Goal: Information Seeking & Learning: Compare options

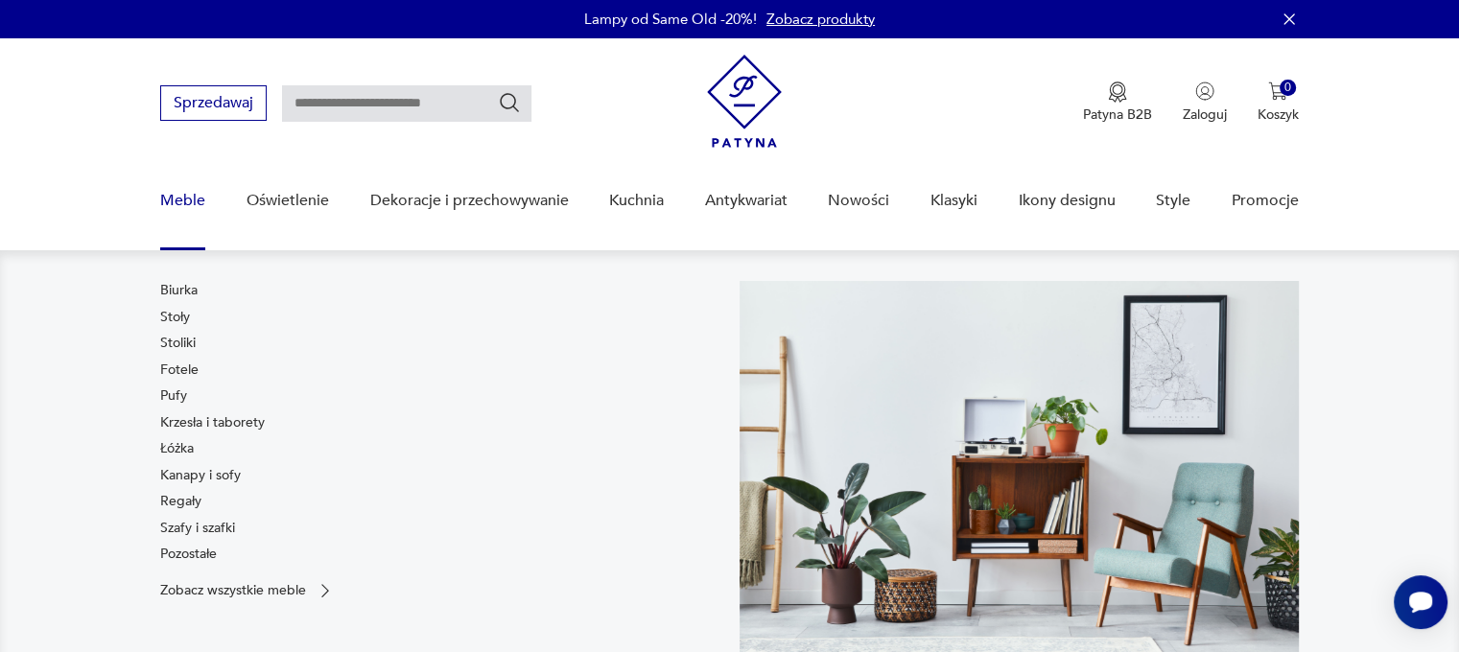
click at [199, 176] on link "Meble" at bounding box center [182, 201] width 45 height 74
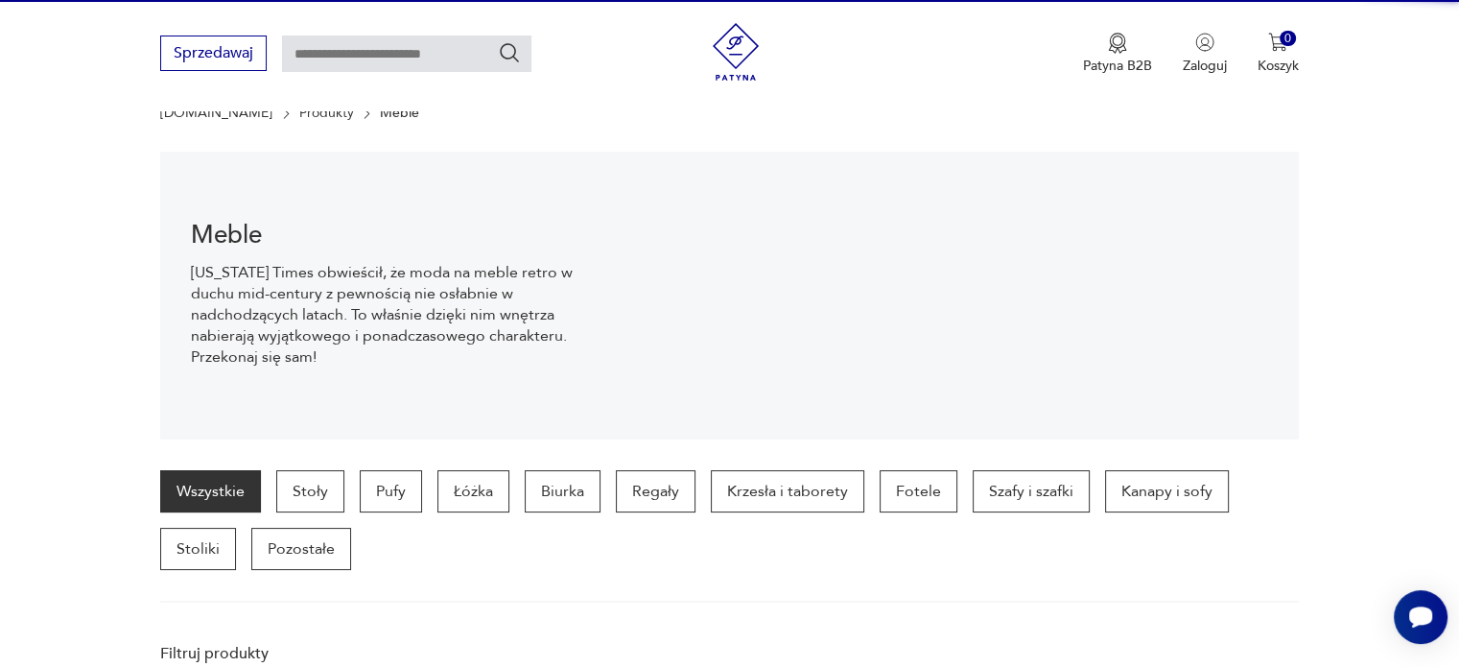
scroll to position [190, 0]
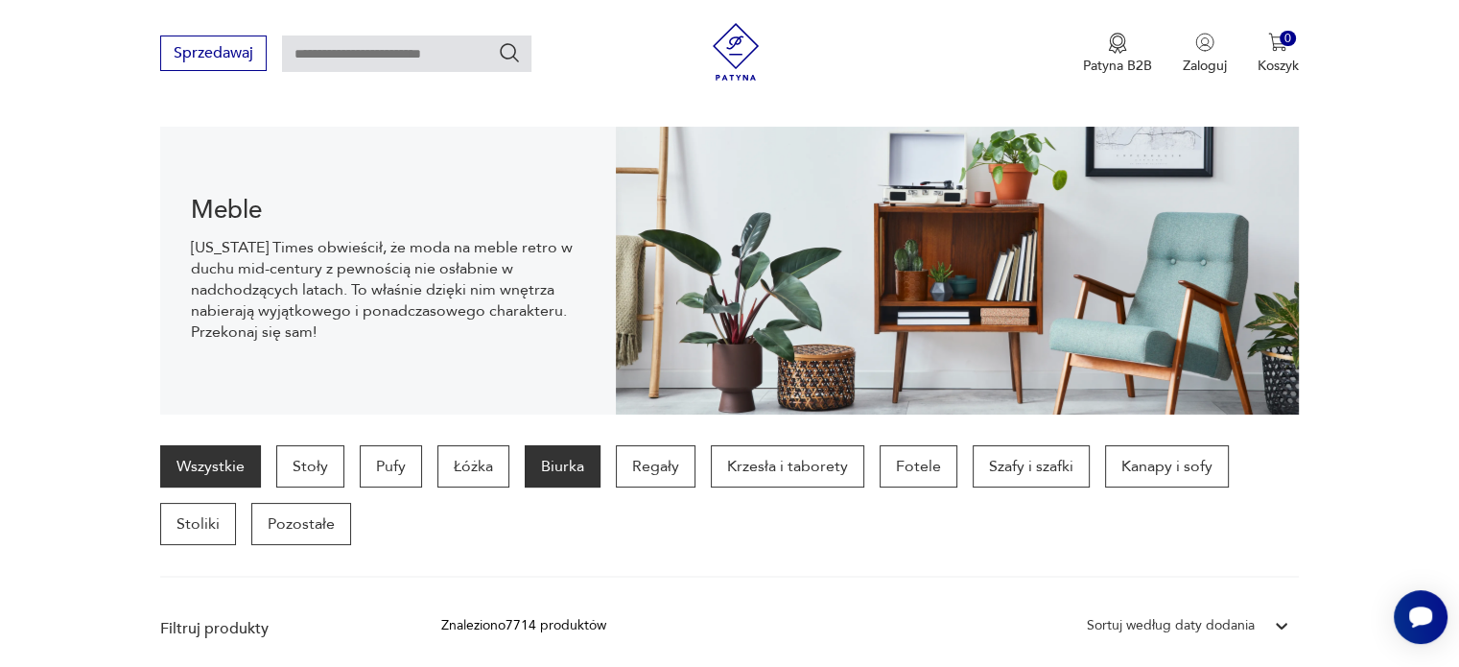
click at [560, 467] on p "Biurka" at bounding box center [563, 466] width 76 height 42
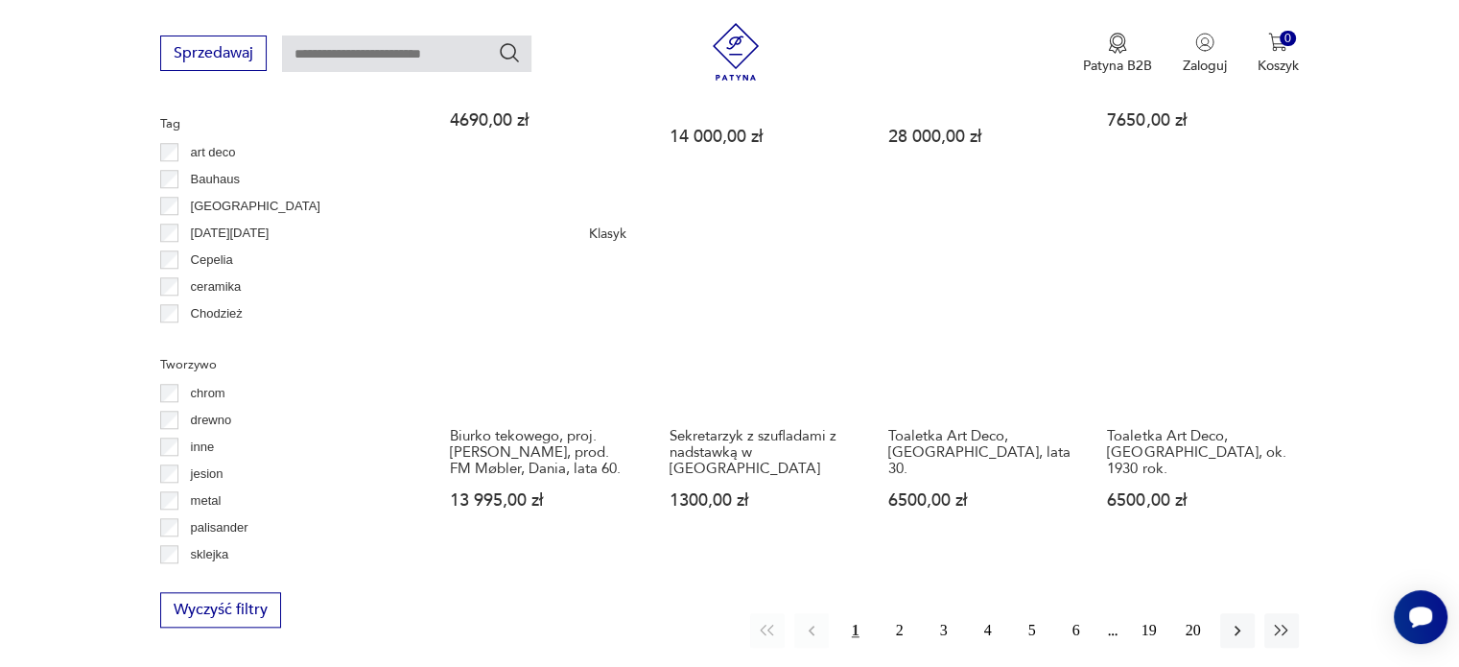
scroll to position [1823, 0]
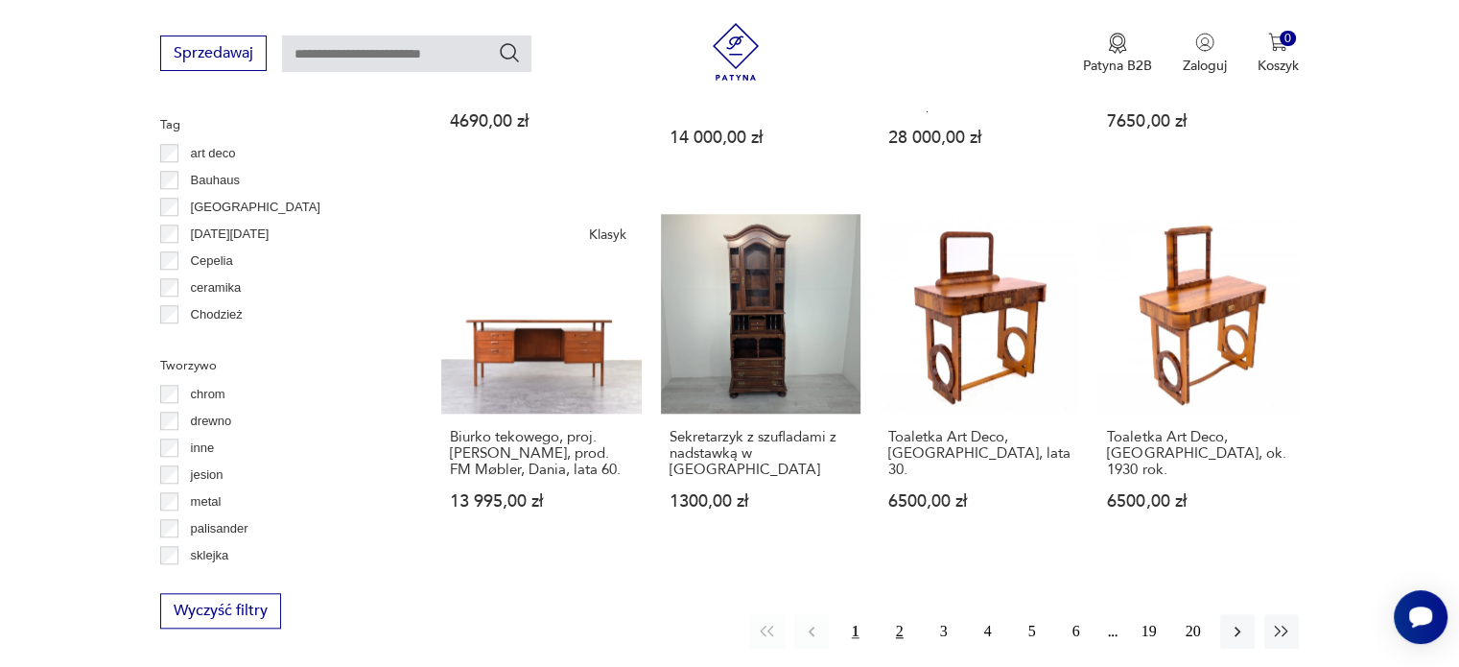
click at [900, 614] on button "2" at bounding box center [900, 631] width 35 height 35
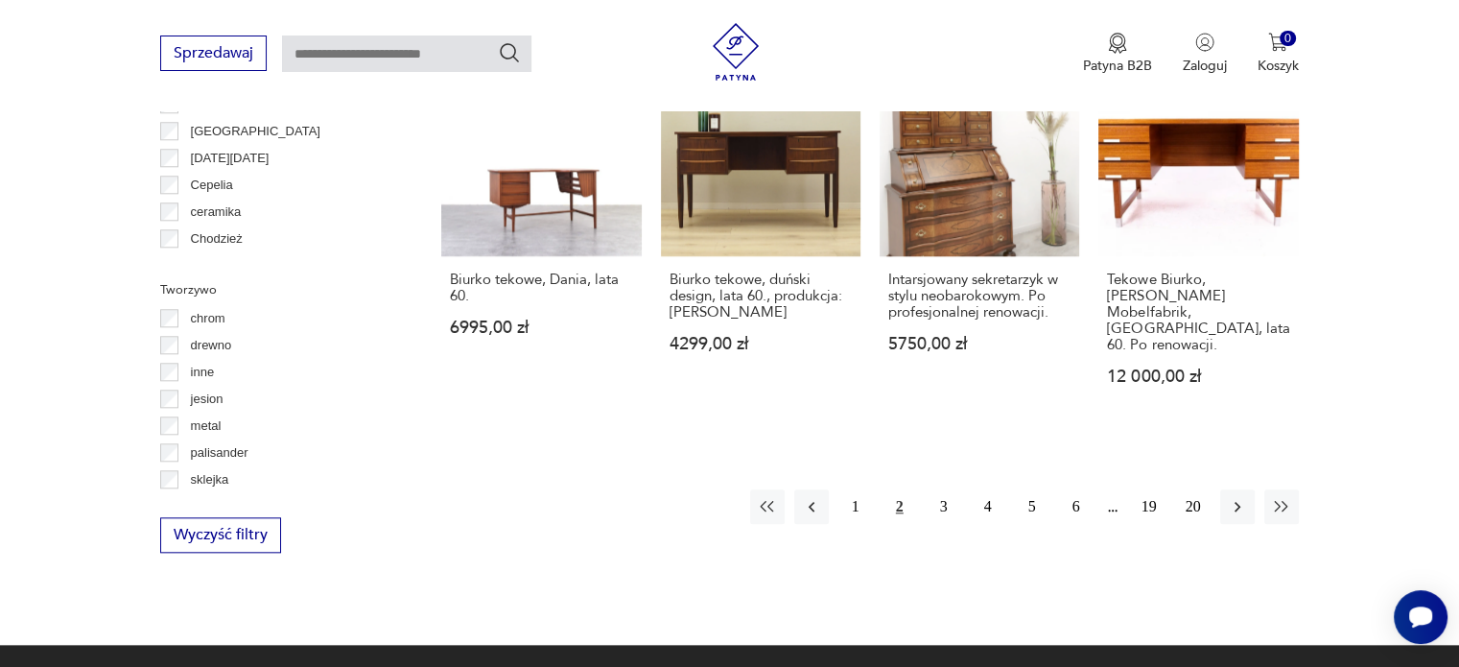
scroll to position [1900, 0]
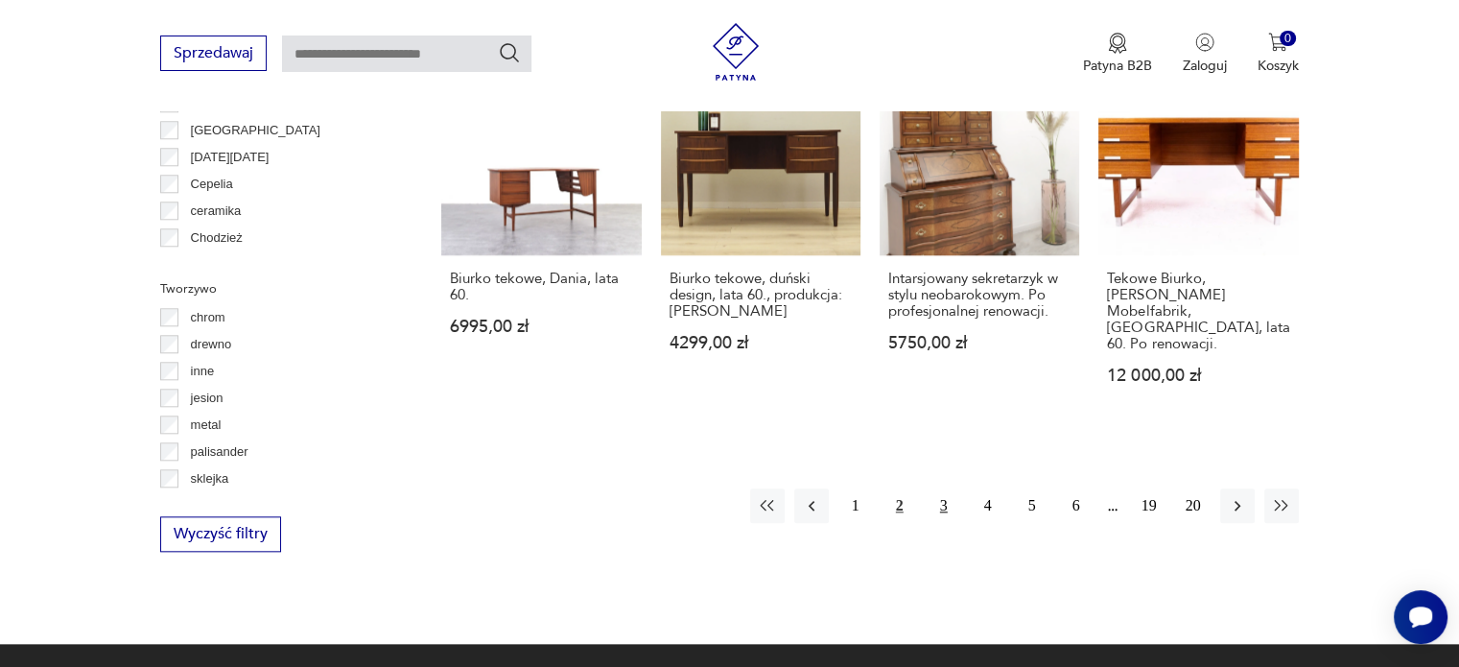
click at [947, 495] on button "3" at bounding box center [944, 505] width 35 height 35
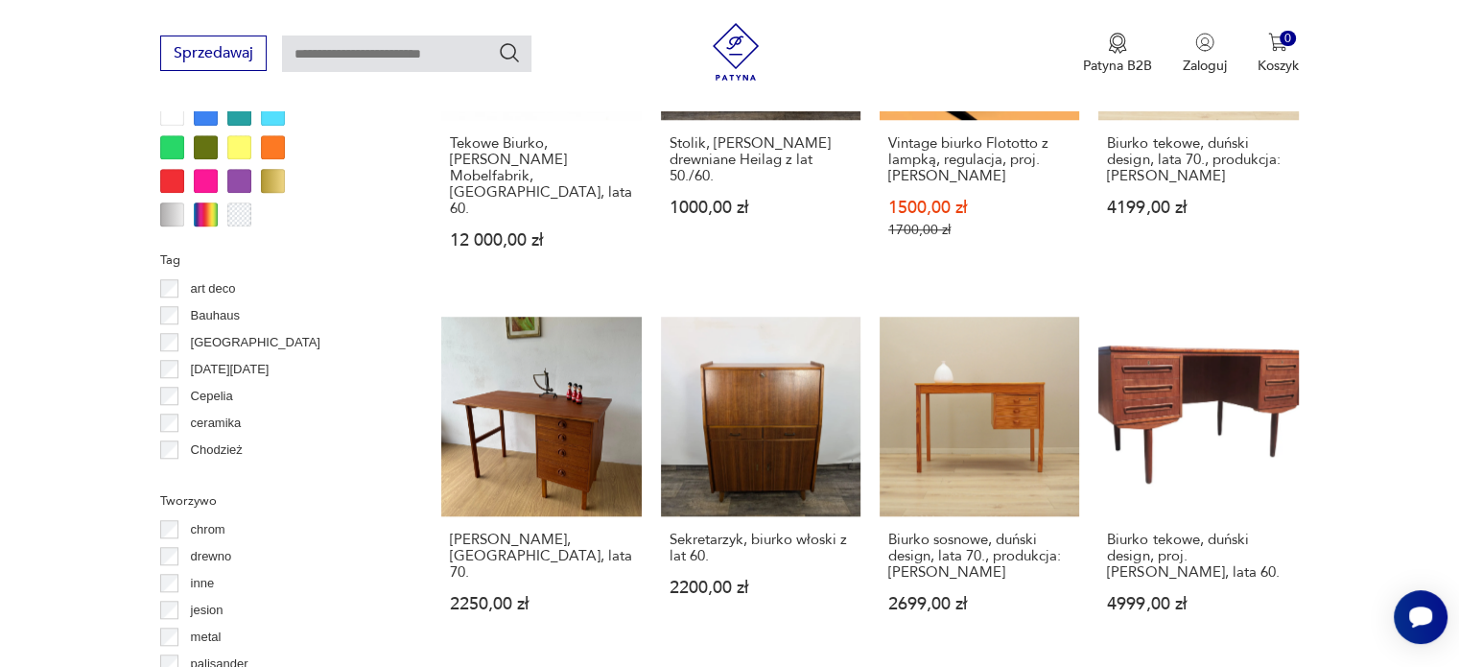
scroll to position [2178, 0]
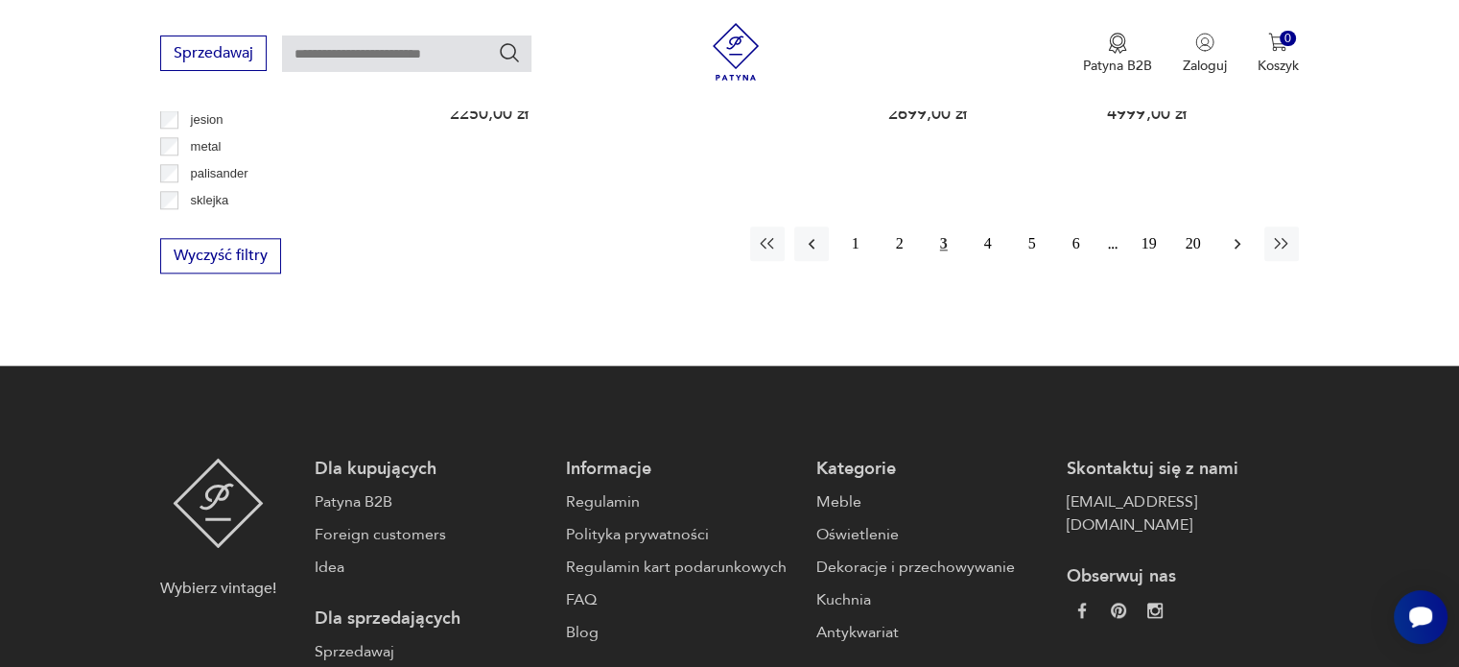
click at [1230, 229] on button "button" at bounding box center [1237, 243] width 35 height 35
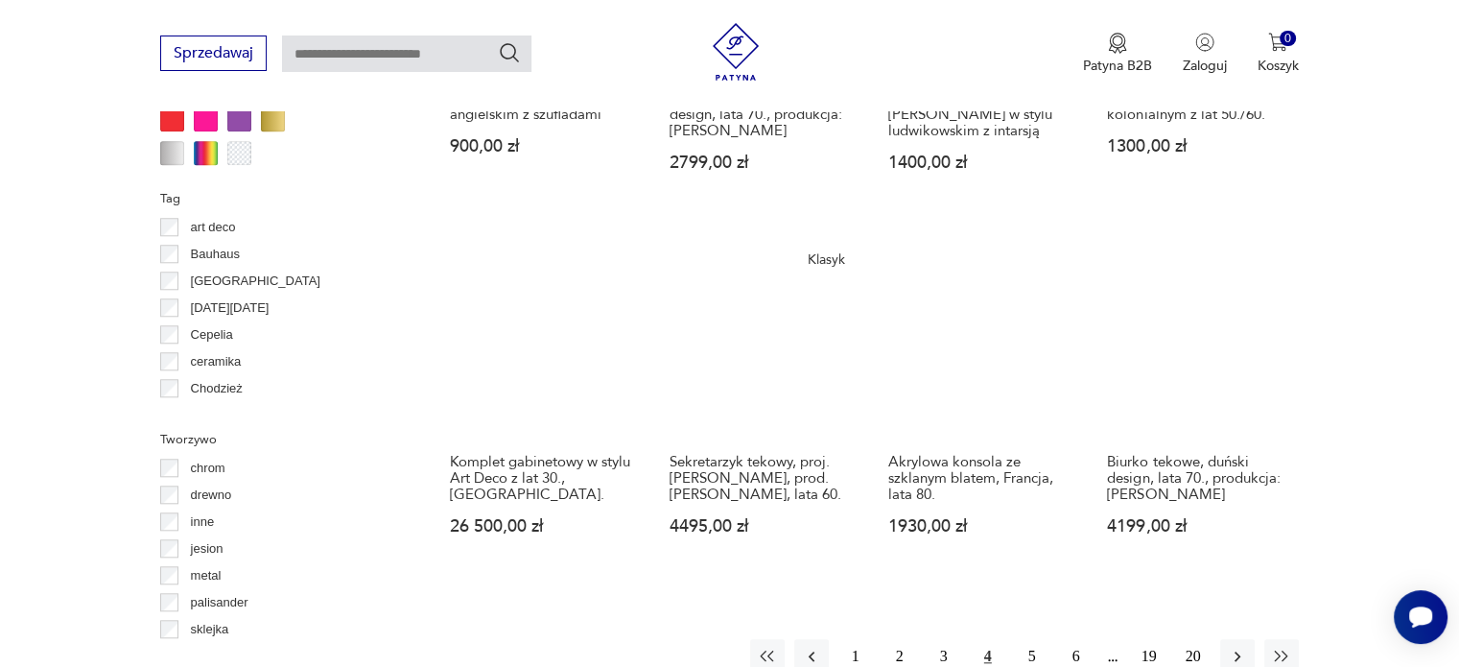
scroll to position [1748, 0]
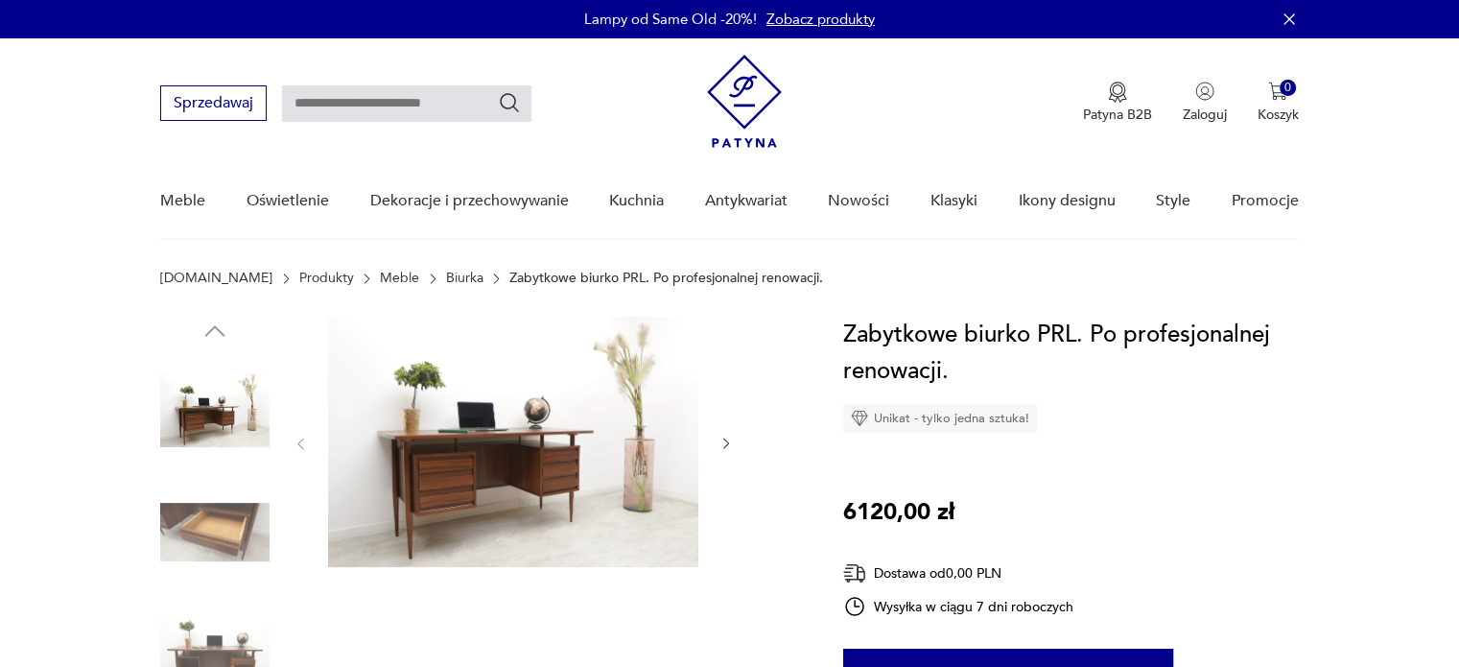
click at [469, 471] on img at bounding box center [513, 442] width 370 height 250
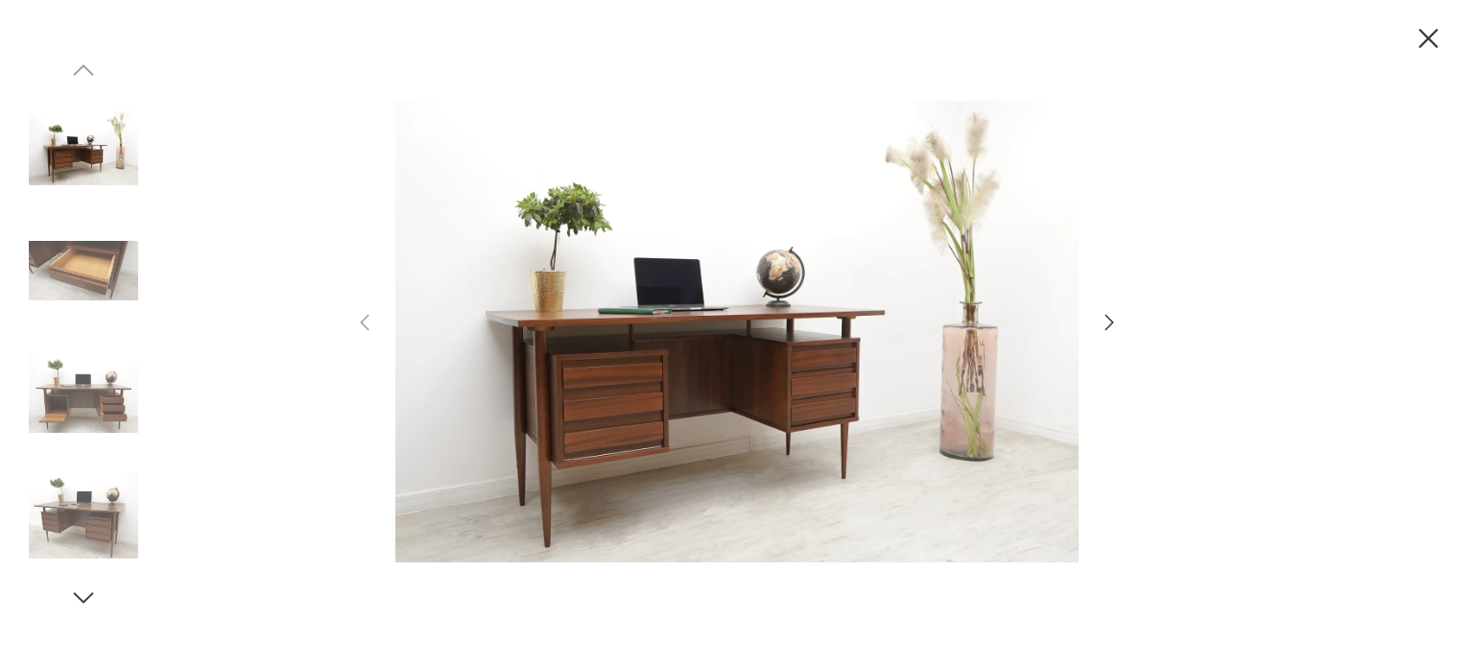
click at [1107, 324] on icon "button" at bounding box center [1109, 322] width 23 height 23
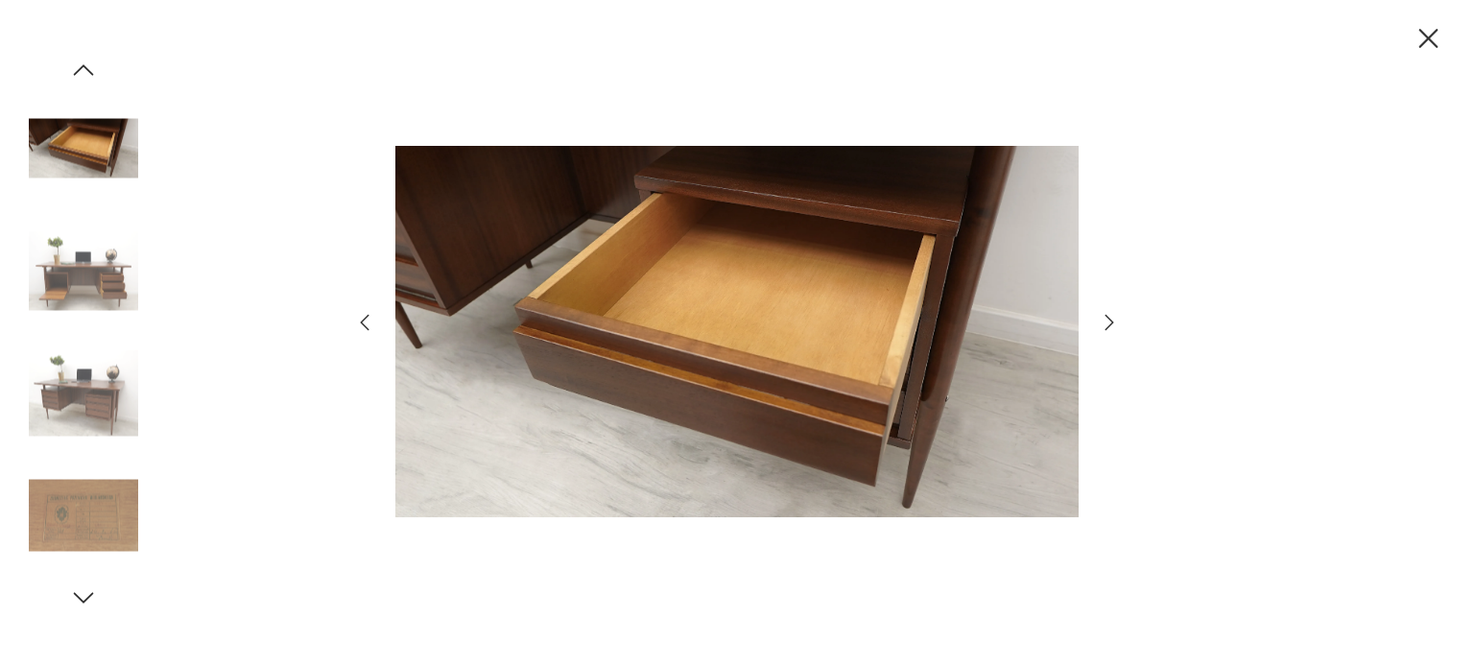
click at [1107, 324] on icon "button" at bounding box center [1109, 322] width 23 height 23
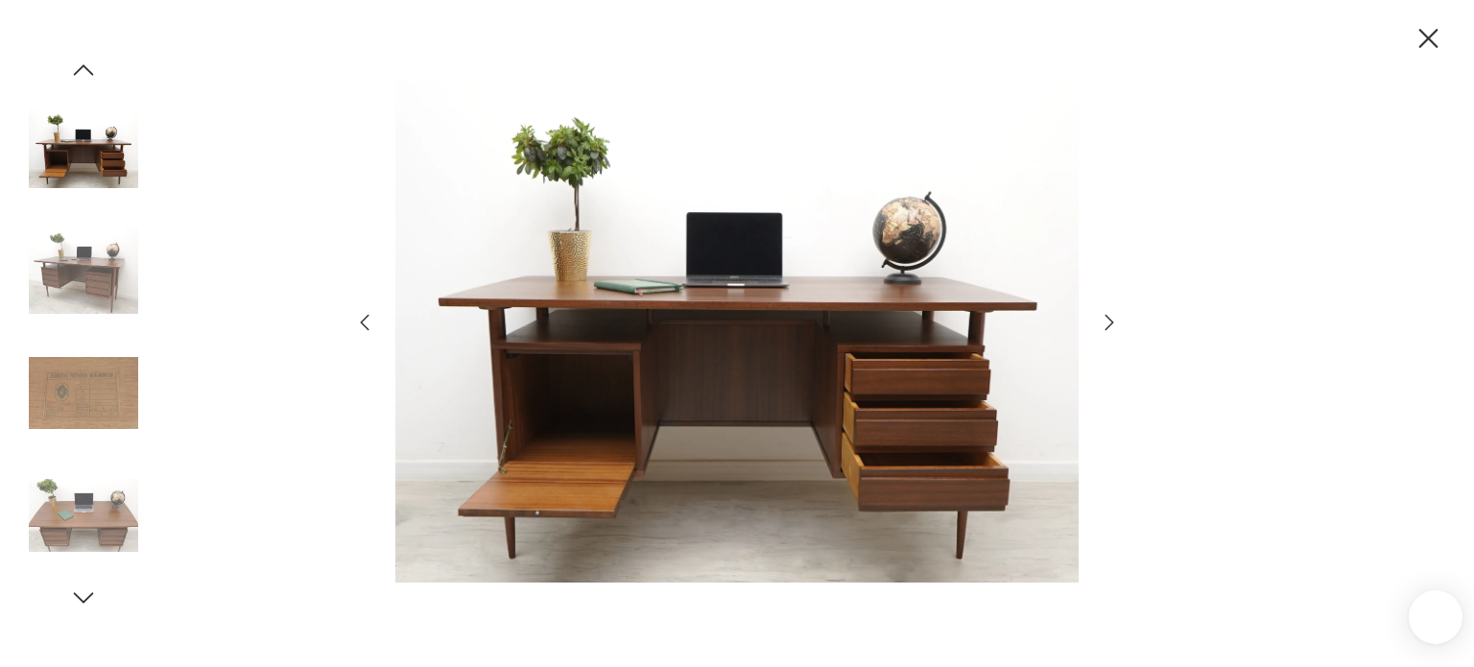
click at [1107, 324] on icon "button" at bounding box center [1109, 322] width 23 height 23
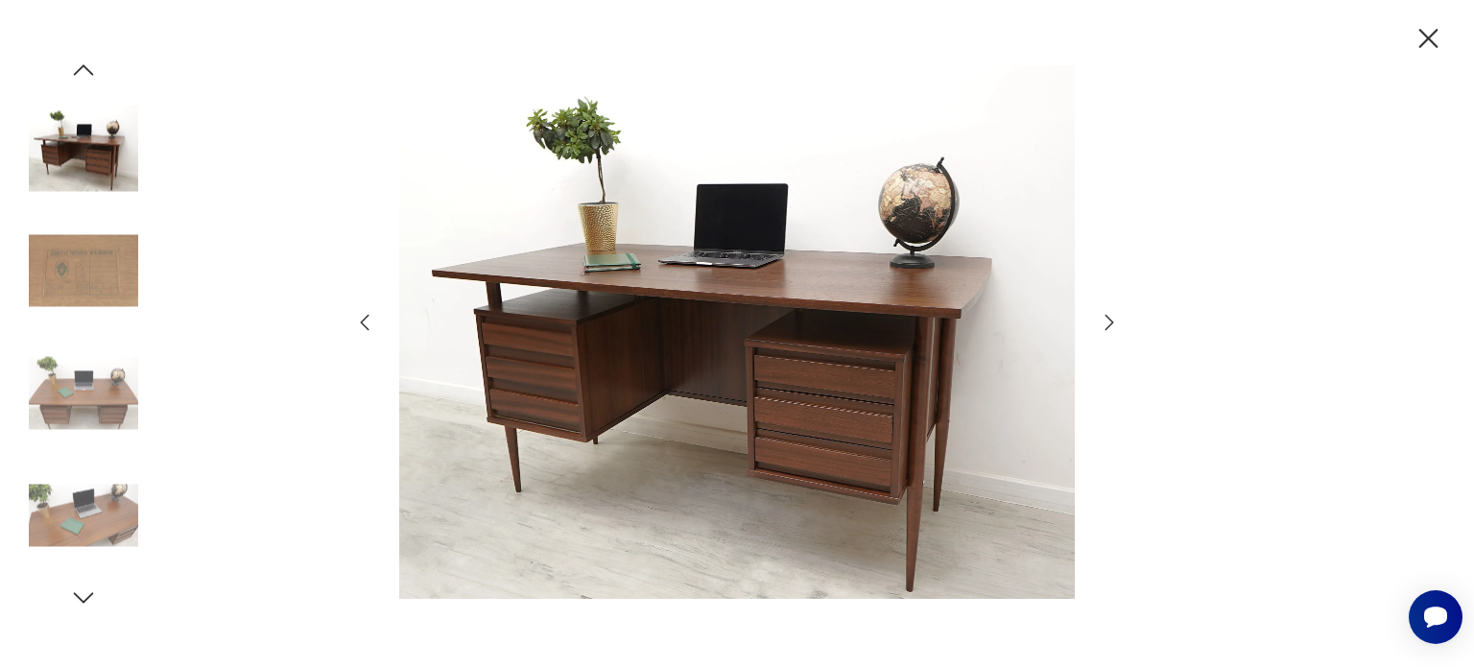
click at [357, 307] on div at bounding box center [737, 333] width 768 height 537
click at [367, 321] on icon "button" at bounding box center [364, 322] width 23 height 23
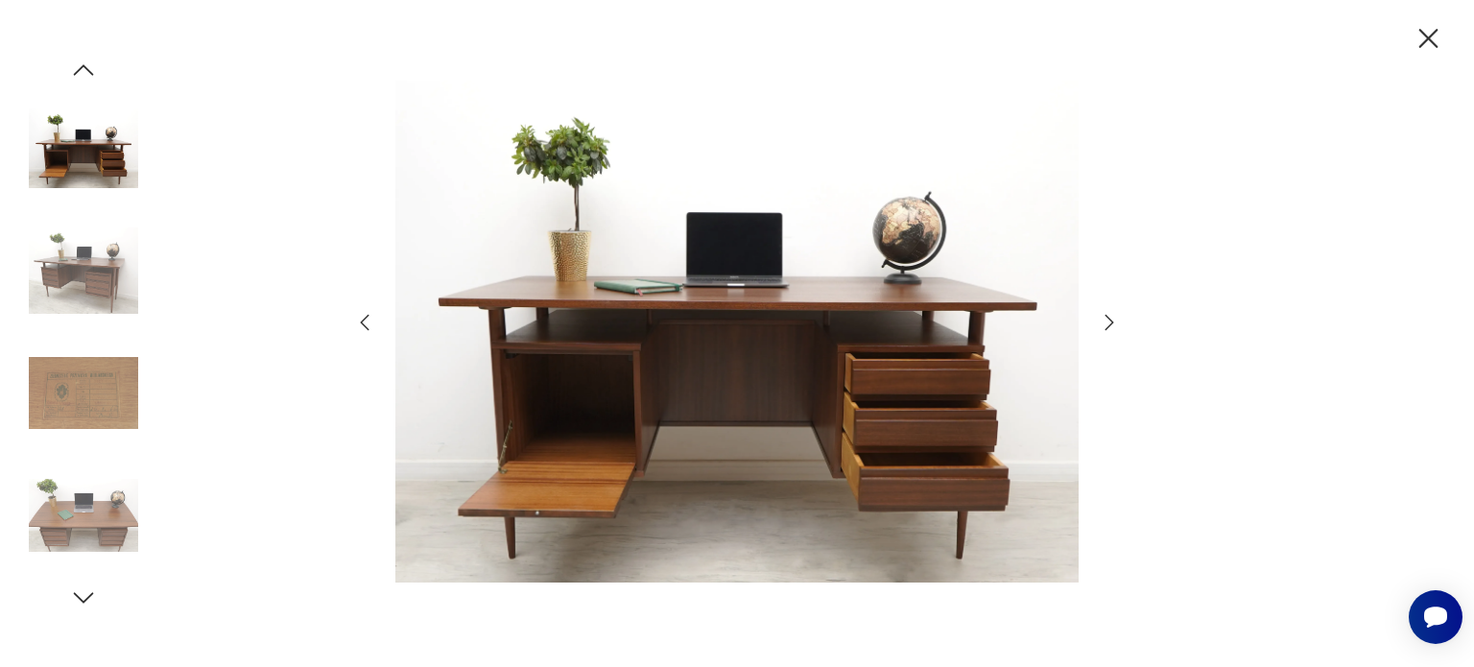
click at [1106, 315] on icon "button" at bounding box center [1109, 321] width 9 height 15
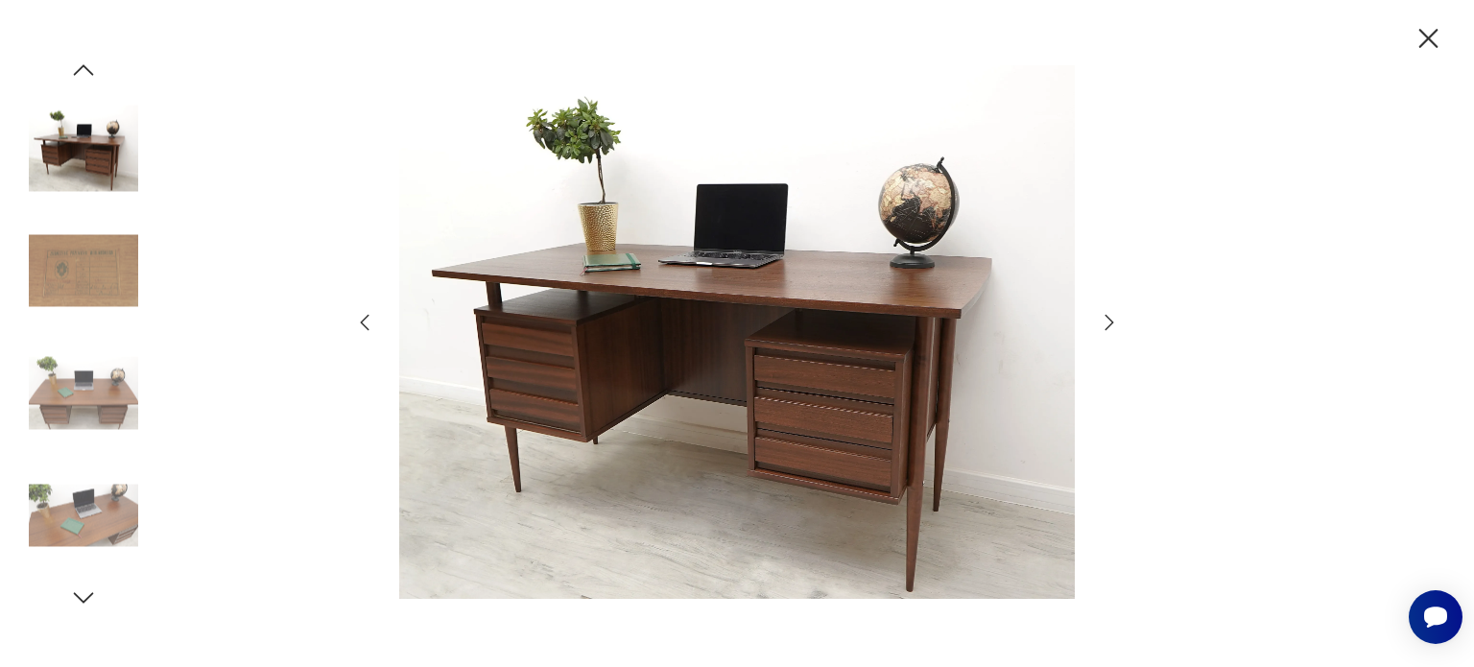
click at [1106, 315] on icon "button" at bounding box center [1109, 321] width 9 height 15
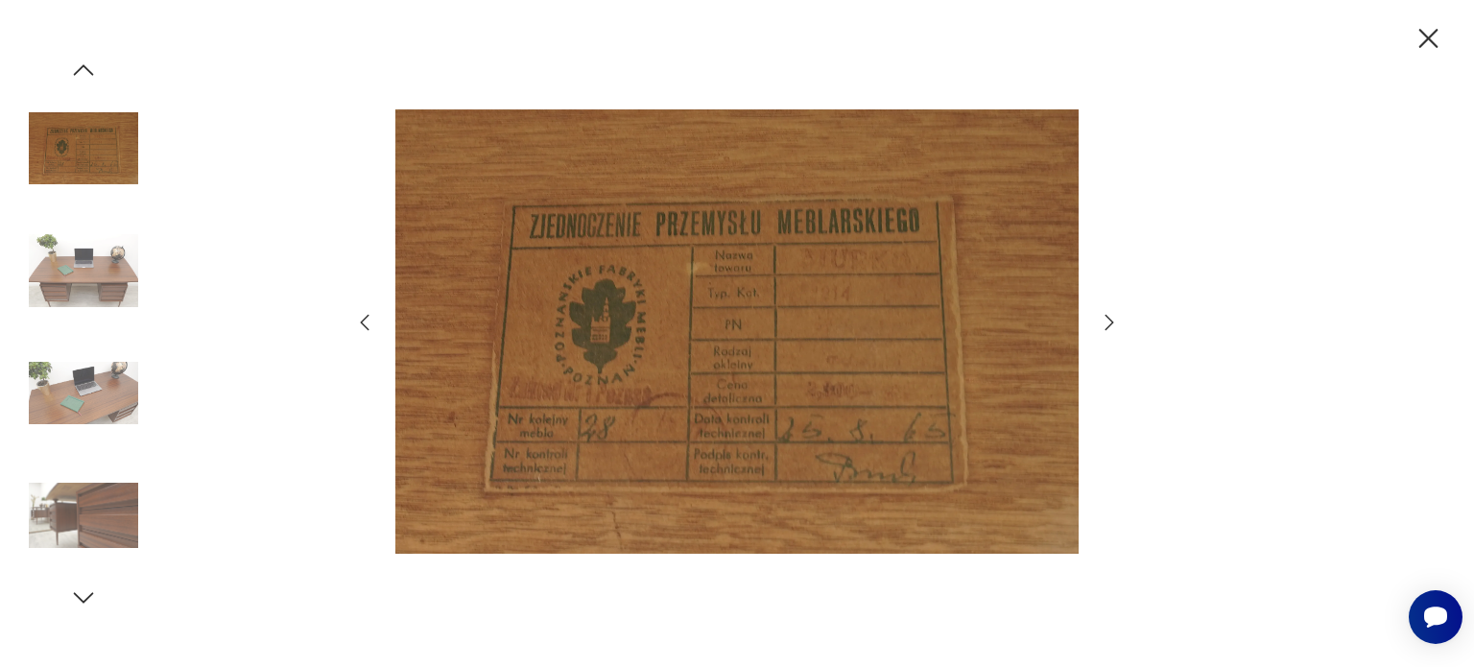
click at [1106, 315] on icon "button" at bounding box center [1109, 321] width 9 height 15
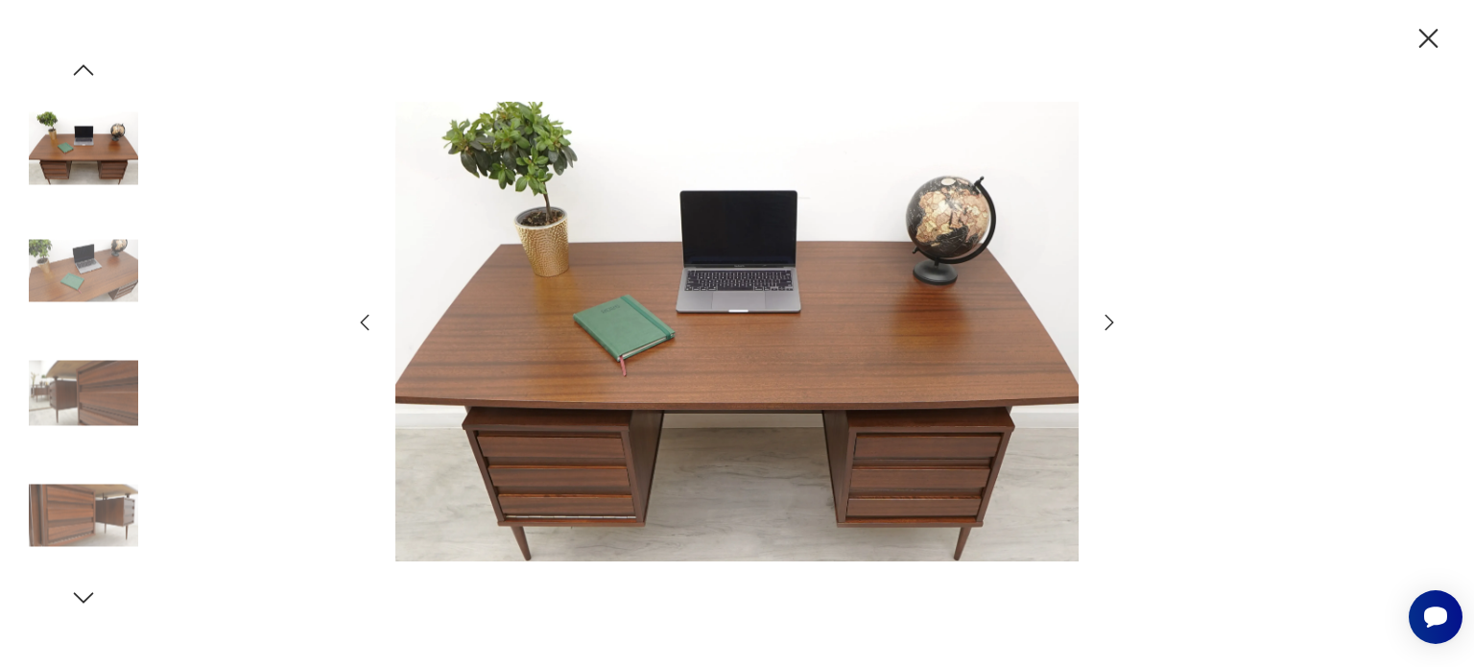
click at [1106, 315] on icon "button" at bounding box center [1109, 321] width 9 height 15
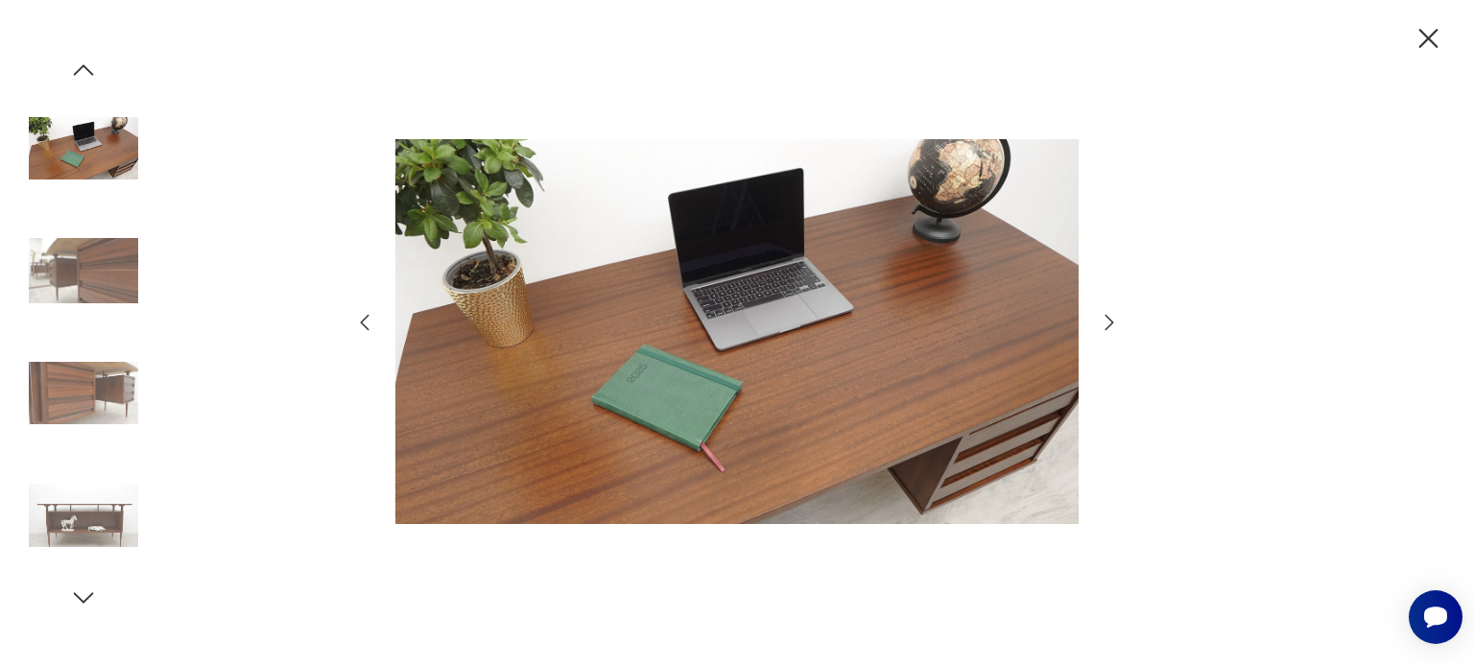
click at [1106, 315] on icon "button" at bounding box center [1109, 321] width 9 height 15
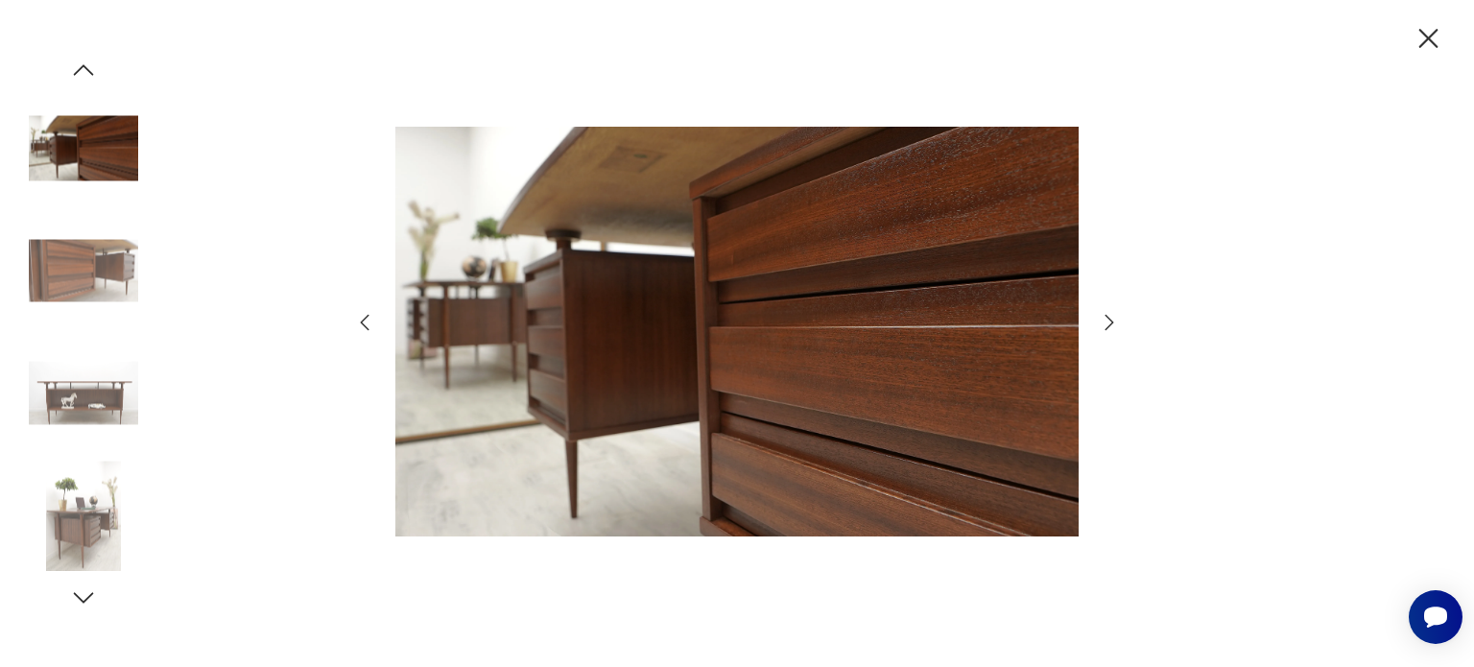
click at [1106, 315] on icon "button" at bounding box center [1109, 321] width 9 height 15
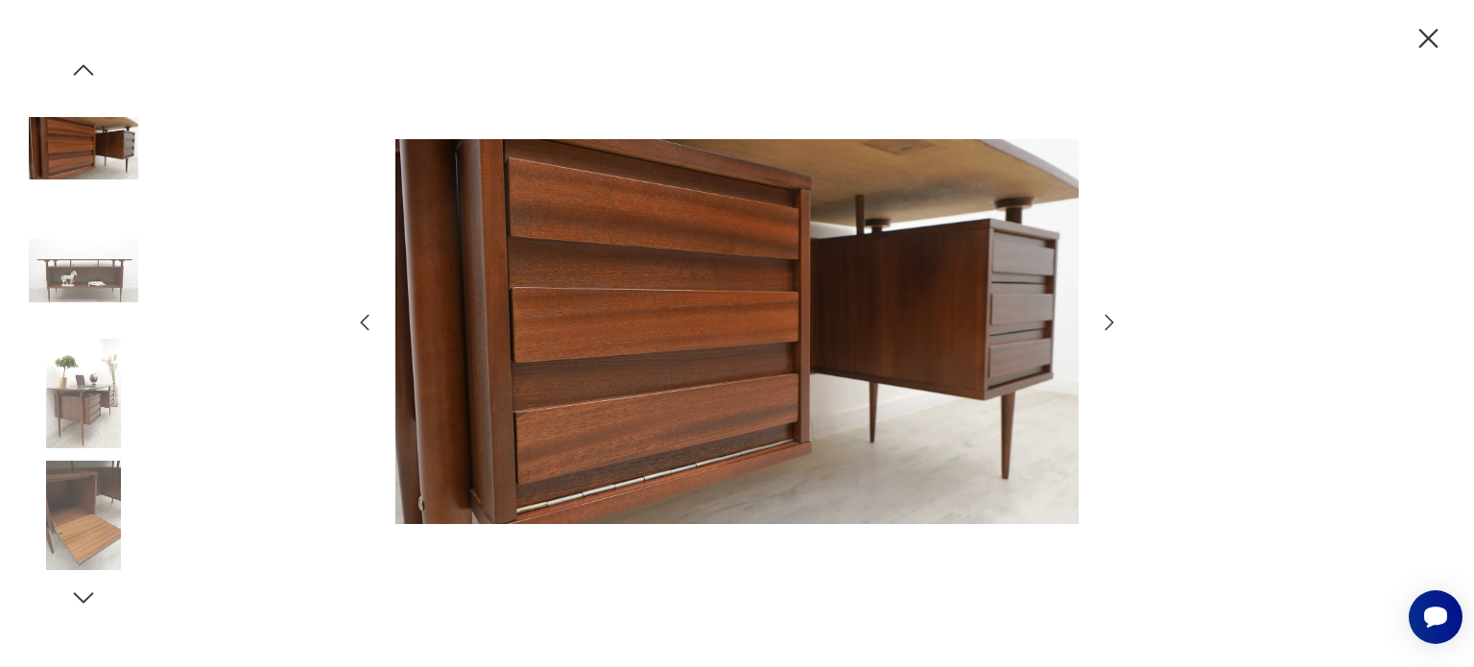
click at [1106, 315] on icon "button" at bounding box center [1109, 321] width 9 height 15
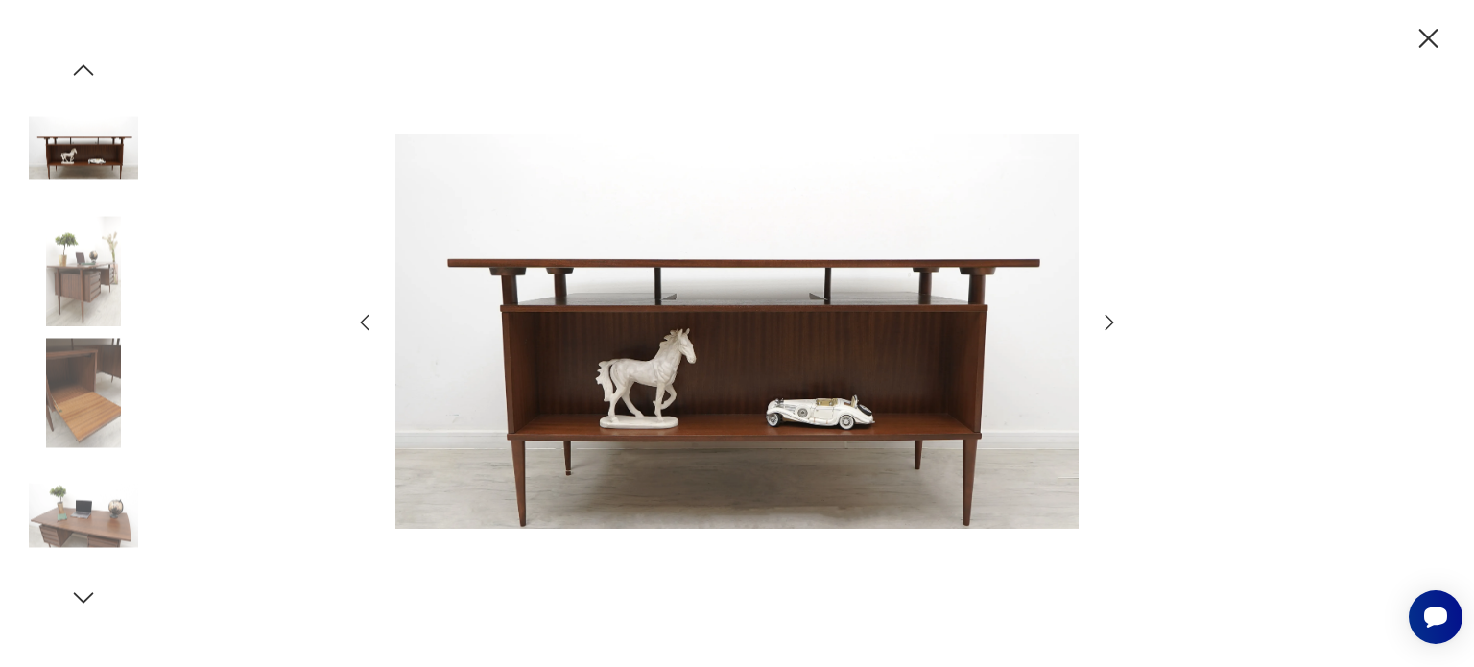
click at [1105, 311] on icon "button" at bounding box center [1109, 322] width 23 height 23
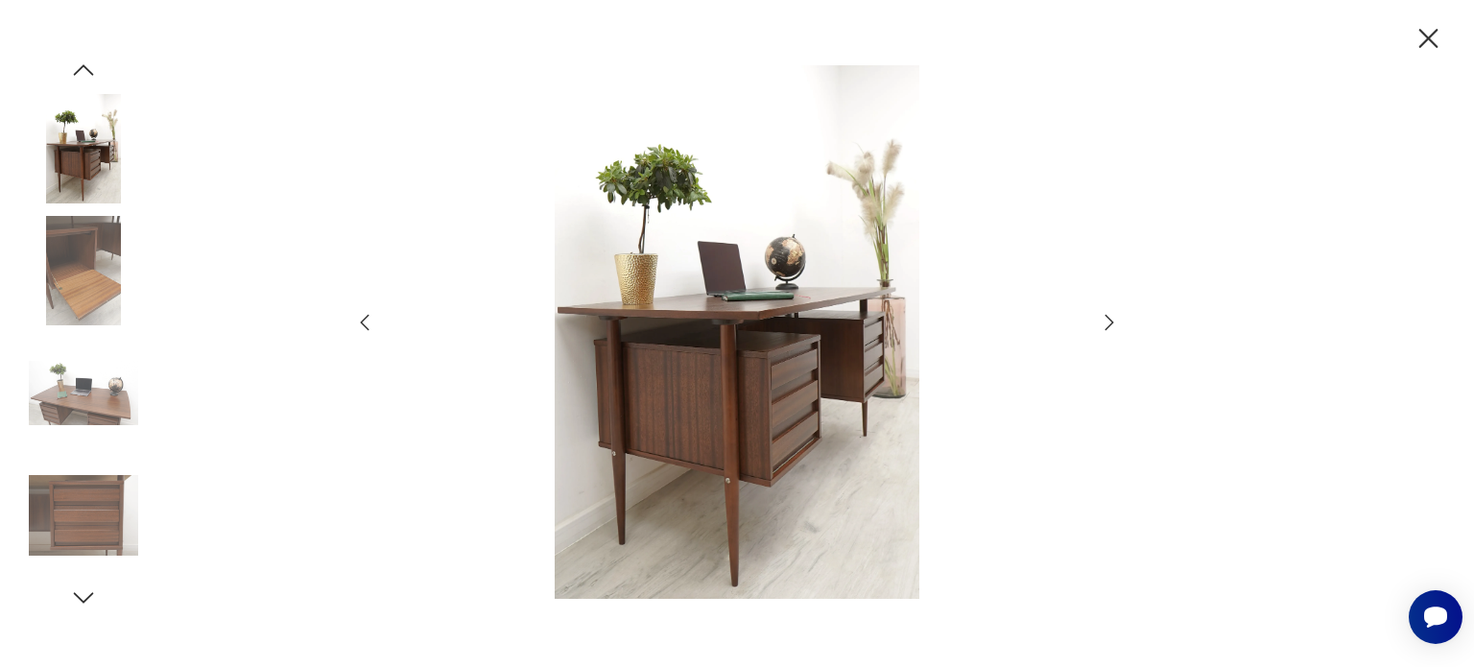
click at [1105, 311] on icon "button" at bounding box center [1109, 322] width 23 height 23
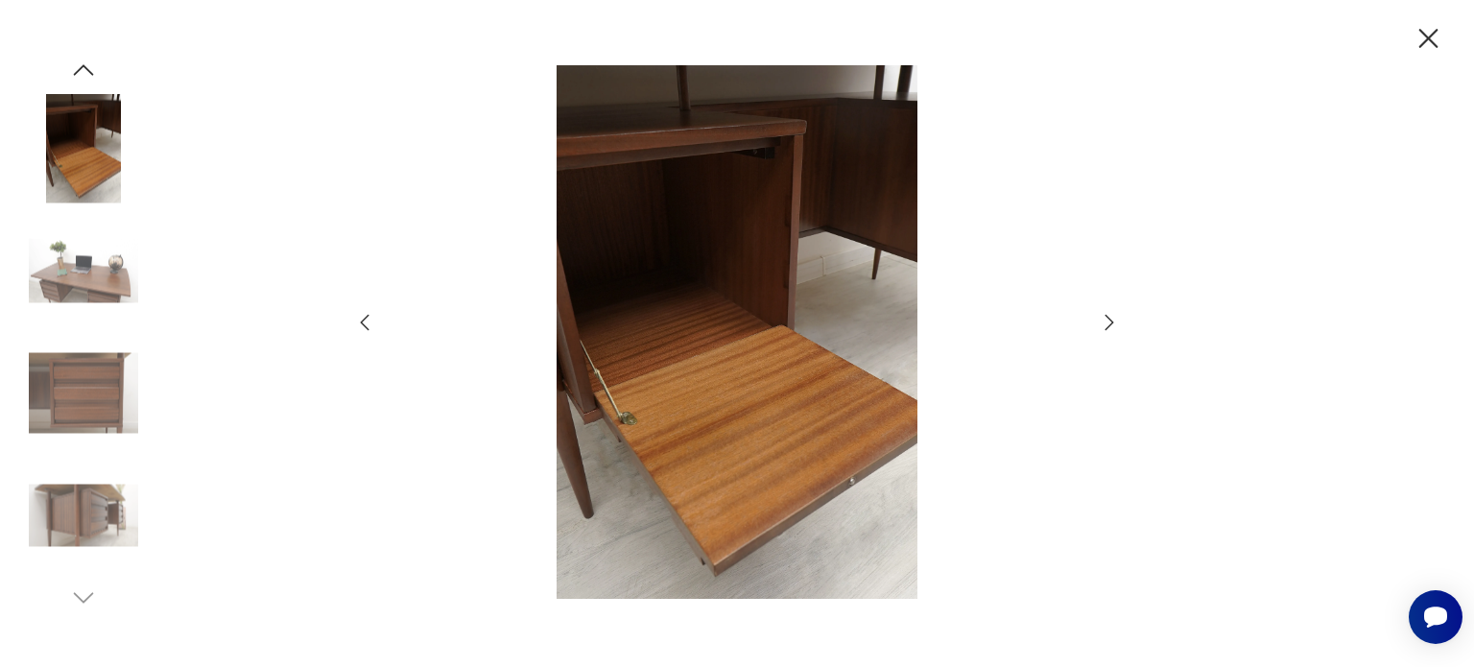
click at [1105, 311] on icon "button" at bounding box center [1109, 322] width 23 height 23
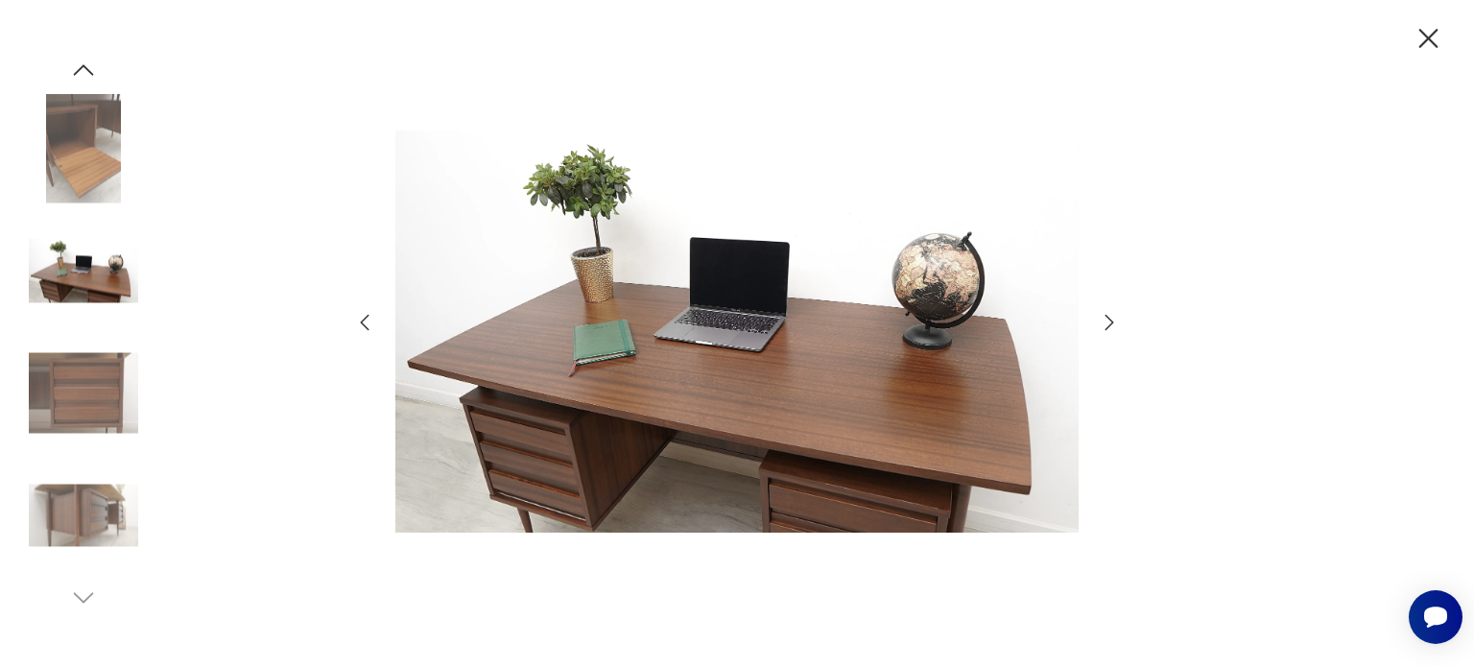
click at [1431, 45] on icon "button" at bounding box center [1428, 39] width 34 height 34
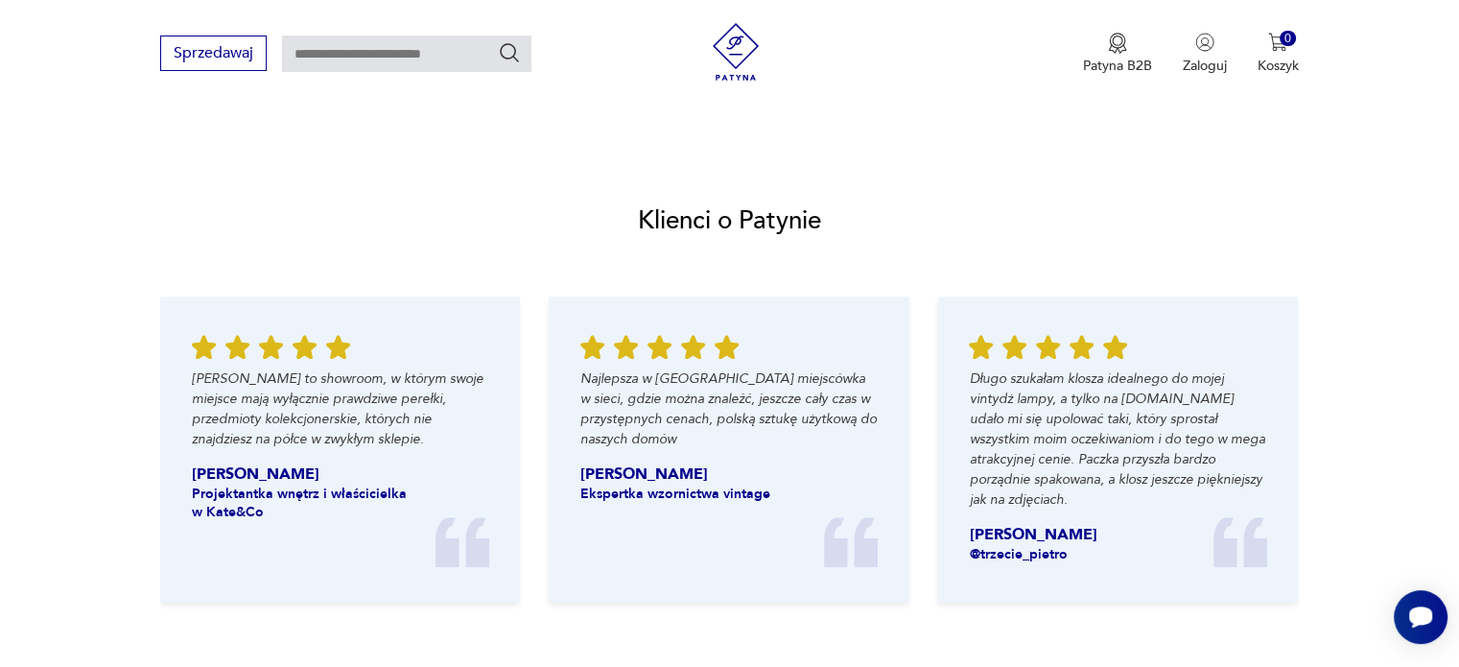
scroll to position [1992, 0]
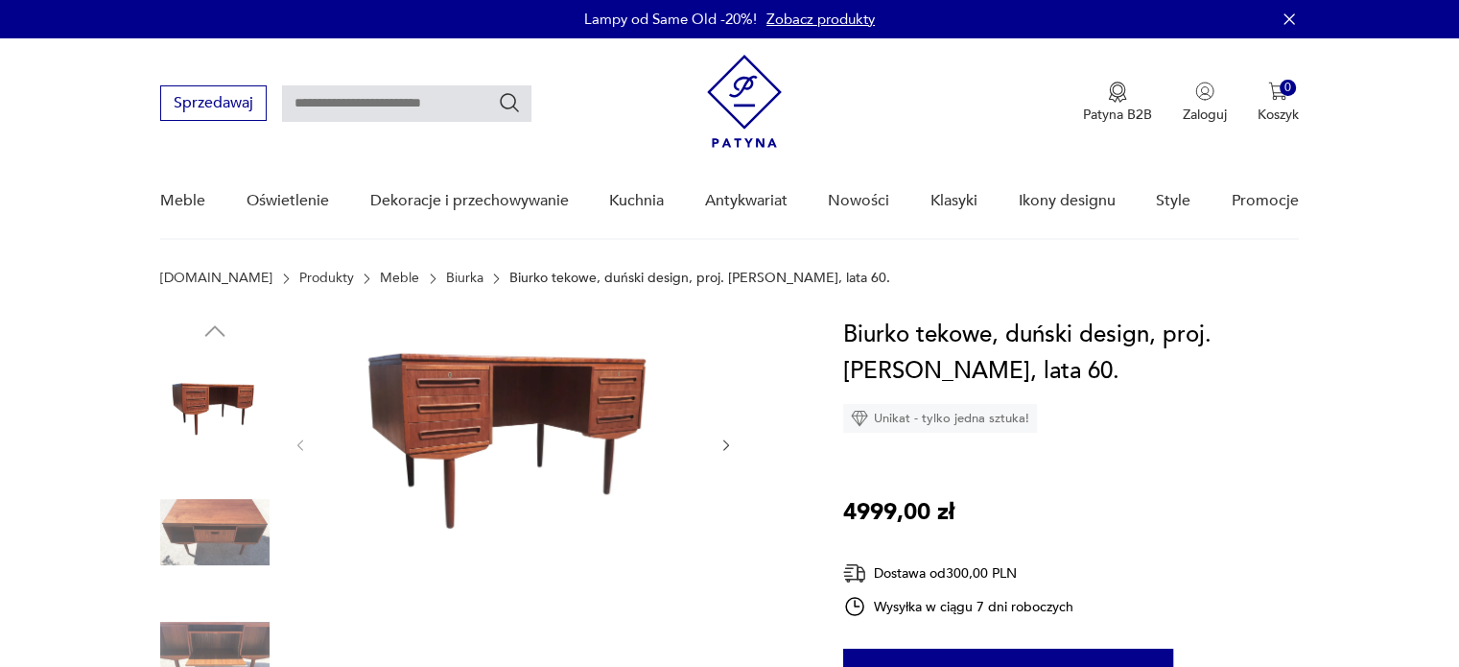
click at [569, 462] on img at bounding box center [513, 443] width 370 height 253
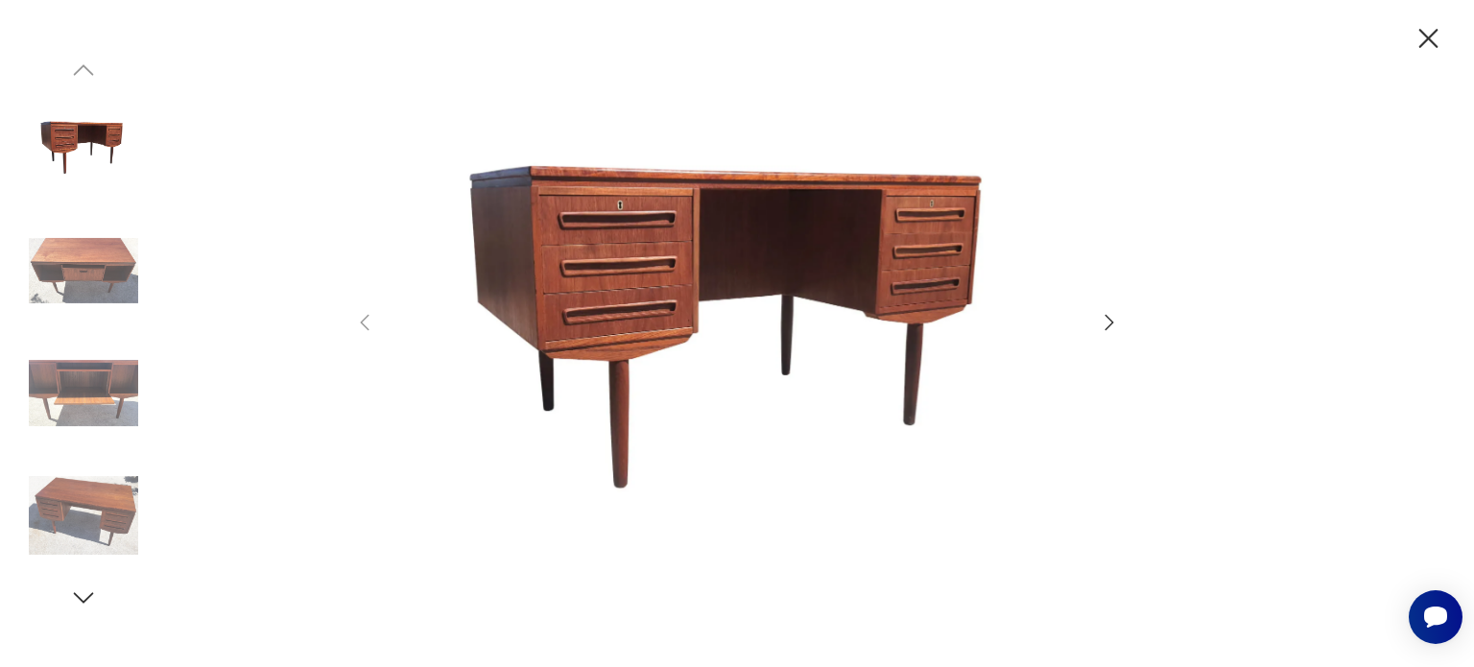
click at [1097, 320] on div at bounding box center [737, 333] width 768 height 537
click at [1113, 321] on icon "button" at bounding box center [1109, 321] width 9 height 15
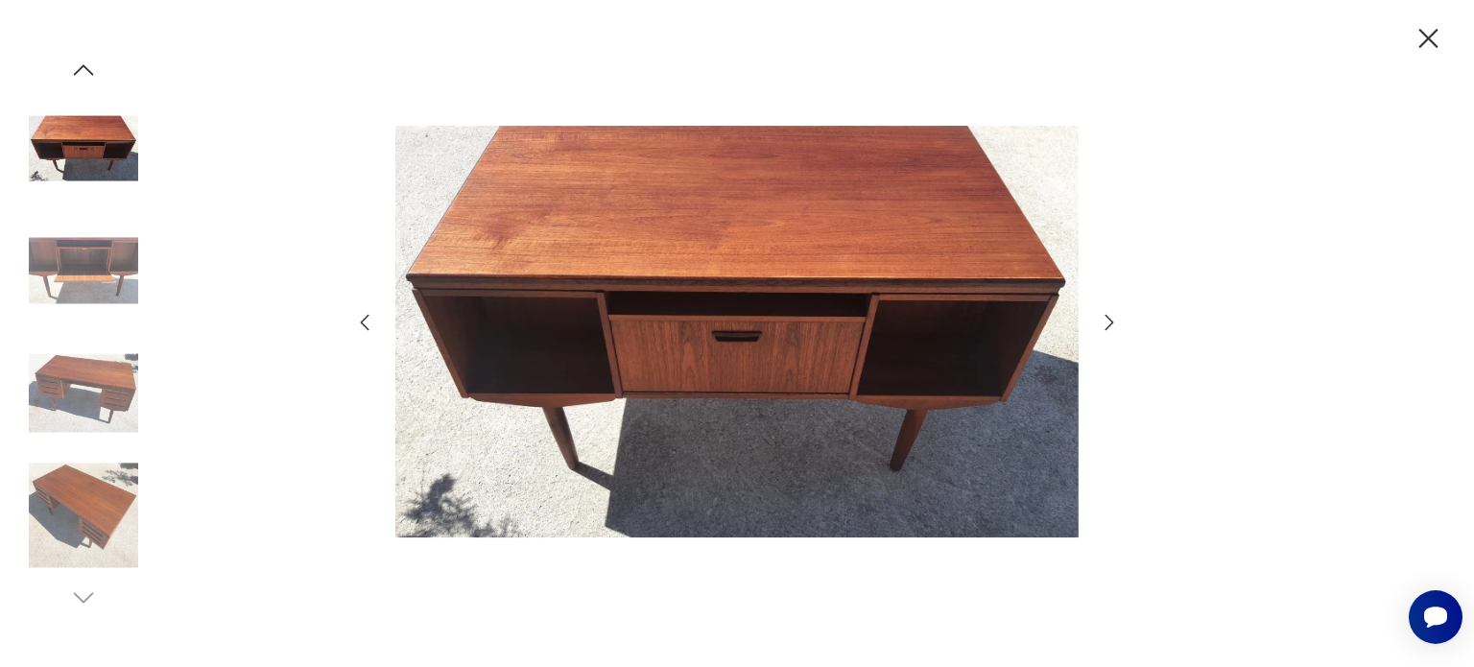
click at [1113, 321] on icon "button" at bounding box center [1109, 321] width 9 height 15
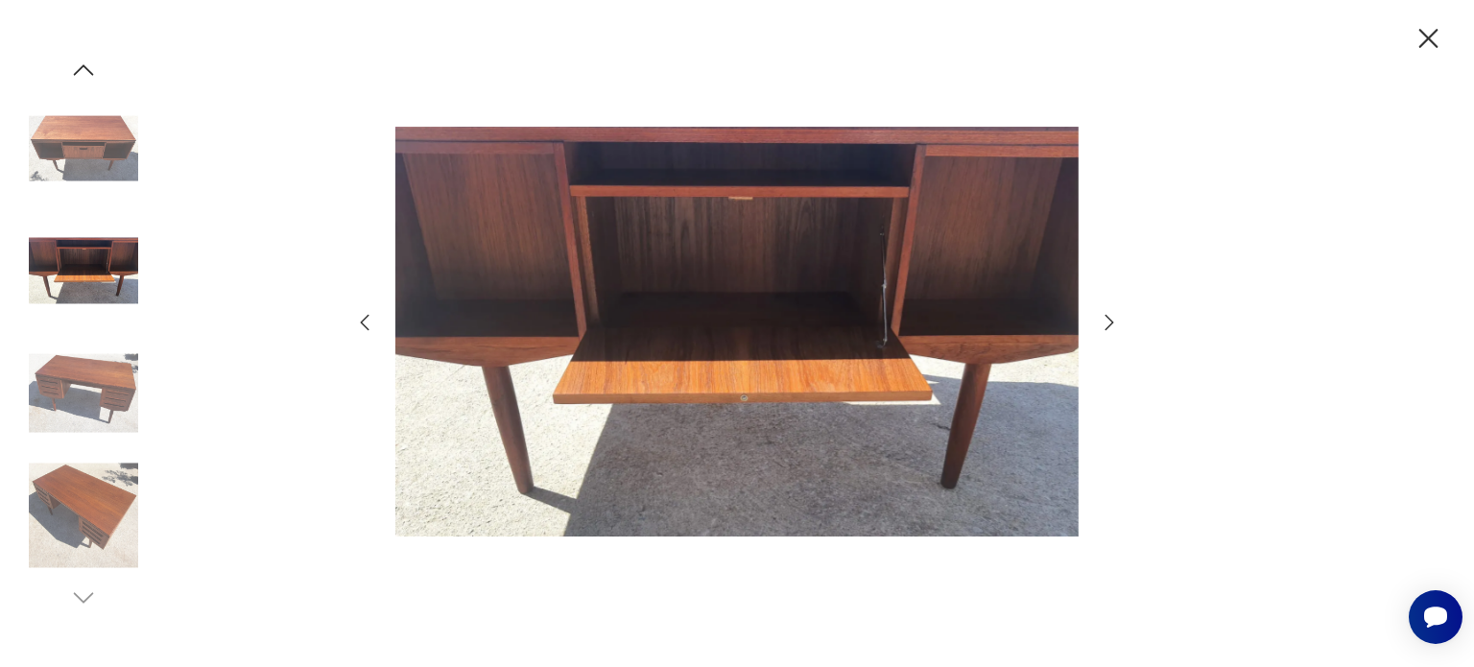
click at [1113, 321] on icon "button" at bounding box center [1109, 321] width 9 height 15
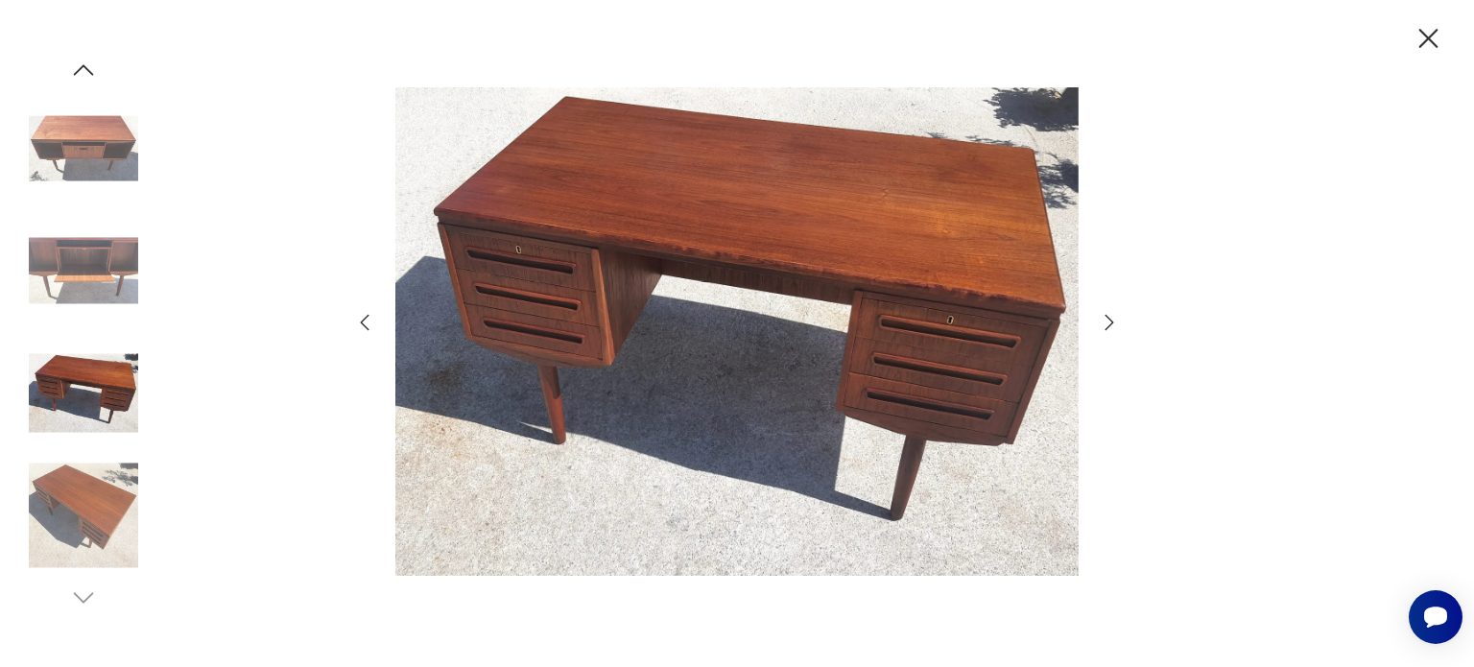
click at [1113, 321] on icon "button" at bounding box center [1109, 321] width 9 height 15
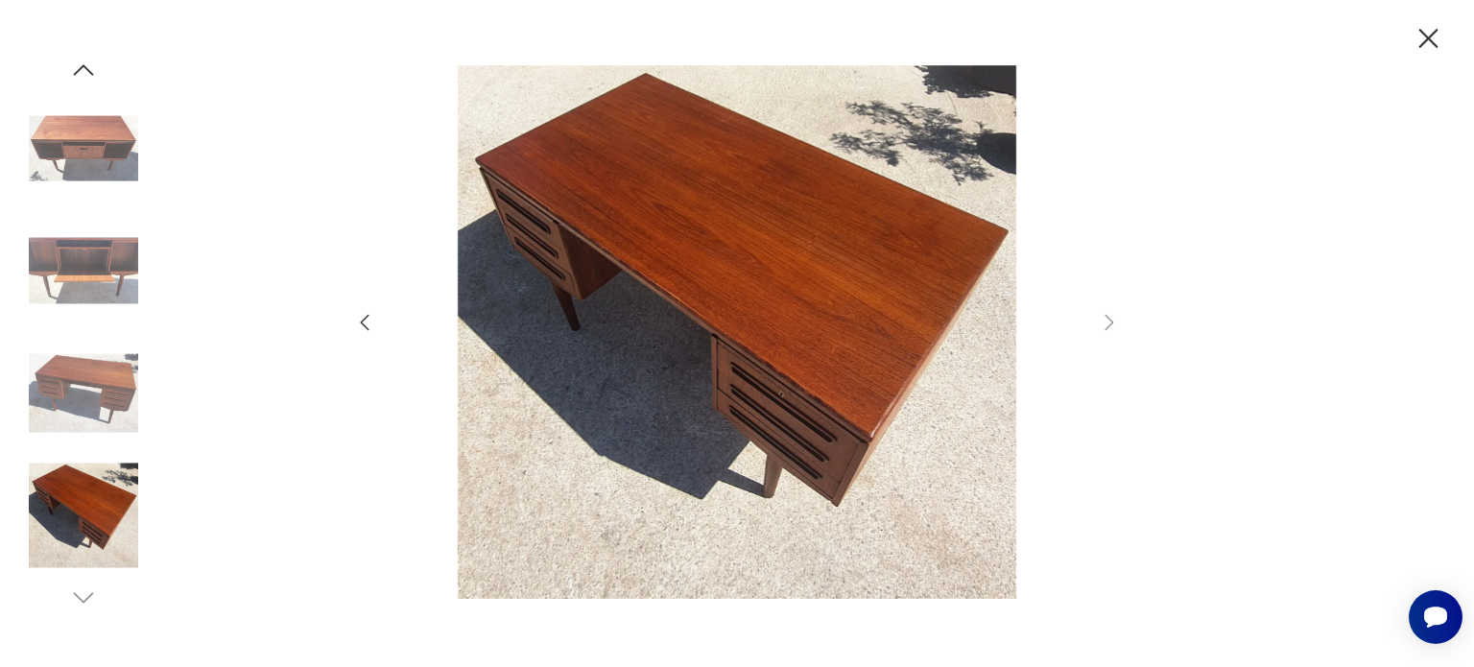
click at [1429, 38] on icon "button" at bounding box center [1428, 38] width 19 height 19
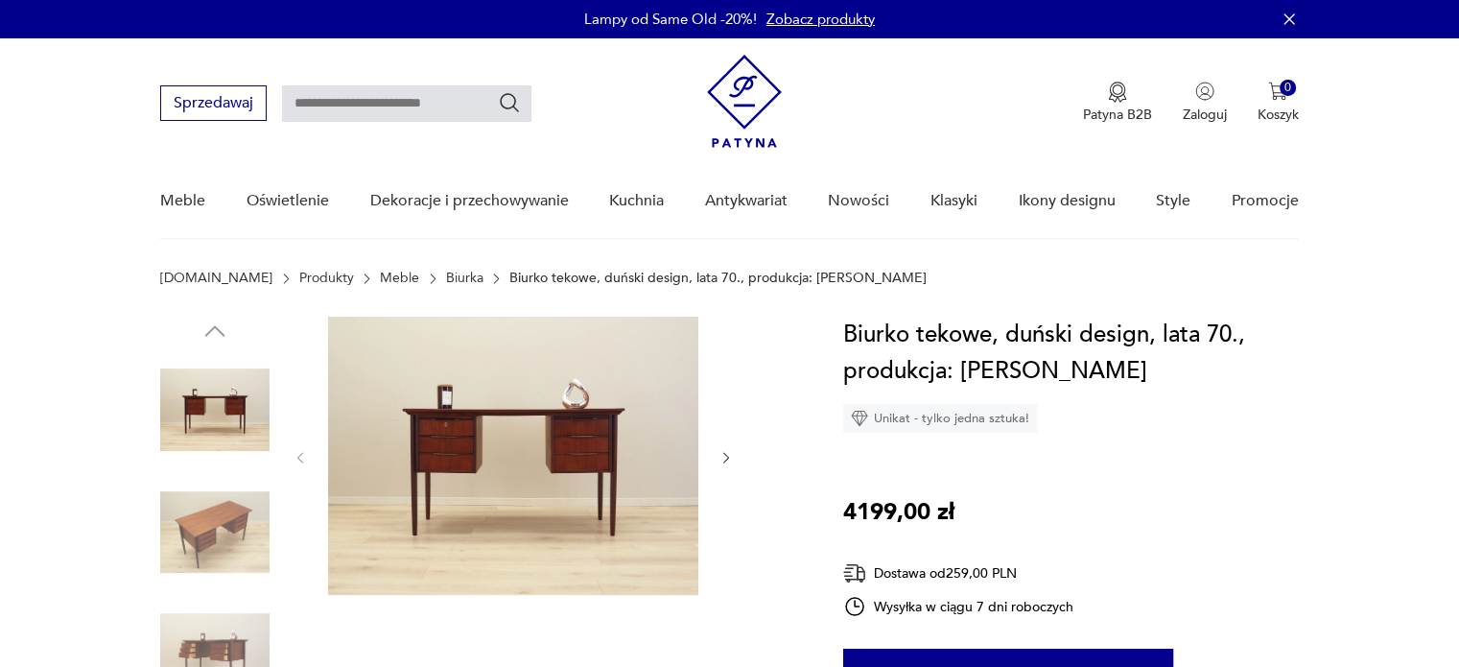
drag, startPoint x: 387, startPoint y: 660, endPoint x: 411, endPoint y: 602, distance: 63.3
click at [387, 660] on div at bounding box center [513, 595] width 441 height 557
click at [489, 486] on img at bounding box center [513, 456] width 370 height 278
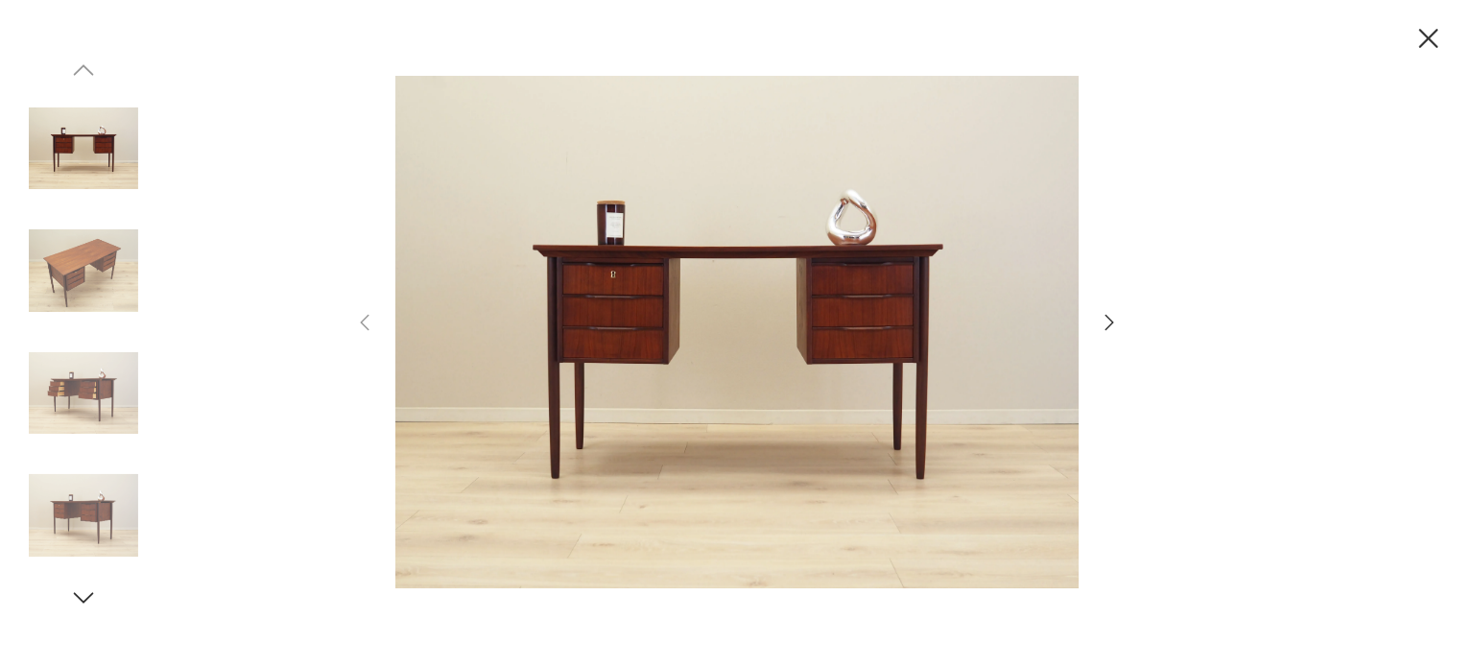
click at [1119, 329] on icon "button" at bounding box center [1109, 322] width 23 height 23
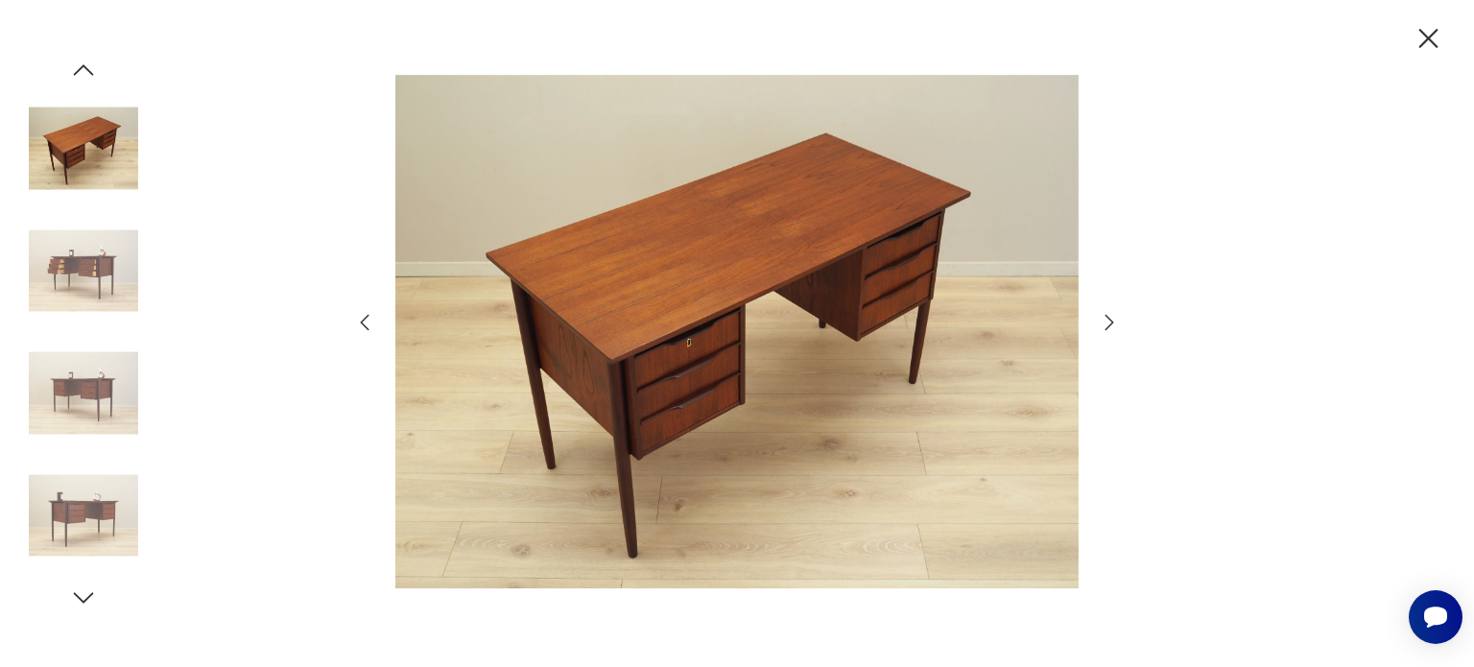
click at [1119, 329] on icon "button" at bounding box center [1109, 322] width 23 height 23
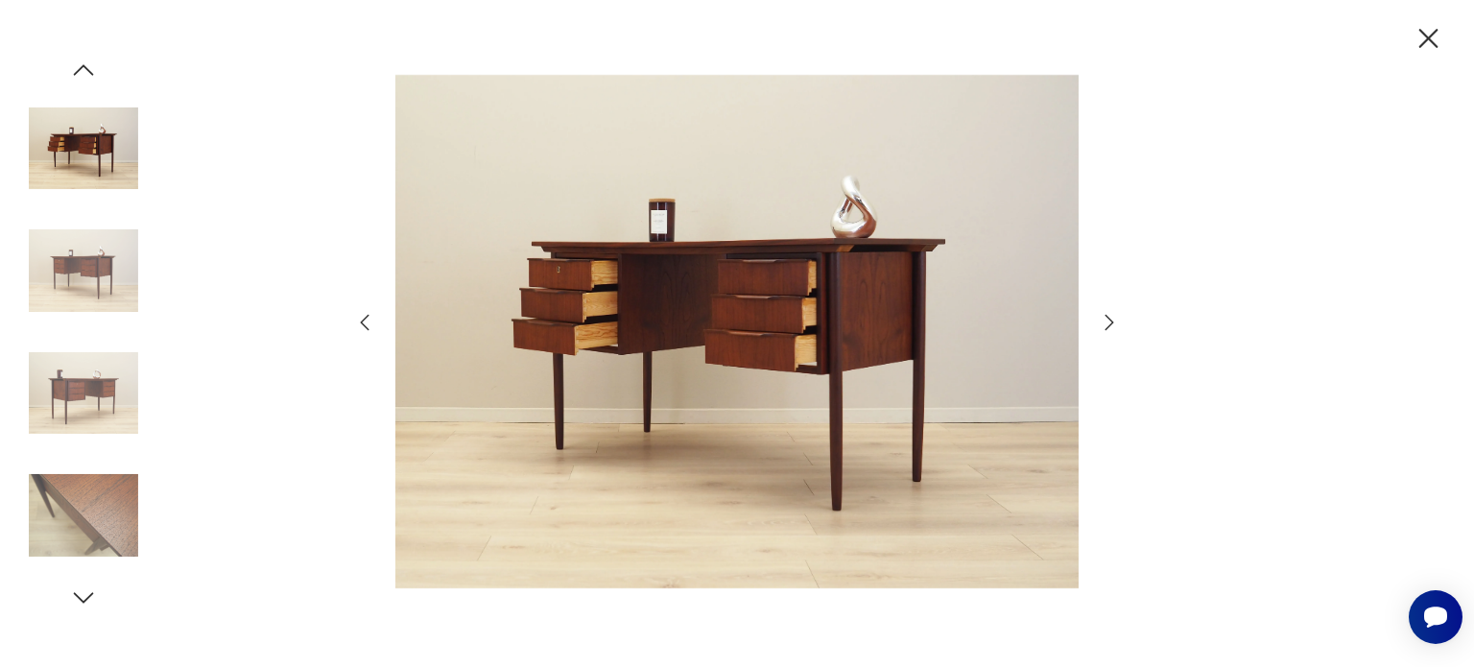
click at [1119, 329] on icon "button" at bounding box center [1109, 322] width 23 height 23
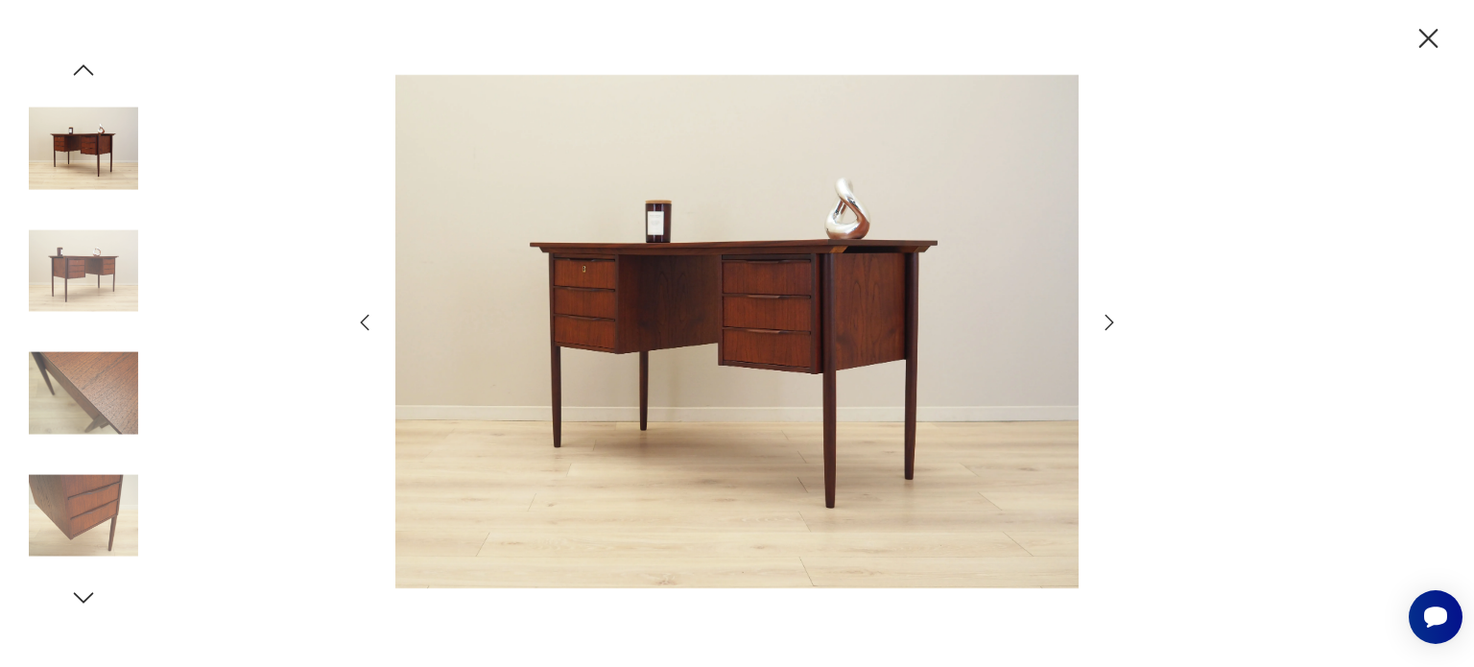
click at [1119, 329] on icon "button" at bounding box center [1109, 322] width 23 height 23
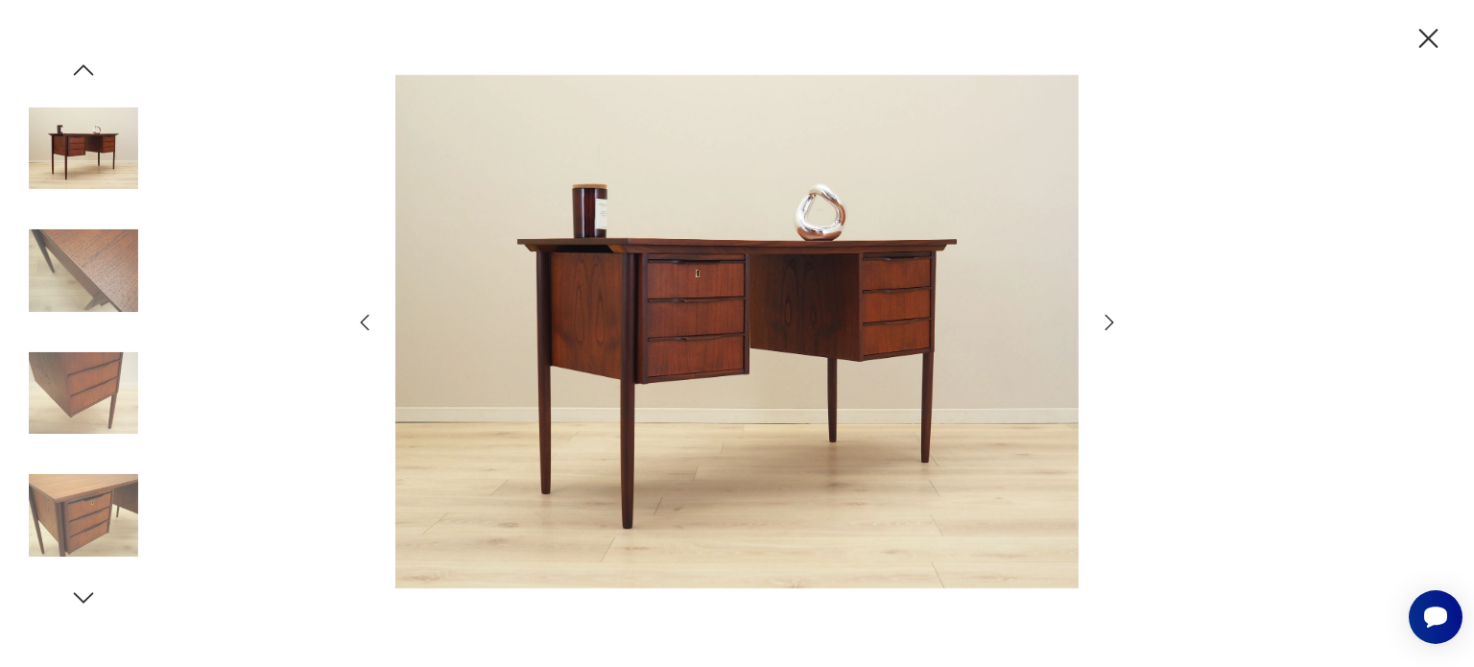
click at [1119, 329] on icon "button" at bounding box center [1109, 322] width 23 height 23
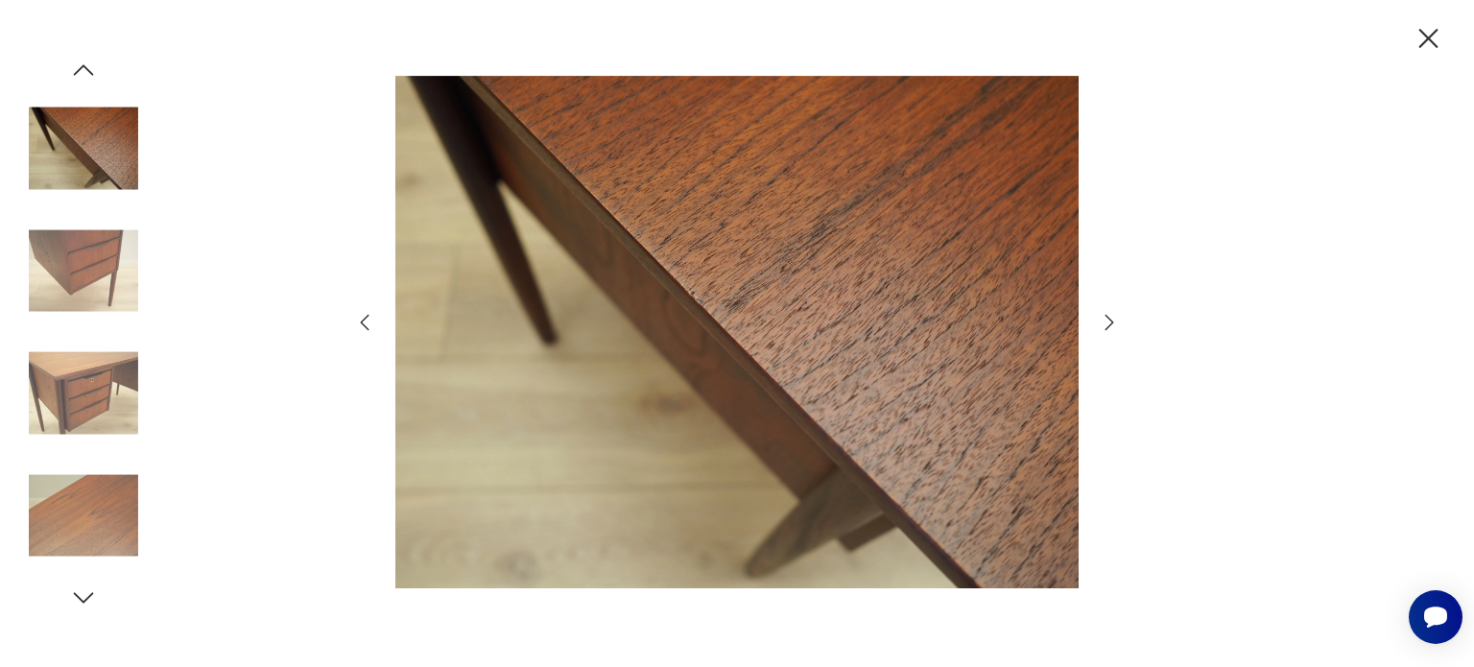
click at [1119, 329] on icon "button" at bounding box center [1109, 322] width 23 height 23
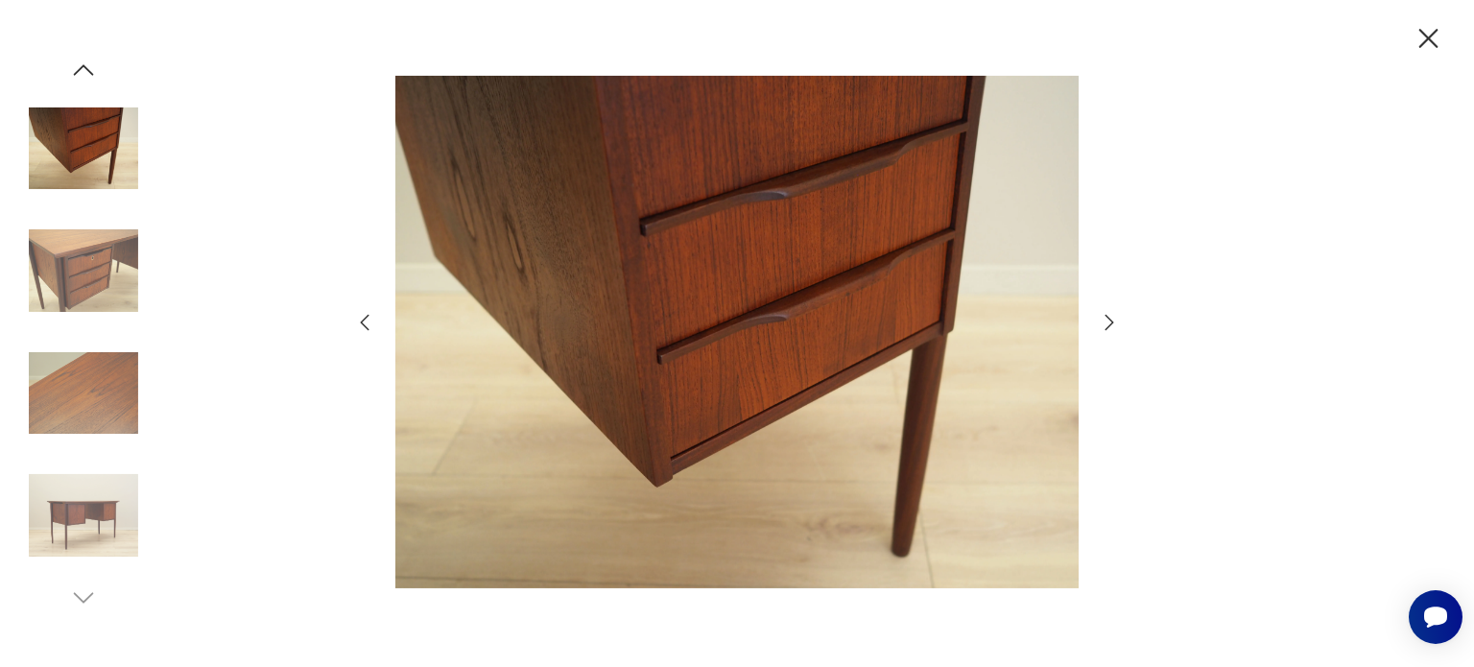
click at [1119, 329] on icon "button" at bounding box center [1109, 322] width 23 height 23
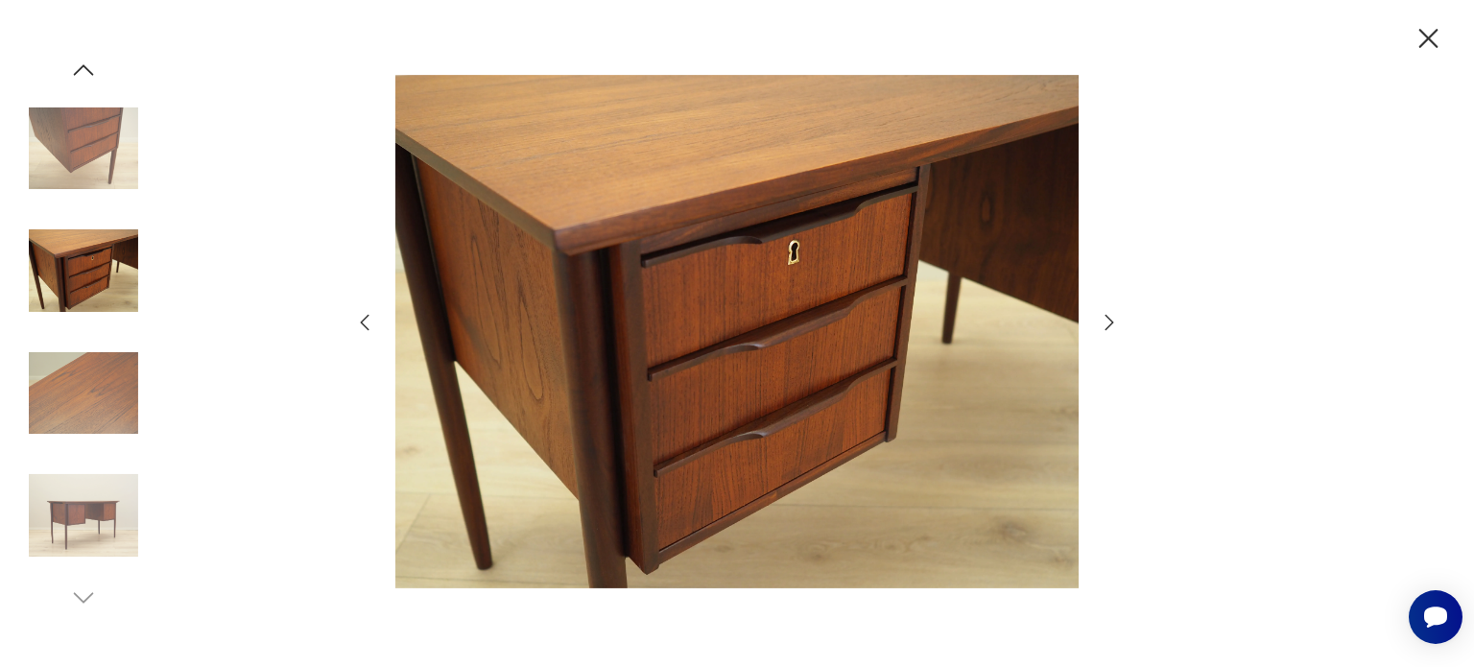
click at [1119, 329] on icon "button" at bounding box center [1109, 322] width 23 height 23
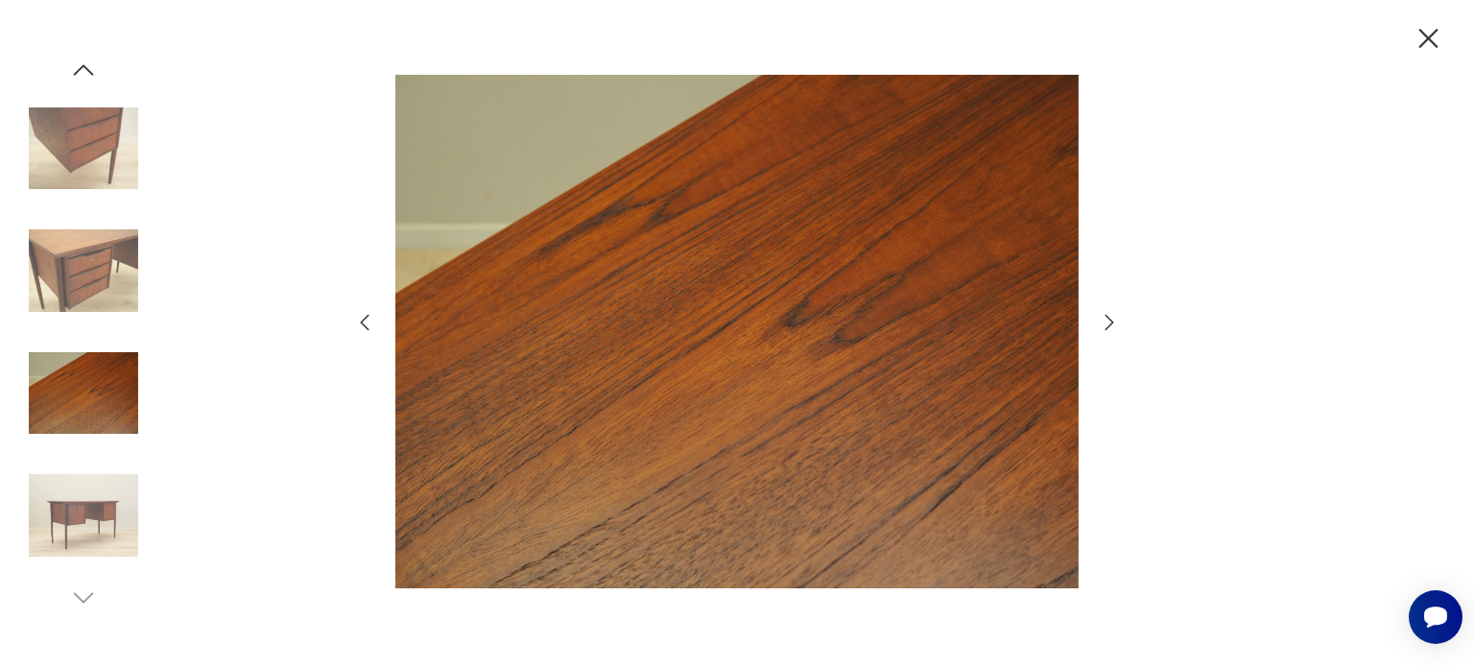
click at [1119, 329] on icon "button" at bounding box center [1109, 322] width 23 height 23
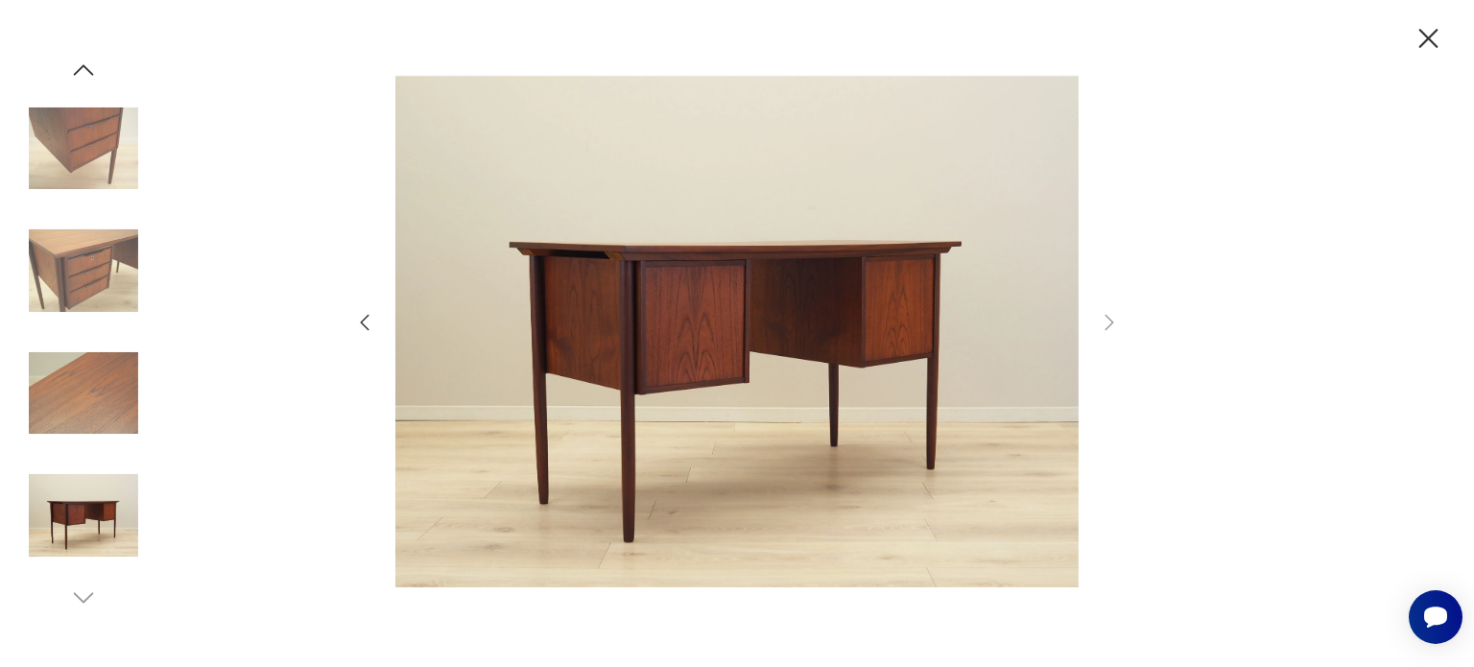
click at [1426, 60] on div at bounding box center [737, 333] width 1474 height 667
click at [1426, 49] on icon "button" at bounding box center [1428, 39] width 34 height 34
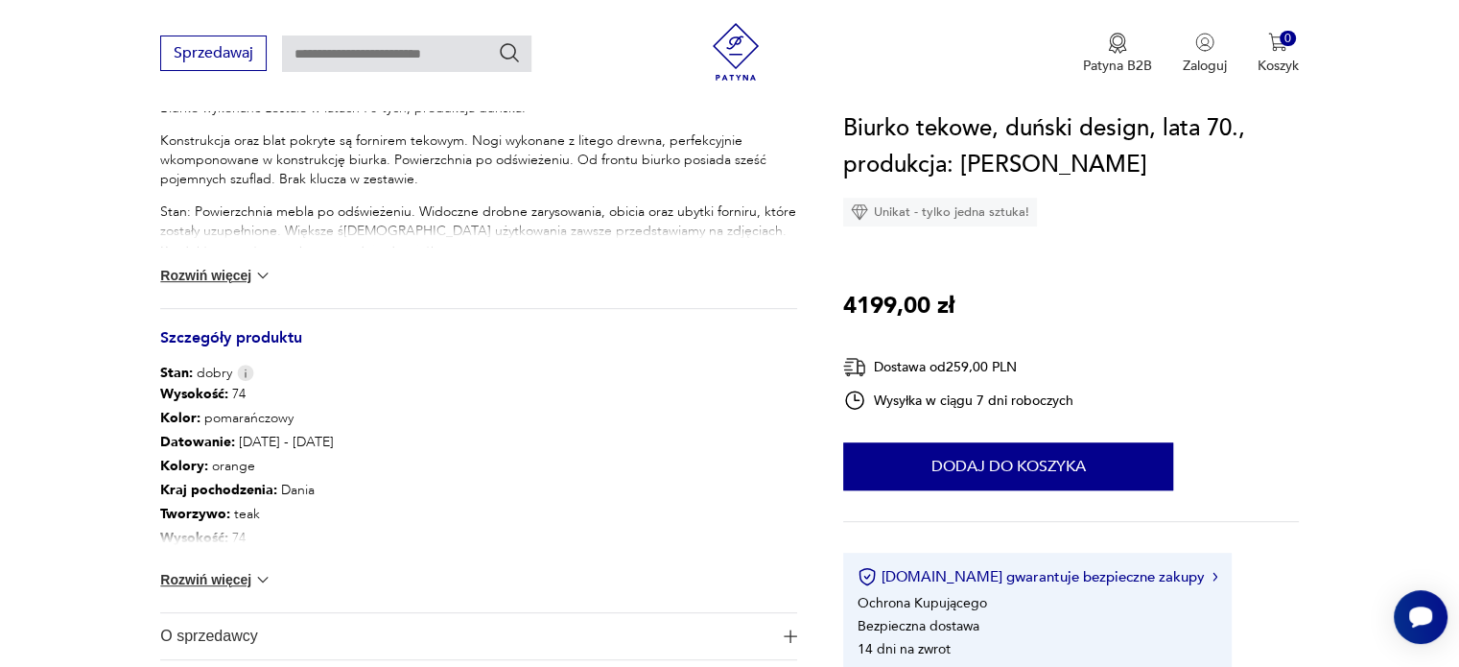
scroll to position [844, 0]
click at [246, 268] on button "Rozwiń więcej" at bounding box center [215, 275] width 111 height 19
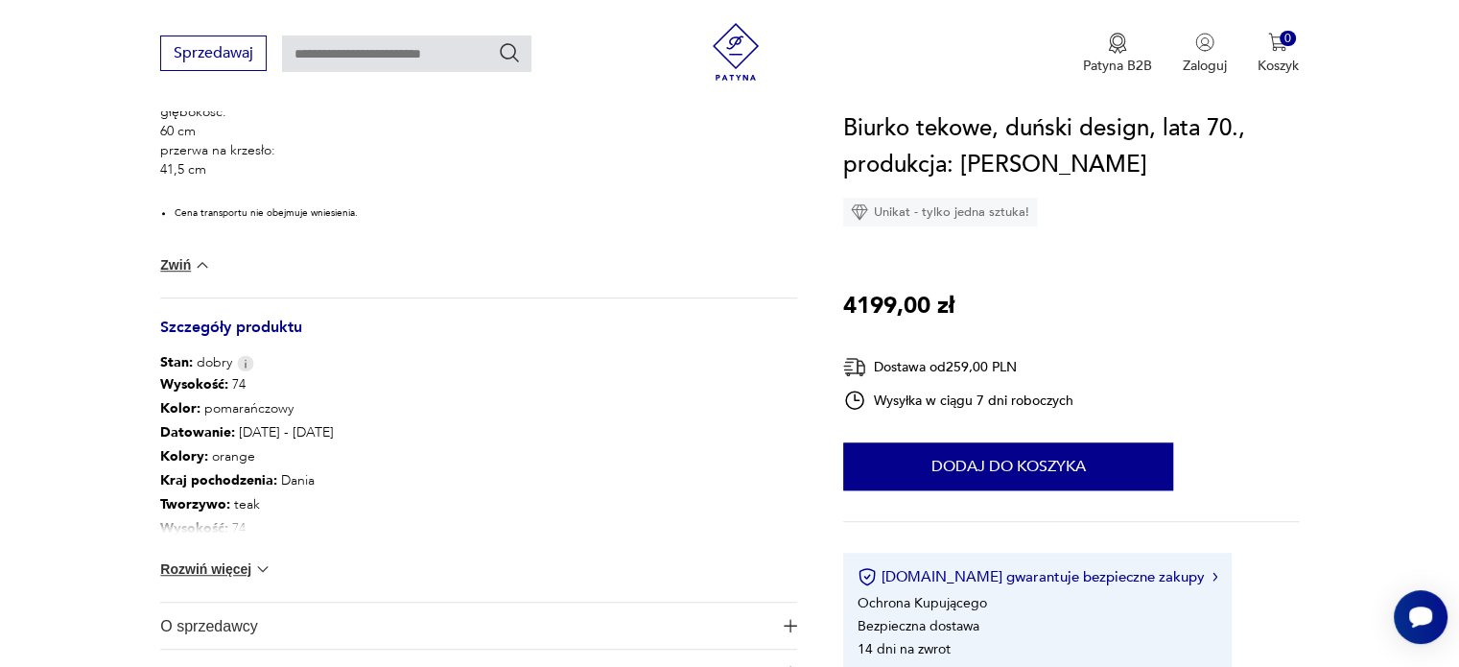
scroll to position [1192, 0]
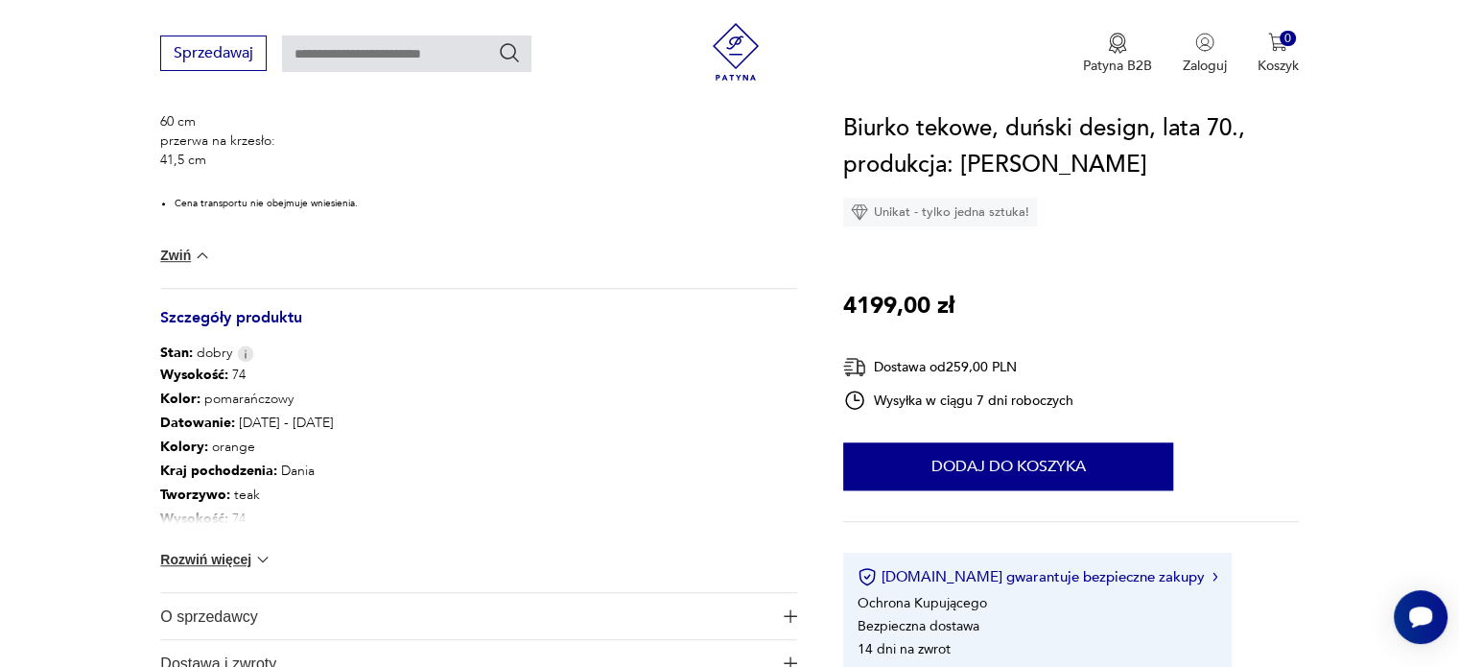
click at [230, 556] on button "Rozwiń więcej" at bounding box center [215, 559] width 111 height 19
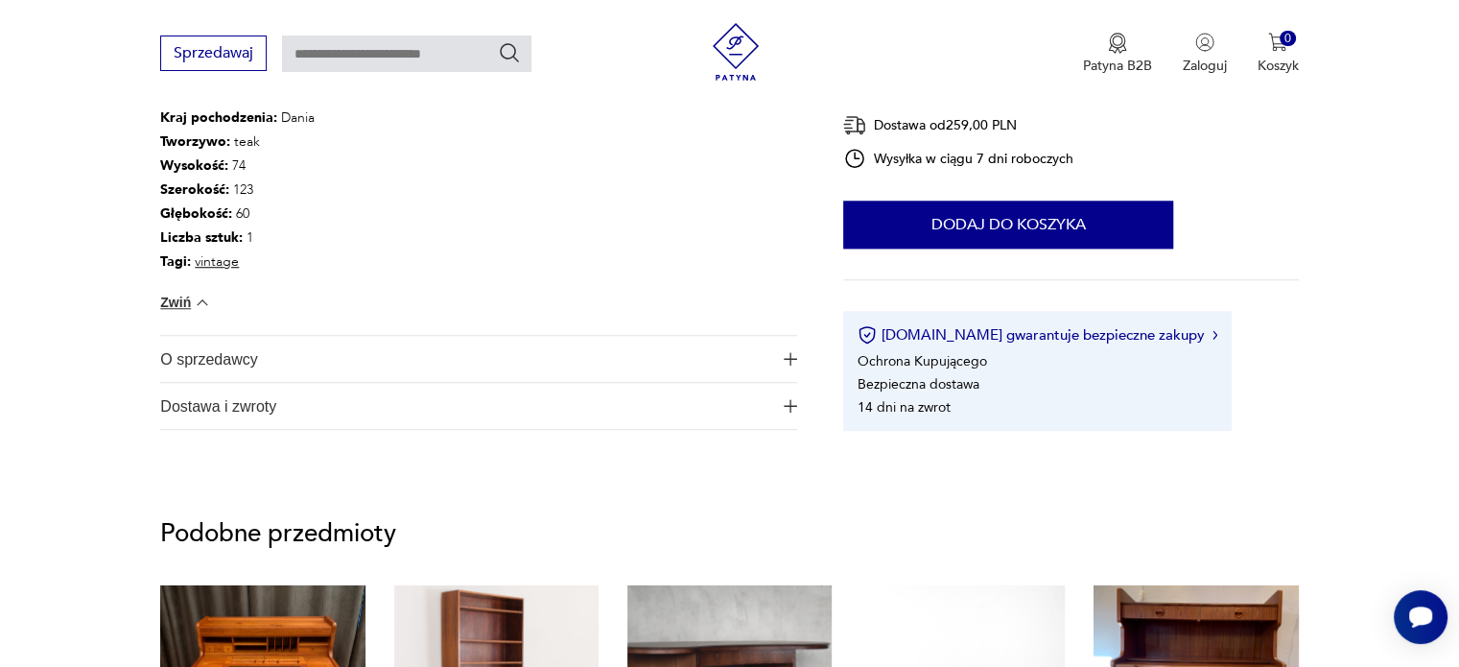
scroll to position [1468, 0]
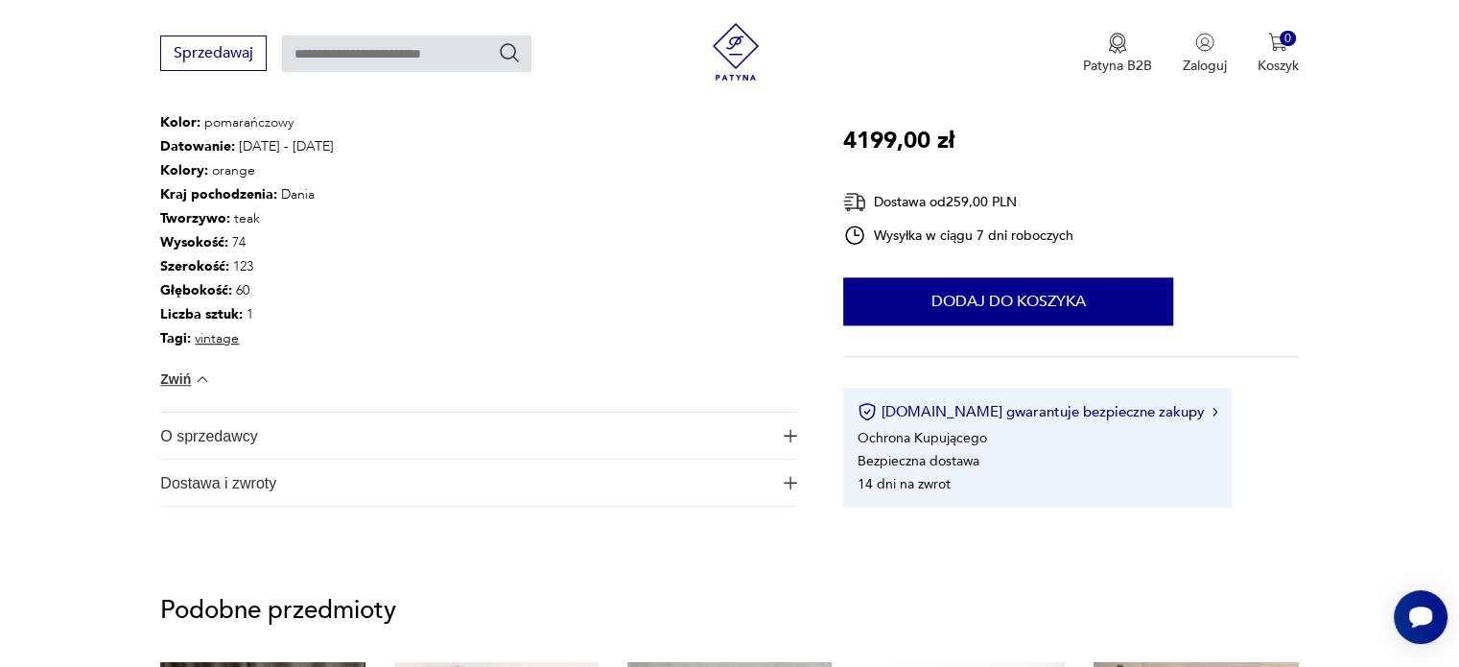
click at [276, 463] on span "Dostawa i zwroty" at bounding box center [465, 483] width 610 height 46
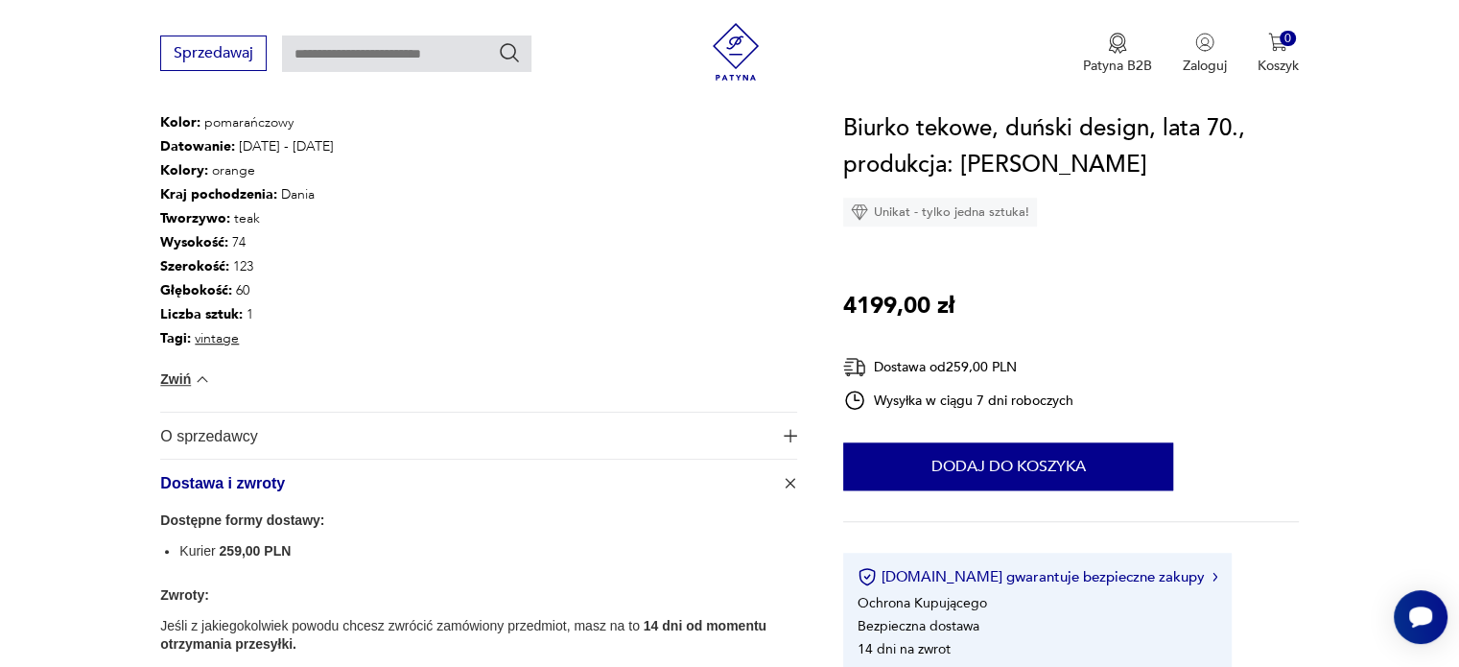
click at [250, 437] on span "O sprzedawcy" at bounding box center [465, 436] width 610 height 46
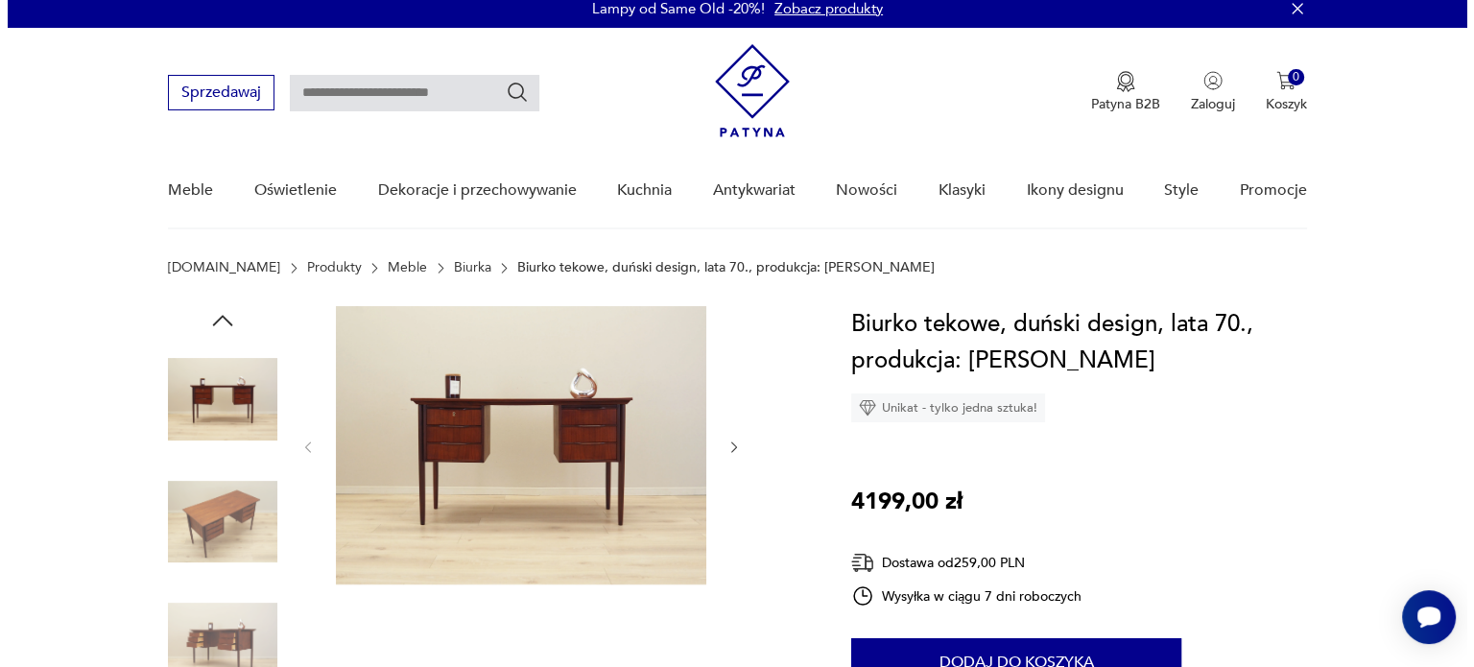
scroll to position [10, 0]
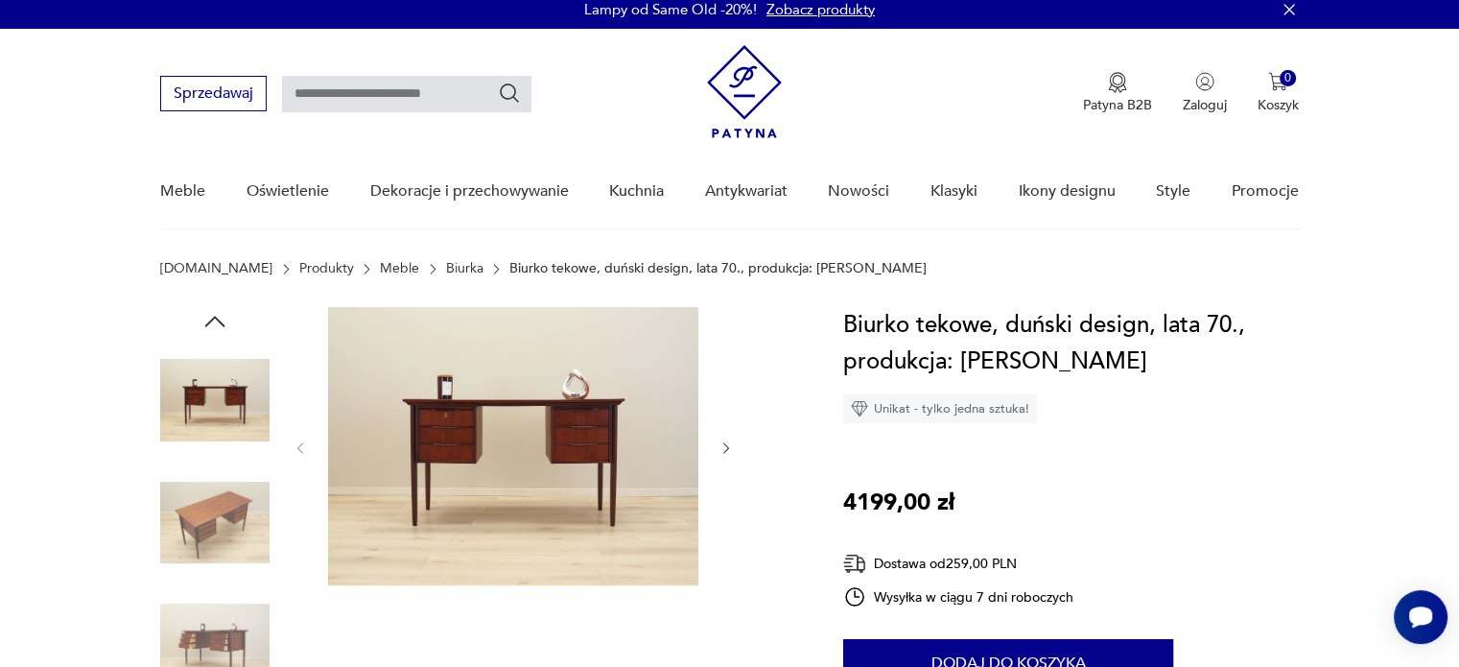
click at [432, 448] on img at bounding box center [513, 446] width 370 height 278
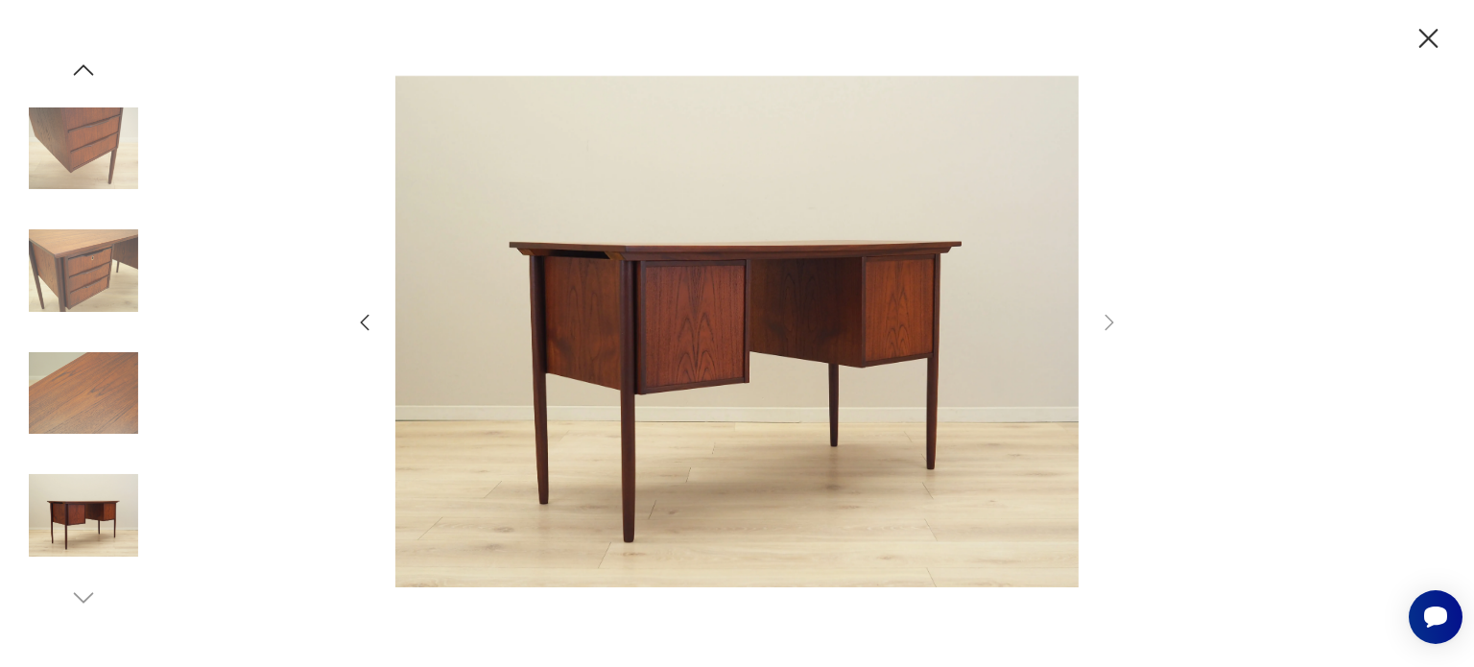
click at [467, 329] on img at bounding box center [736, 331] width 683 height 533
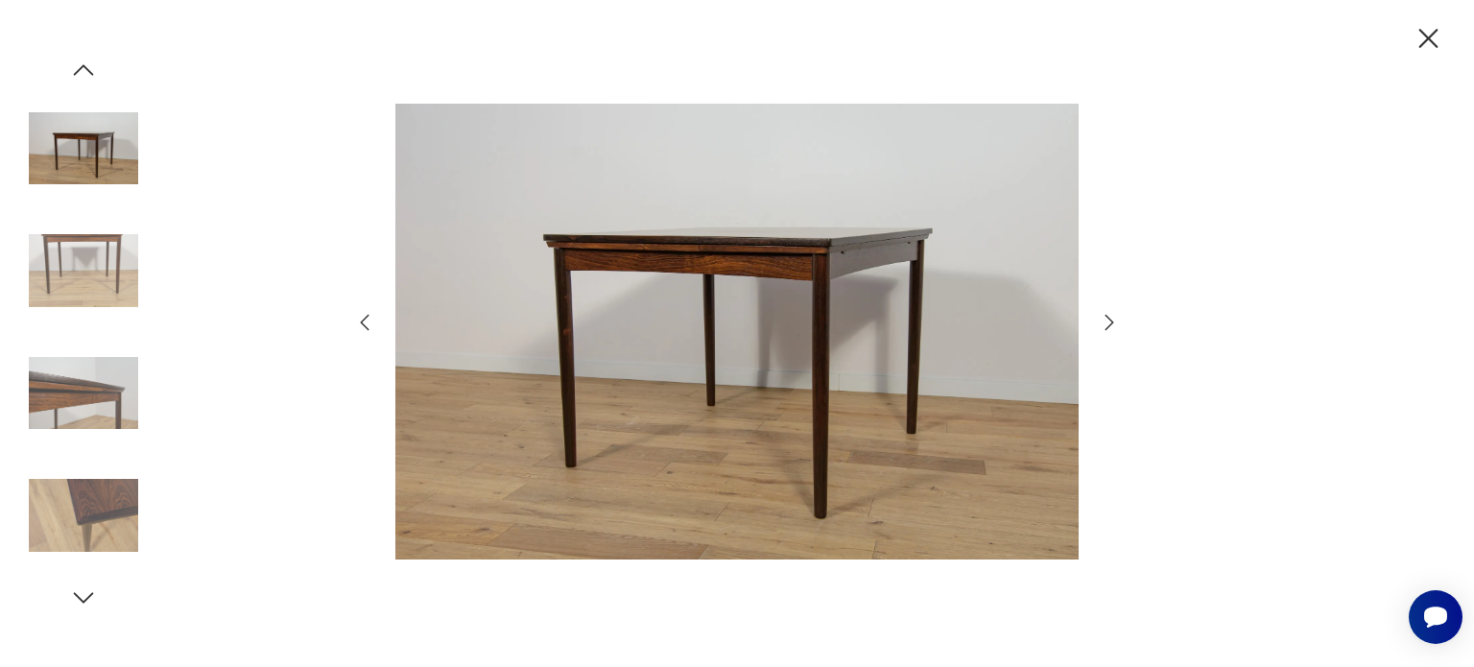
click at [1090, 320] on div at bounding box center [737, 333] width 768 height 537
click at [1111, 323] on icon "button" at bounding box center [1109, 321] width 9 height 15
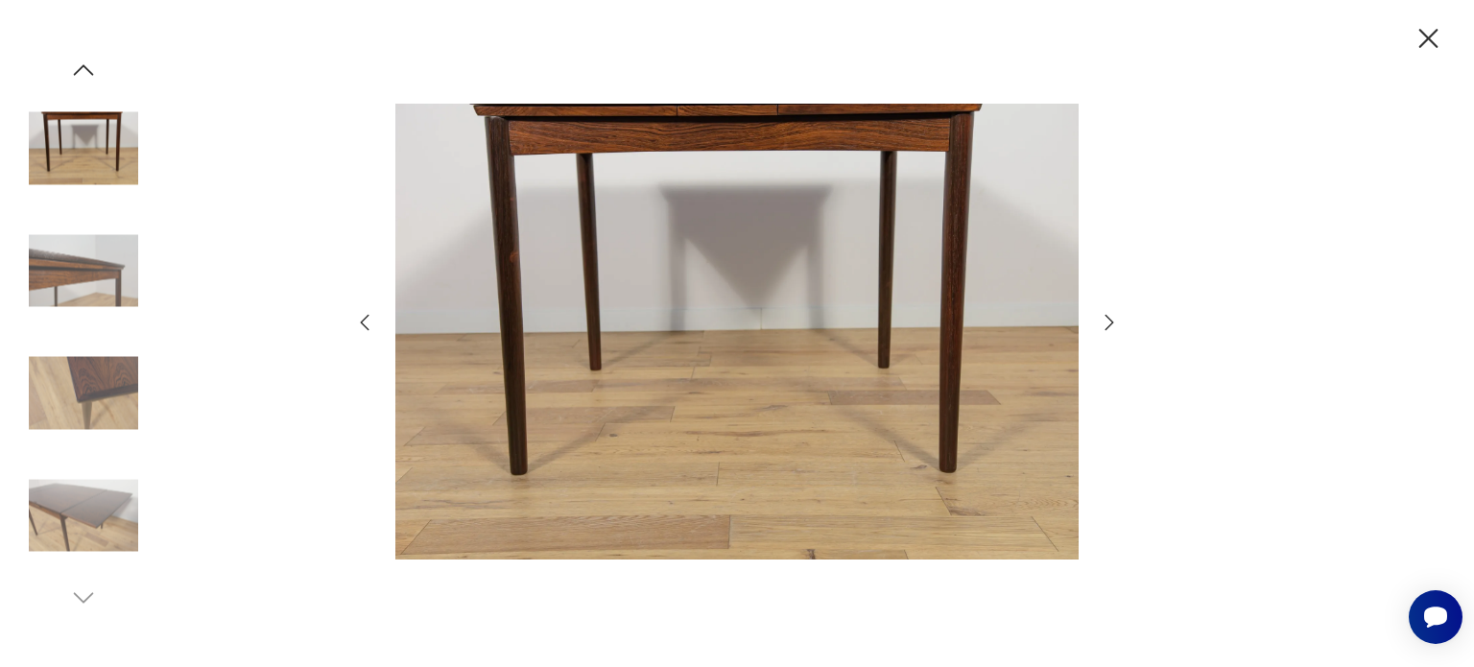
click at [1111, 323] on icon "button" at bounding box center [1109, 321] width 9 height 15
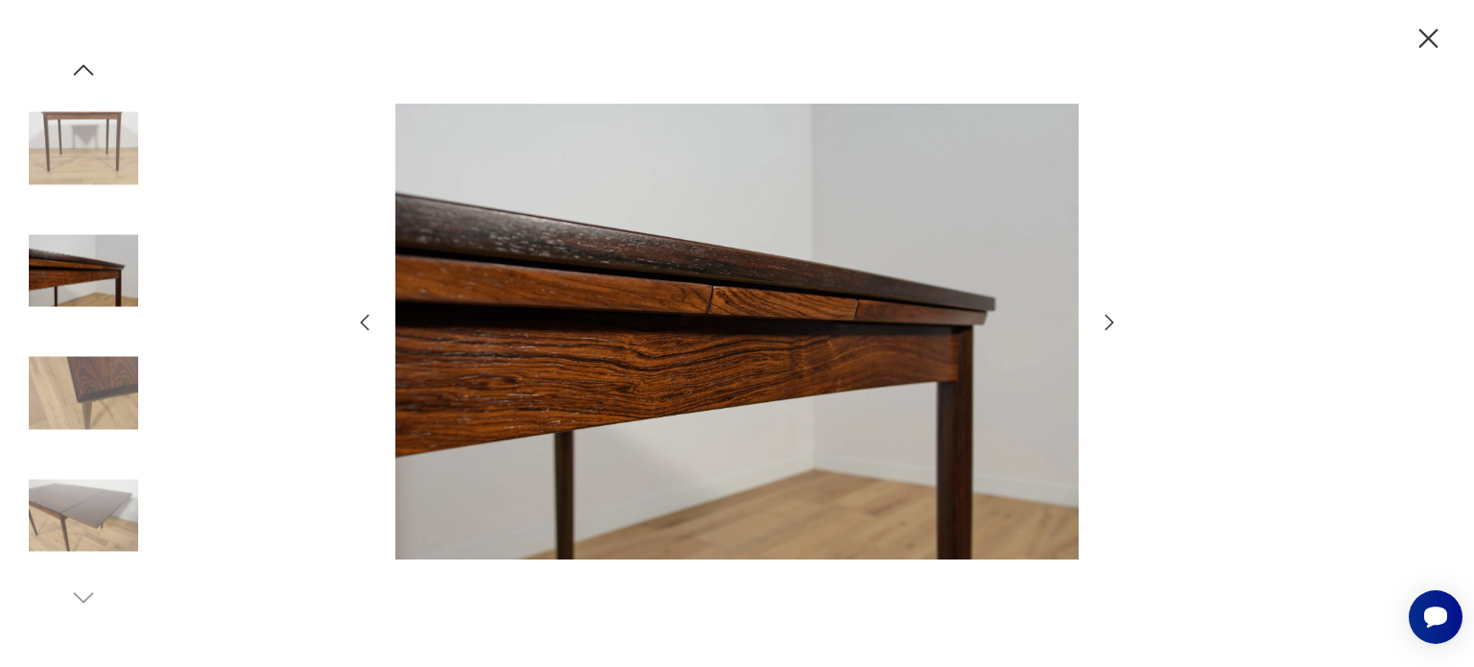
click at [1111, 323] on icon "button" at bounding box center [1109, 321] width 9 height 15
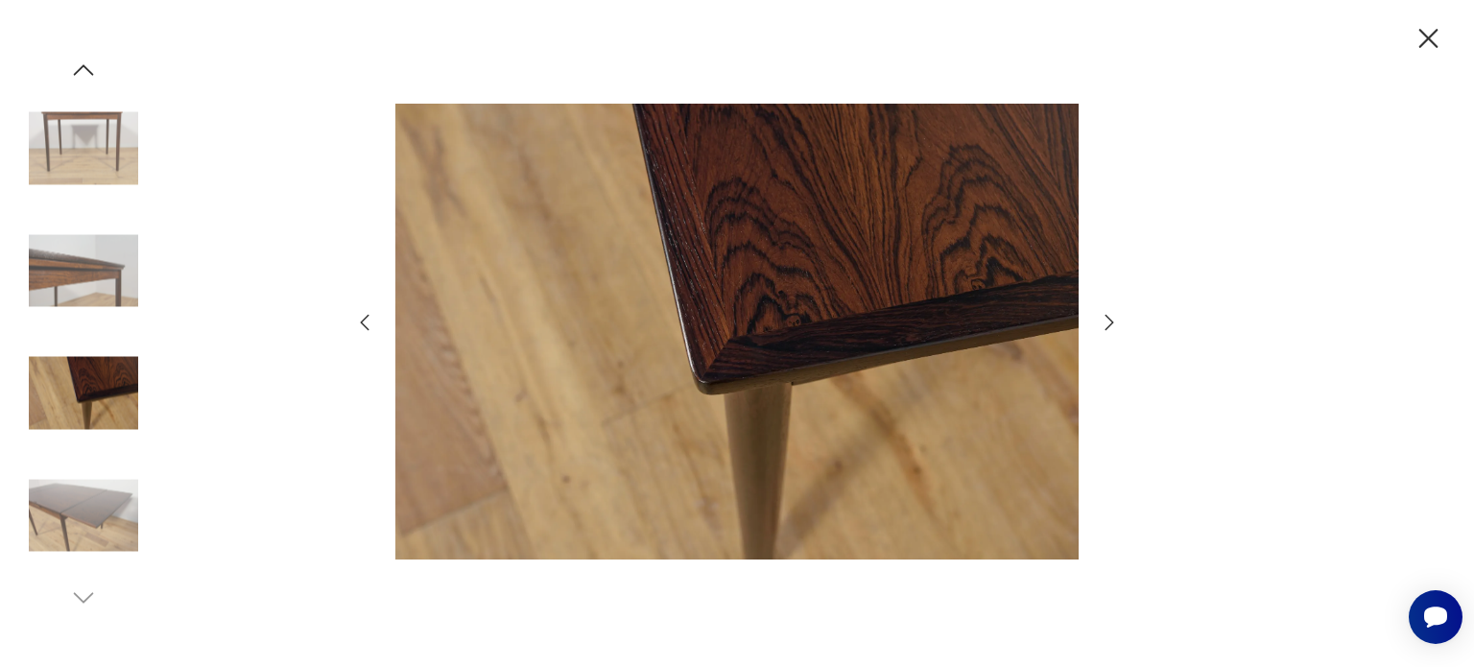
click at [1111, 323] on icon "button" at bounding box center [1109, 321] width 9 height 15
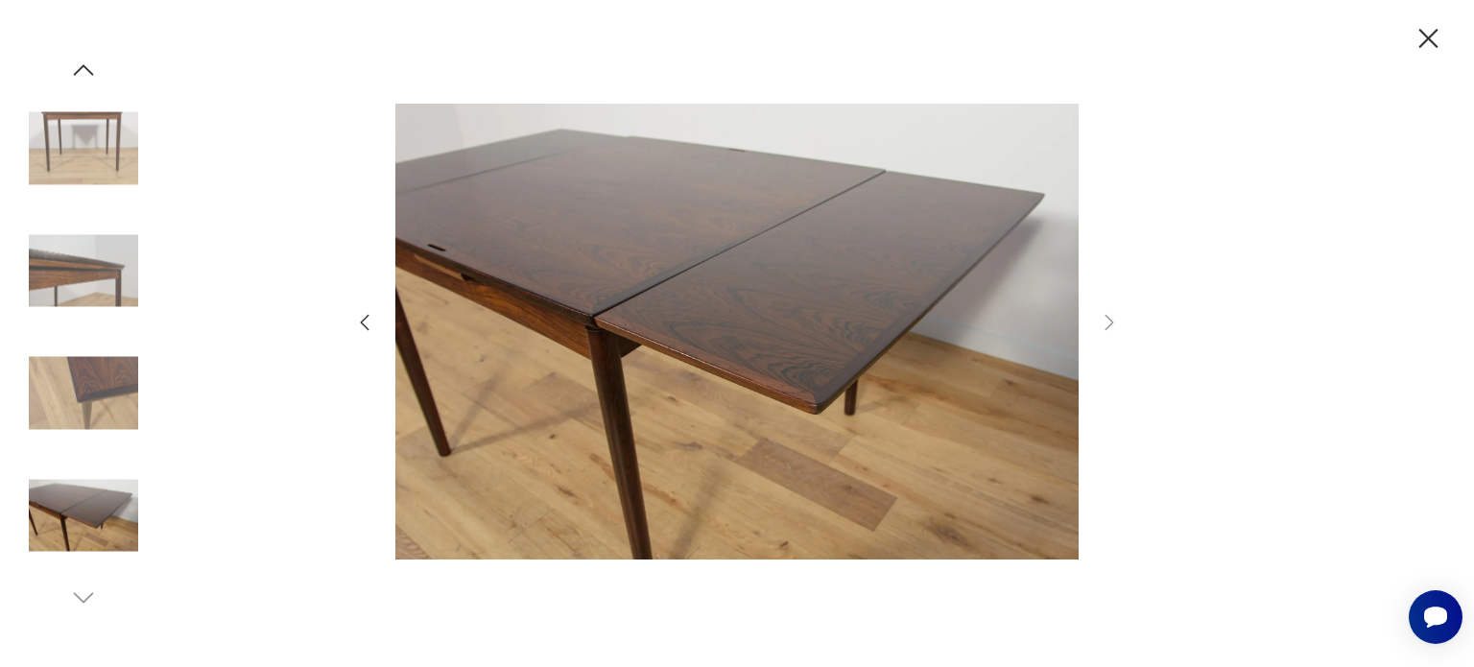
click at [1435, 51] on icon "button" at bounding box center [1428, 39] width 34 height 34
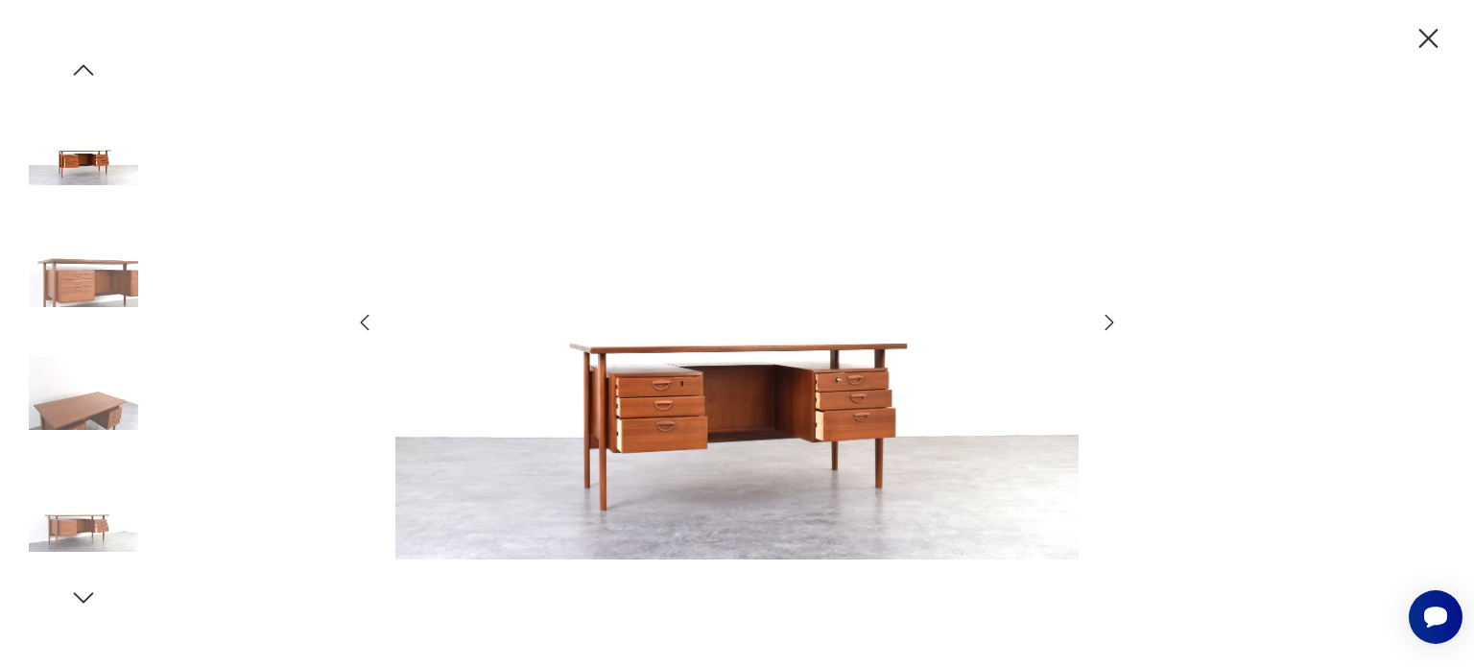
click at [1113, 323] on icon "button" at bounding box center [1109, 322] width 23 height 23
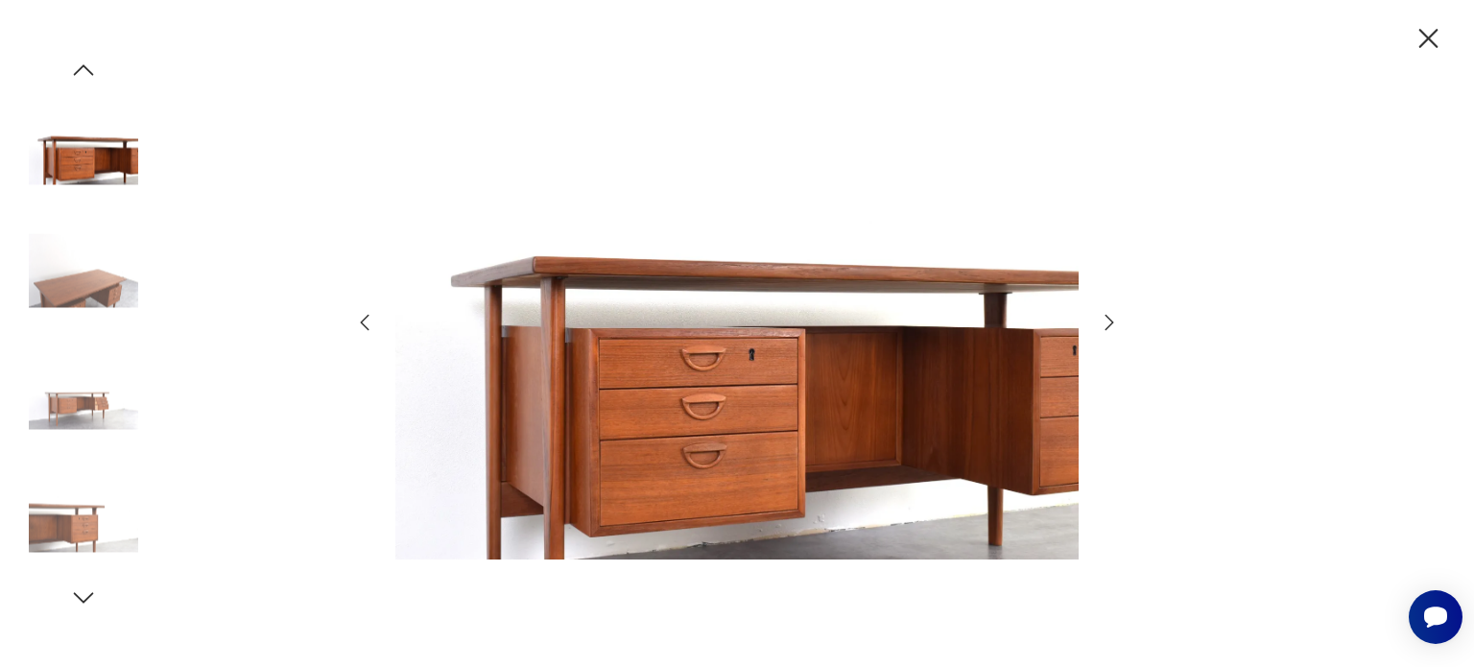
click at [1113, 323] on icon "button" at bounding box center [1109, 322] width 23 height 23
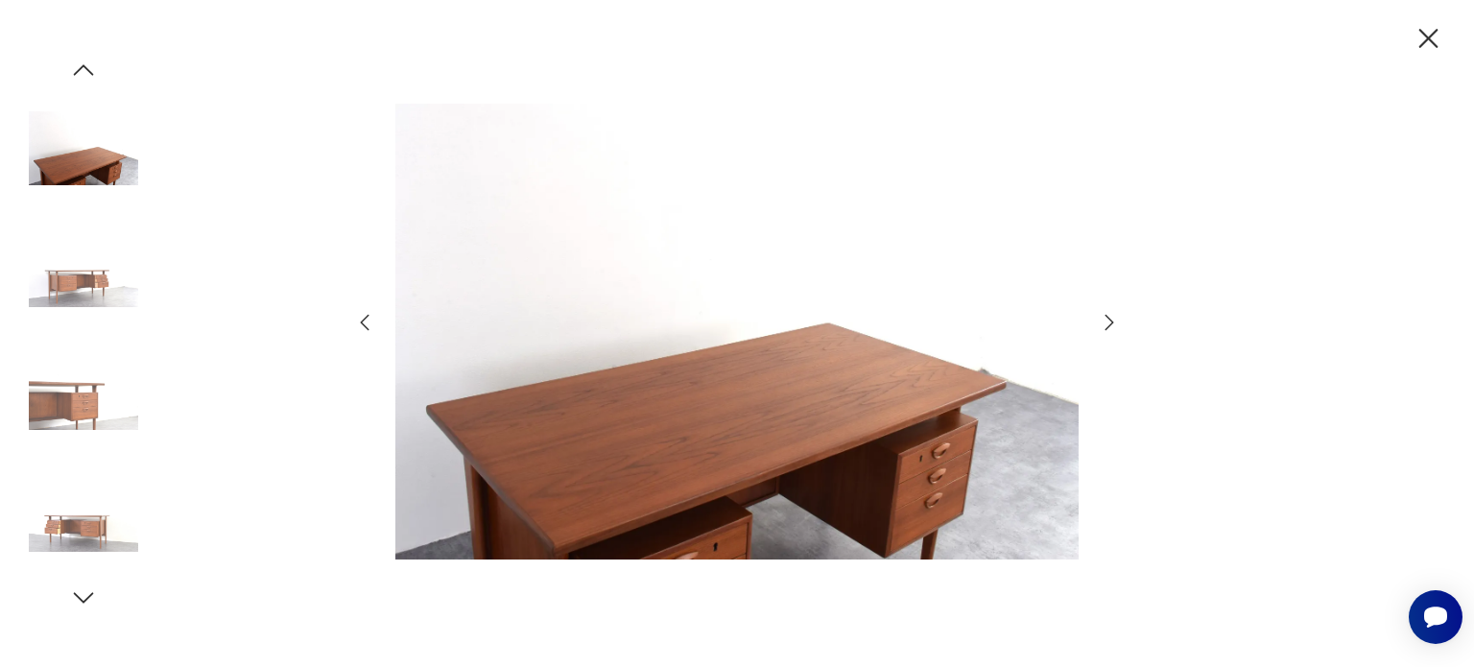
click at [1113, 323] on icon "button" at bounding box center [1109, 322] width 23 height 23
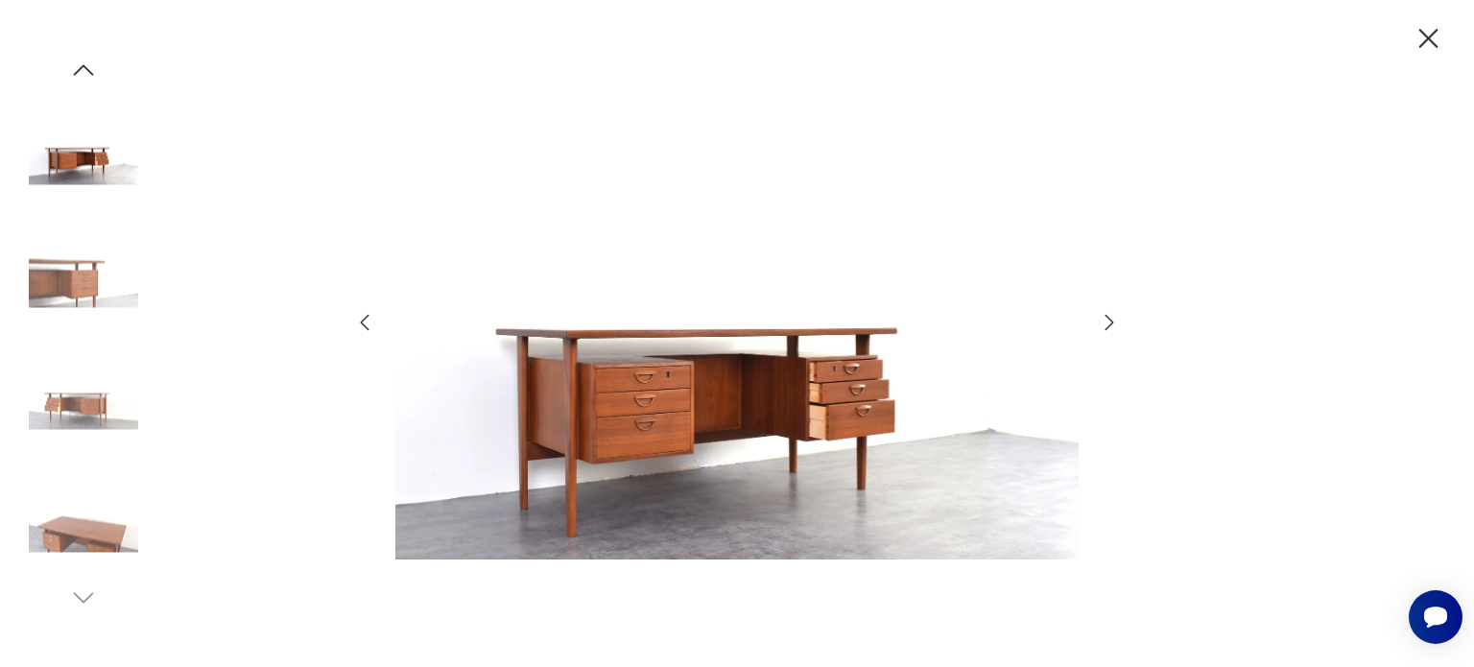
click at [1113, 323] on icon "button" at bounding box center [1109, 322] width 23 height 23
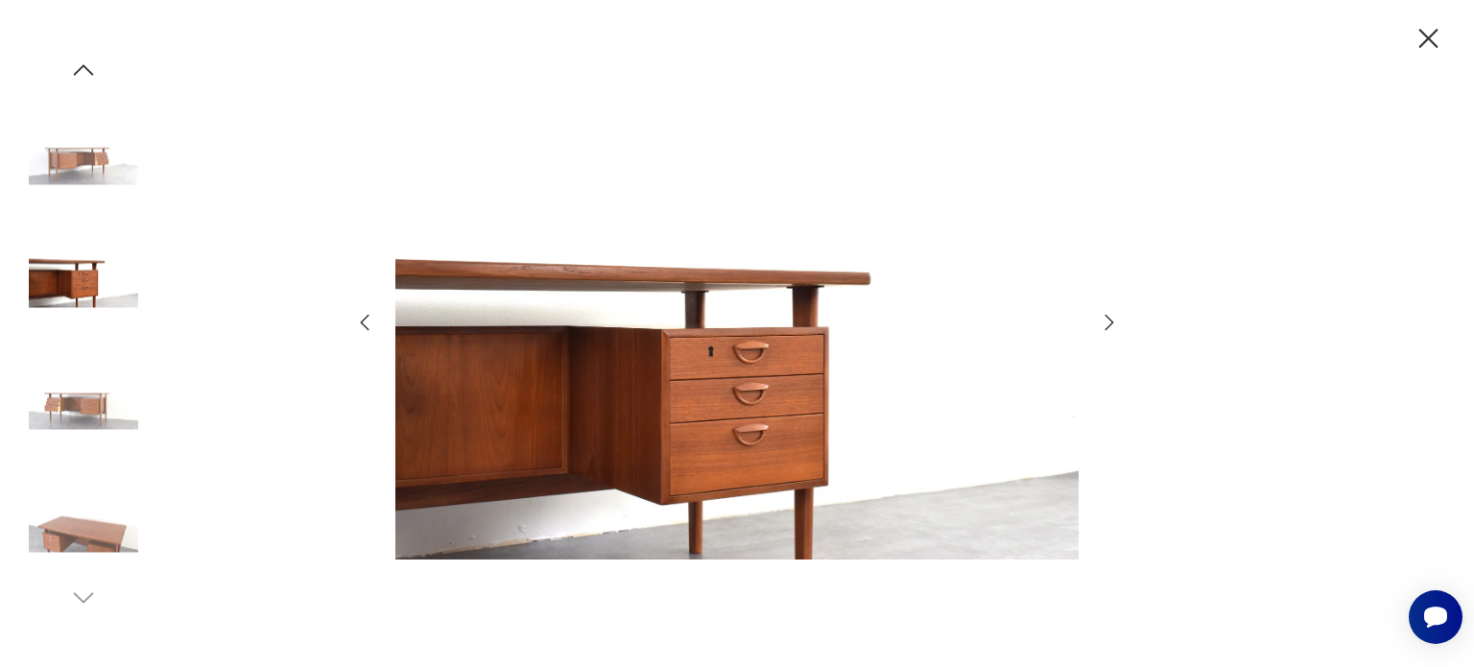
click at [1113, 323] on icon "button" at bounding box center [1109, 322] width 23 height 23
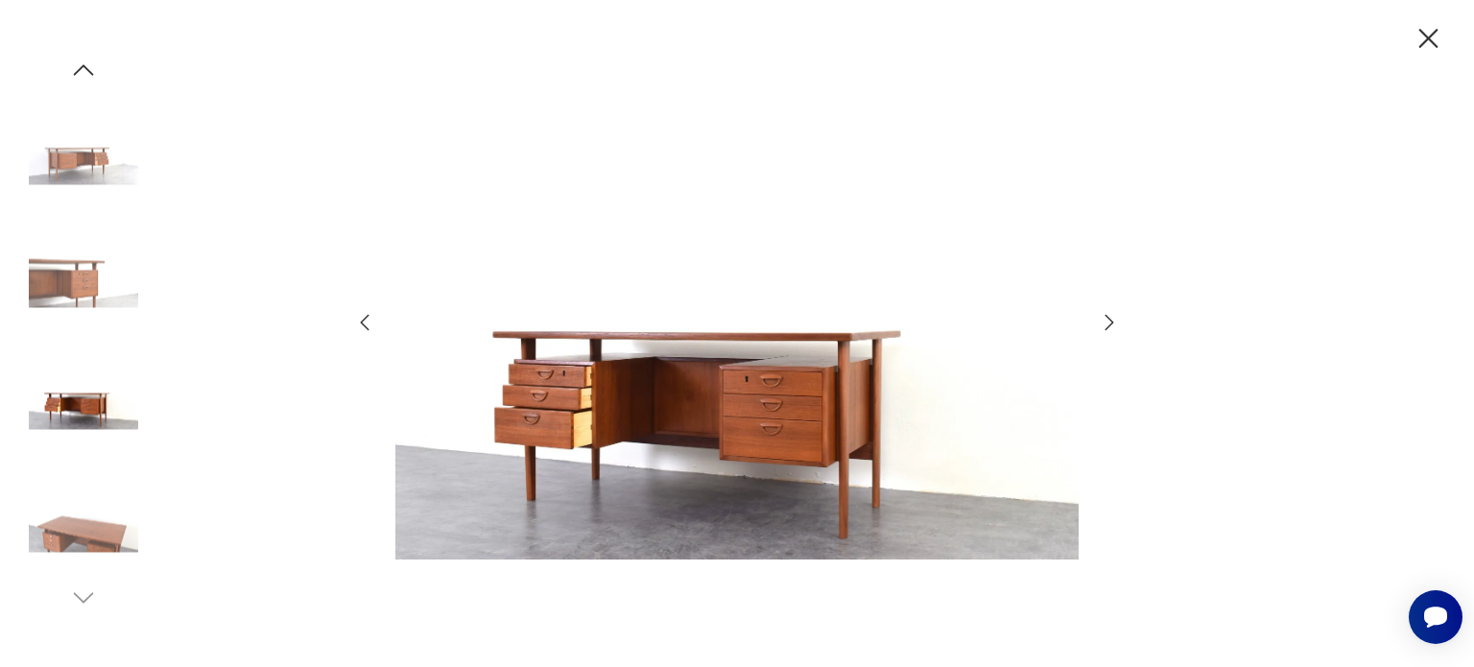
click at [1113, 323] on icon "button" at bounding box center [1109, 322] width 23 height 23
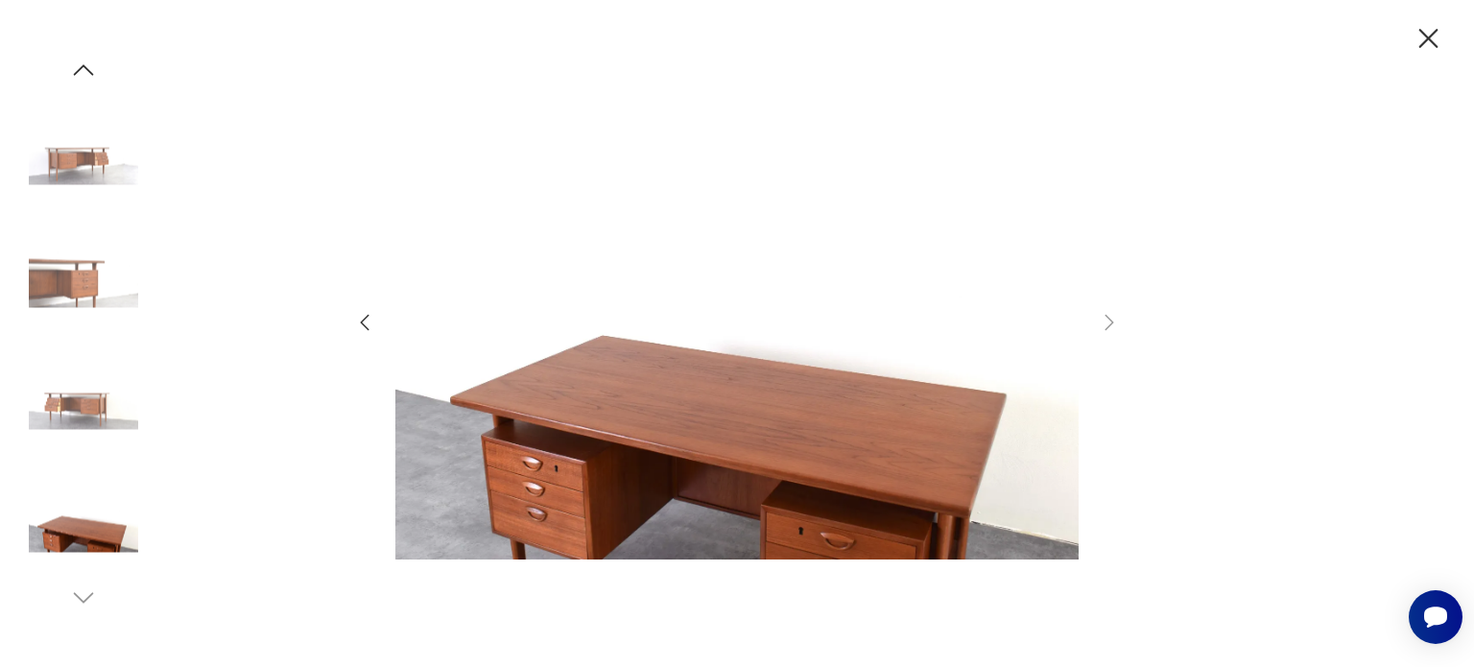
click at [366, 324] on icon "button" at bounding box center [364, 322] width 23 height 23
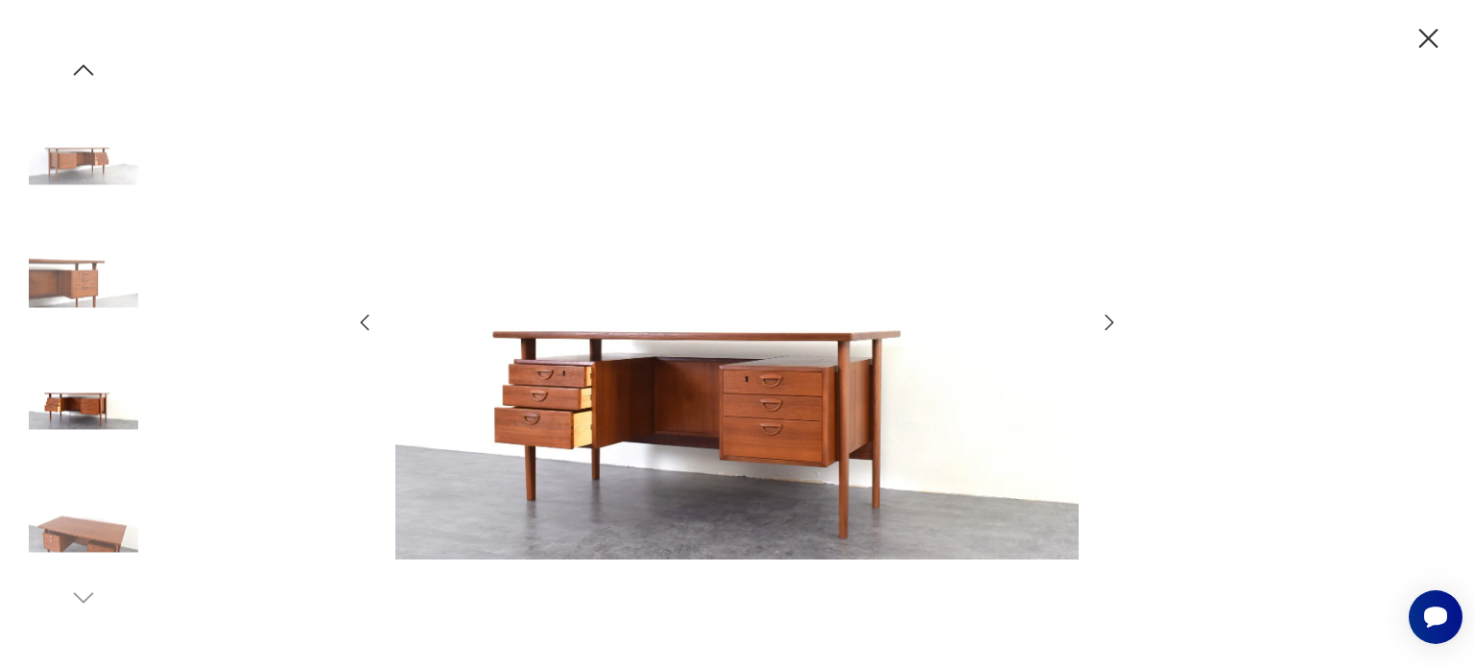
click at [366, 324] on icon "button" at bounding box center [364, 322] width 23 height 23
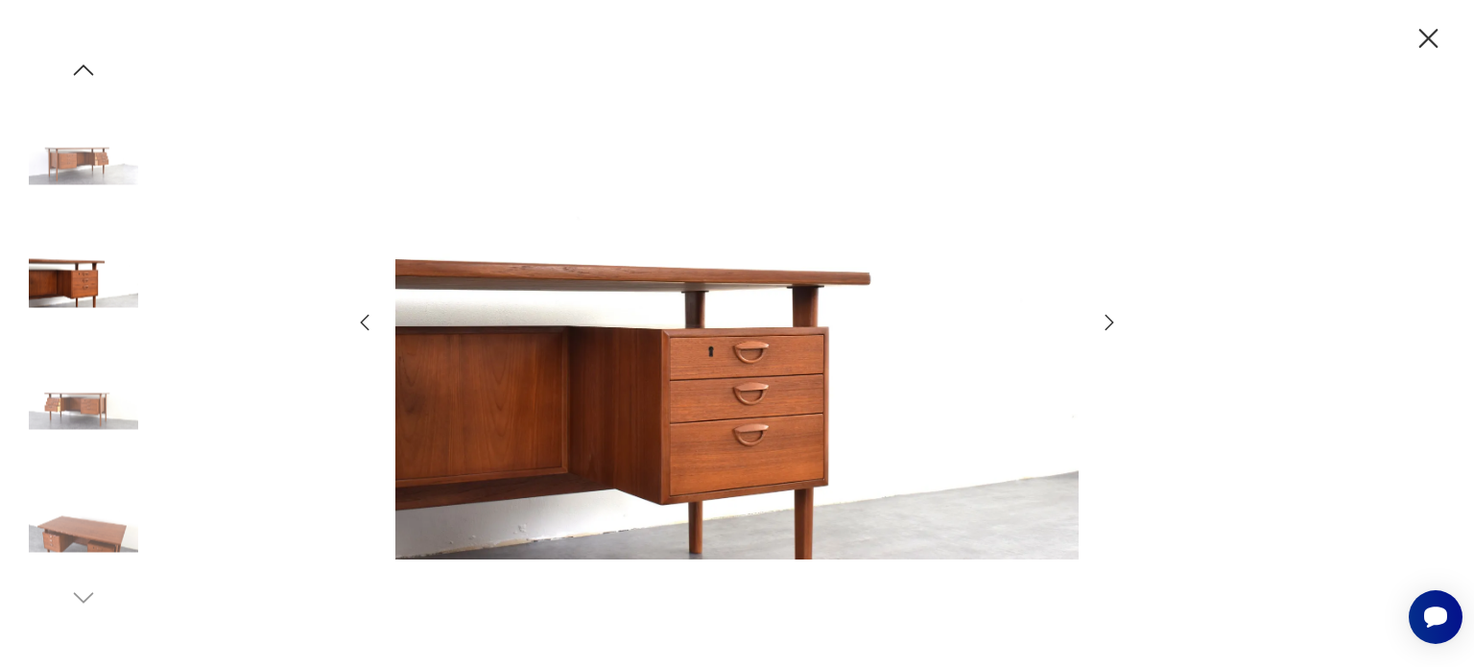
click at [366, 324] on icon "button" at bounding box center [364, 322] width 23 height 23
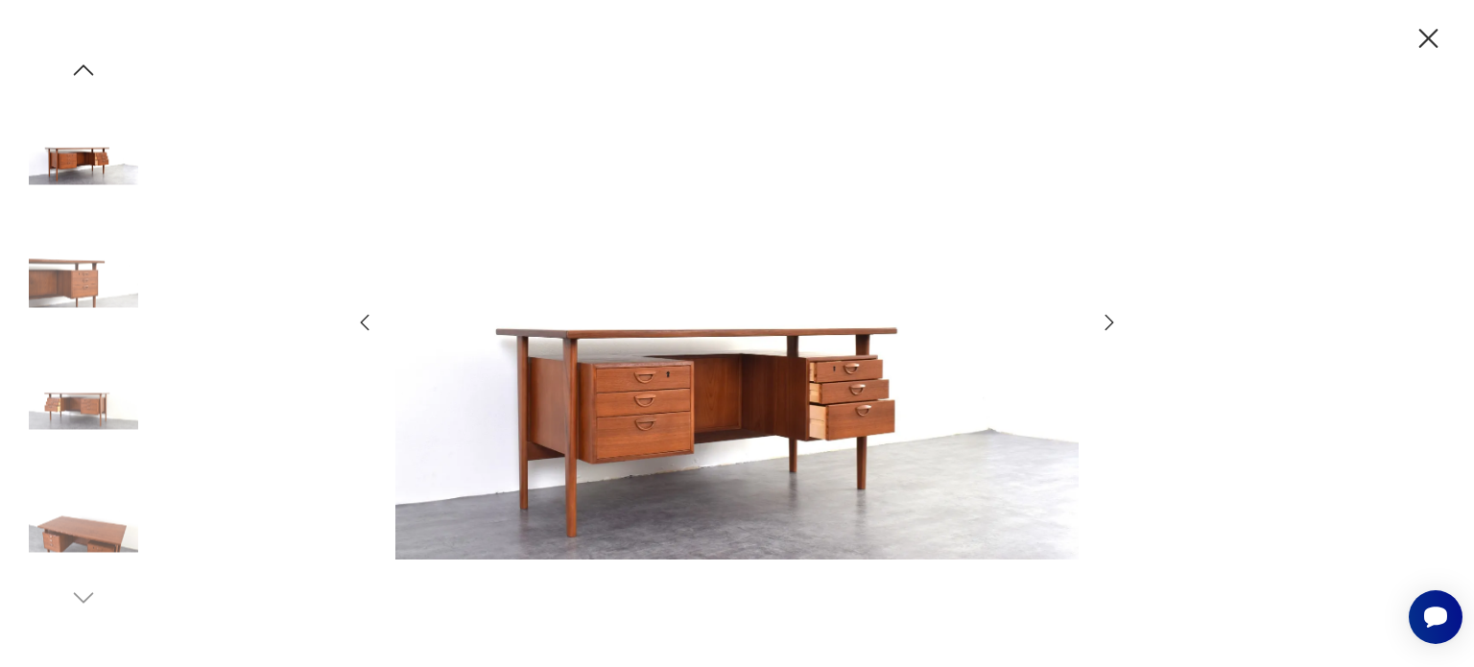
click at [366, 324] on icon "button" at bounding box center [364, 322] width 23 height 23
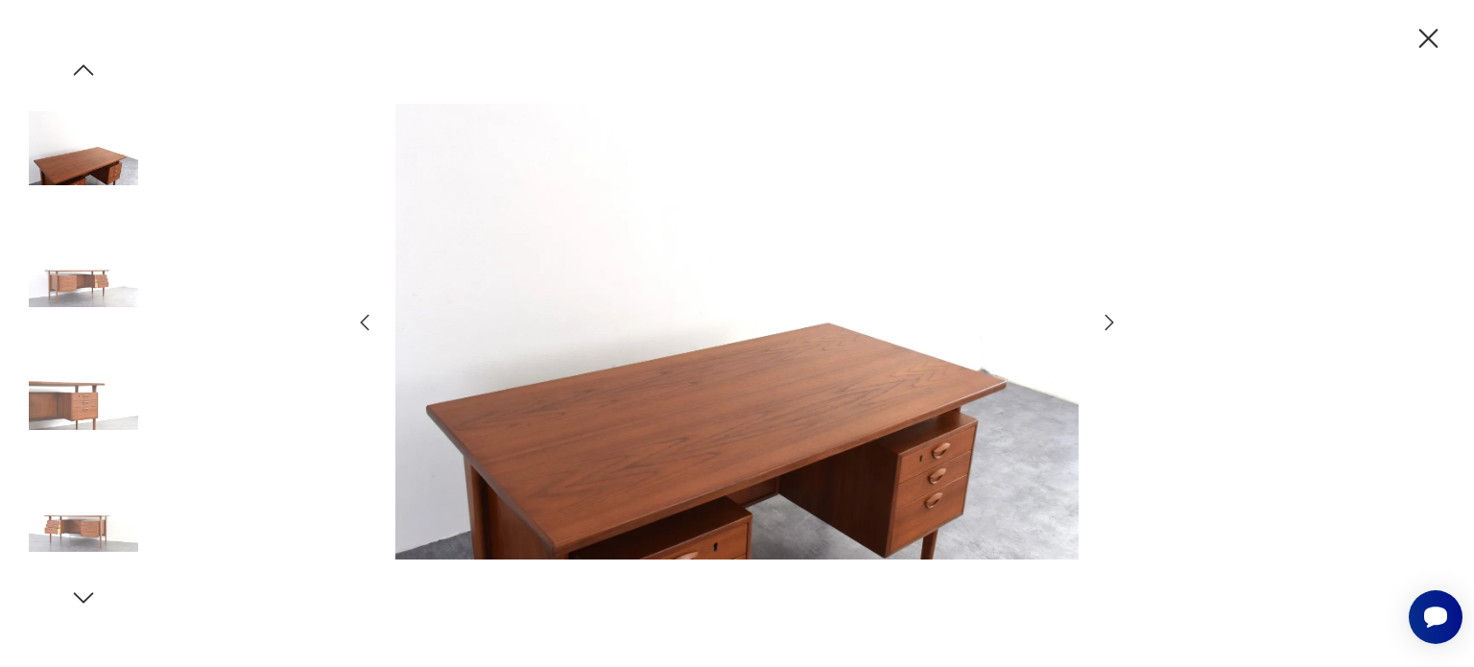
click at [366, 324] on icon "button" at bounding box center [364, 322] width 23 height 23
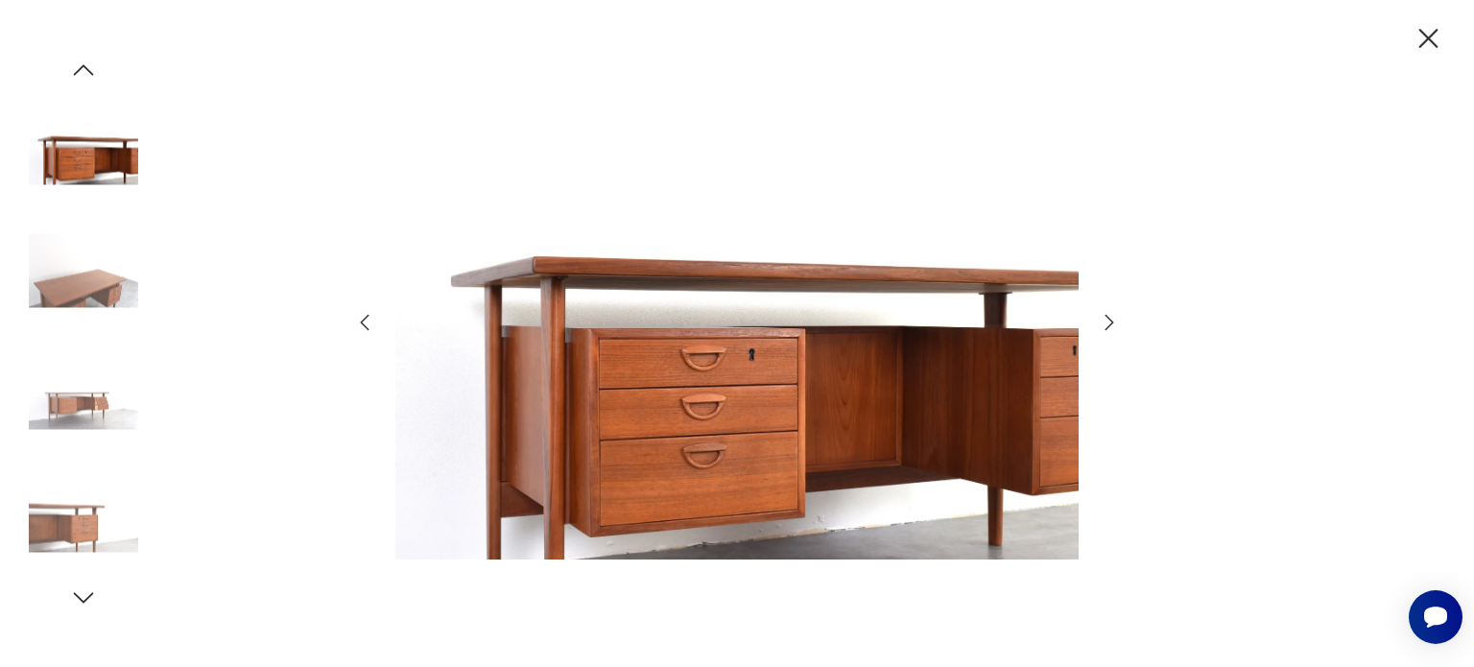
click at [366, 324] on icon "button" at bounding box center [364, 322] width 23 height 23
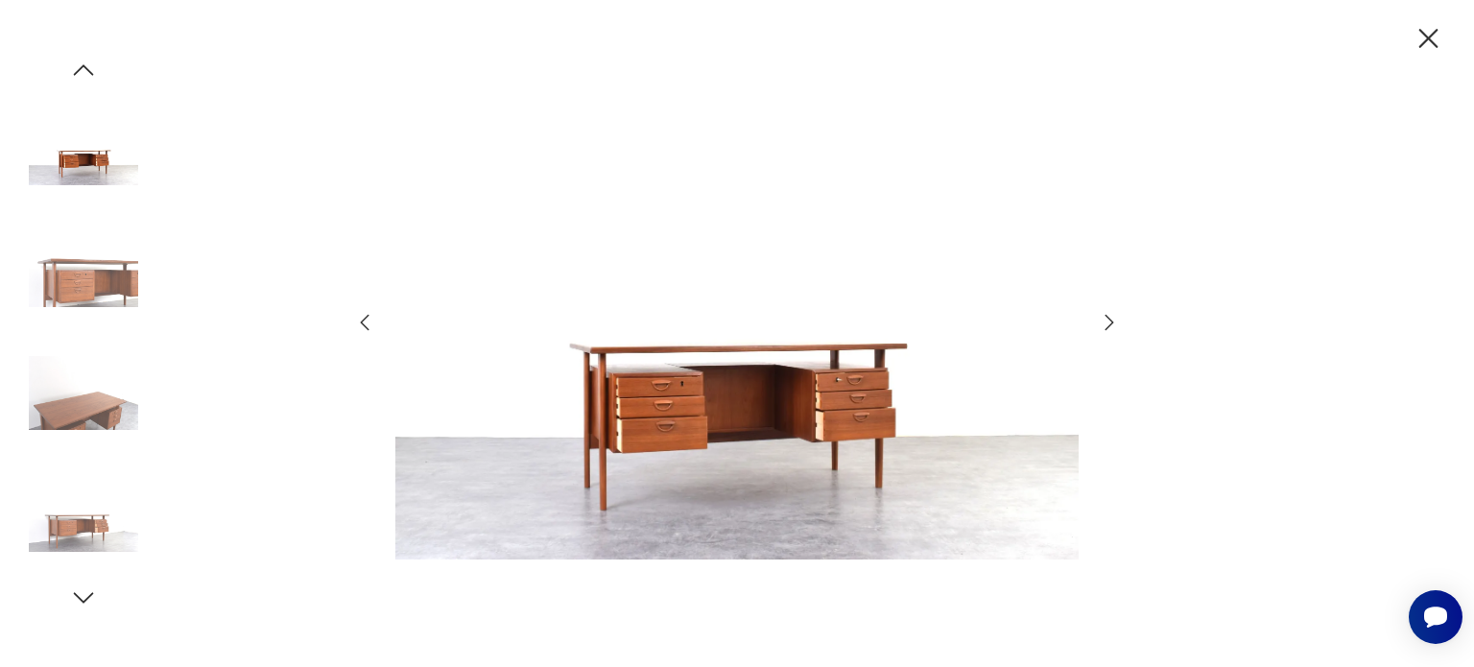
click at [366, 324] on icon "button" at bounding box center [364, 322] width 23 height 23
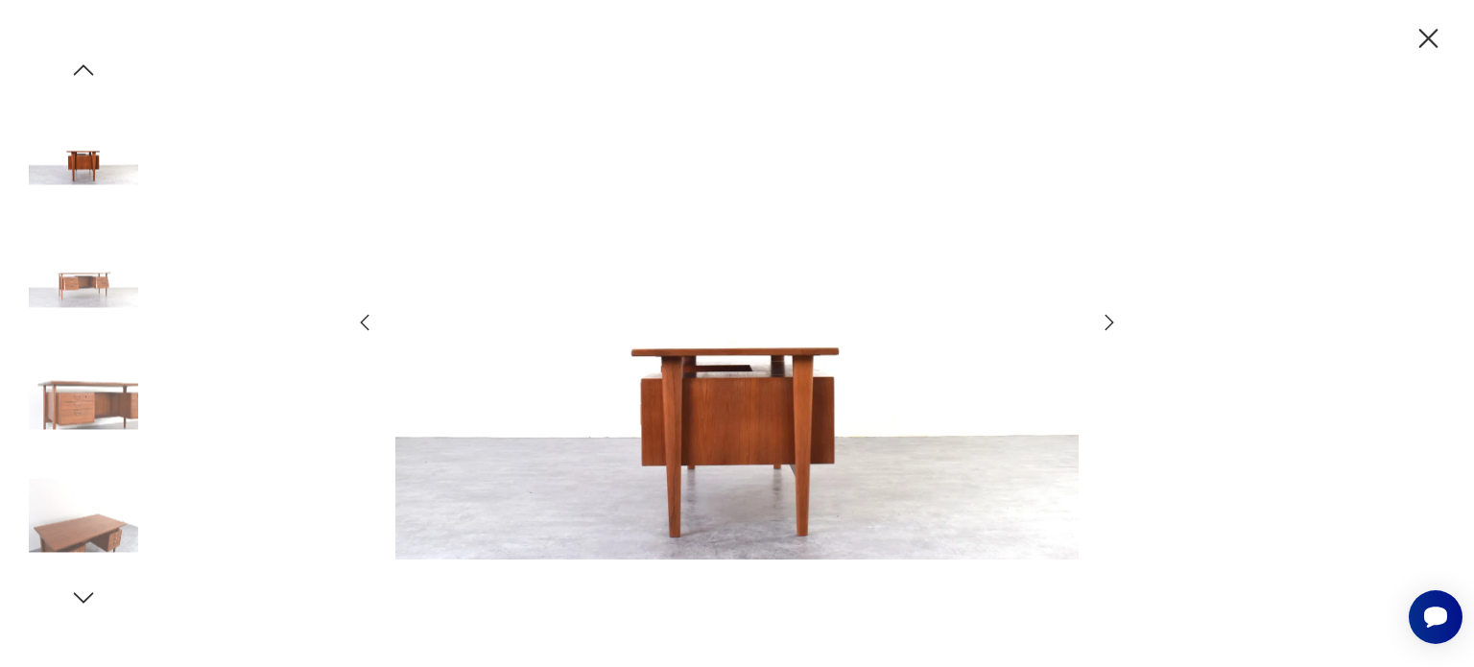
click at [366, 324] on icon "button" at bounding box center [364, 322] width 23 height 23
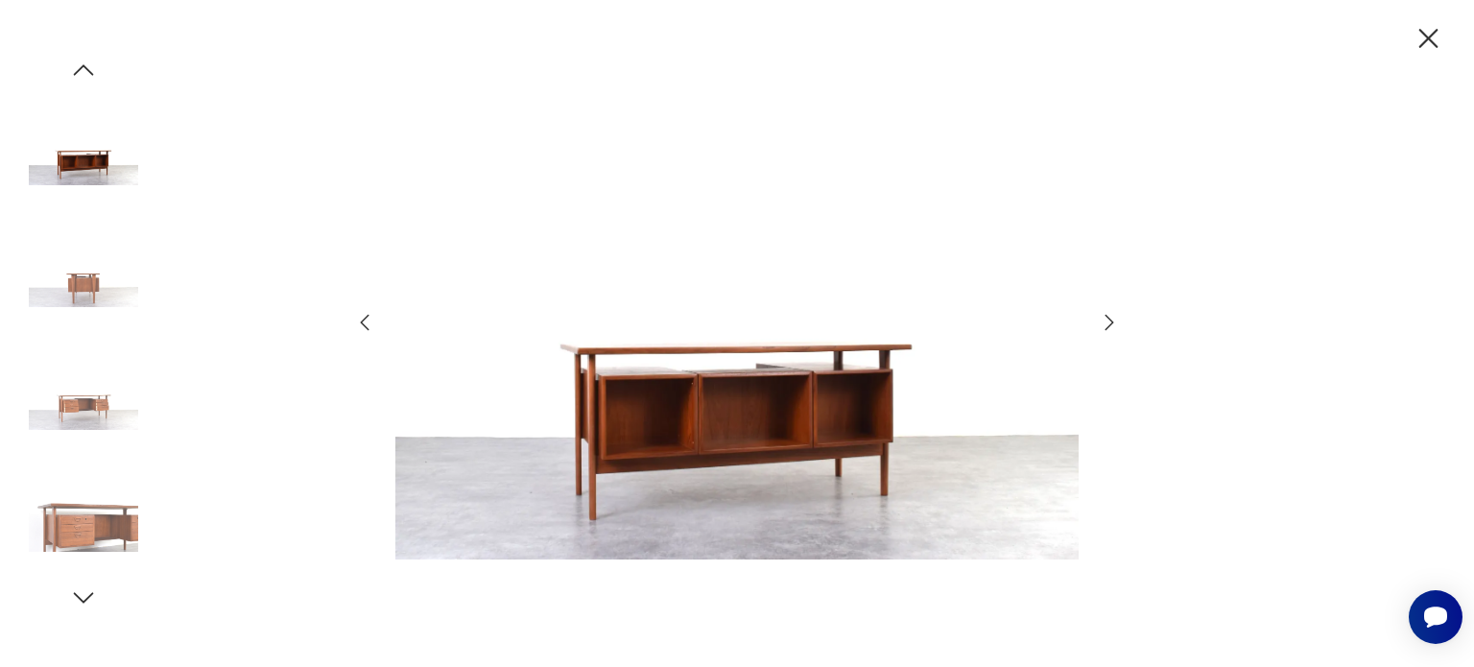
click at [366, 324] on icon "button" at bounding box center [364, 322] width 23 height 23
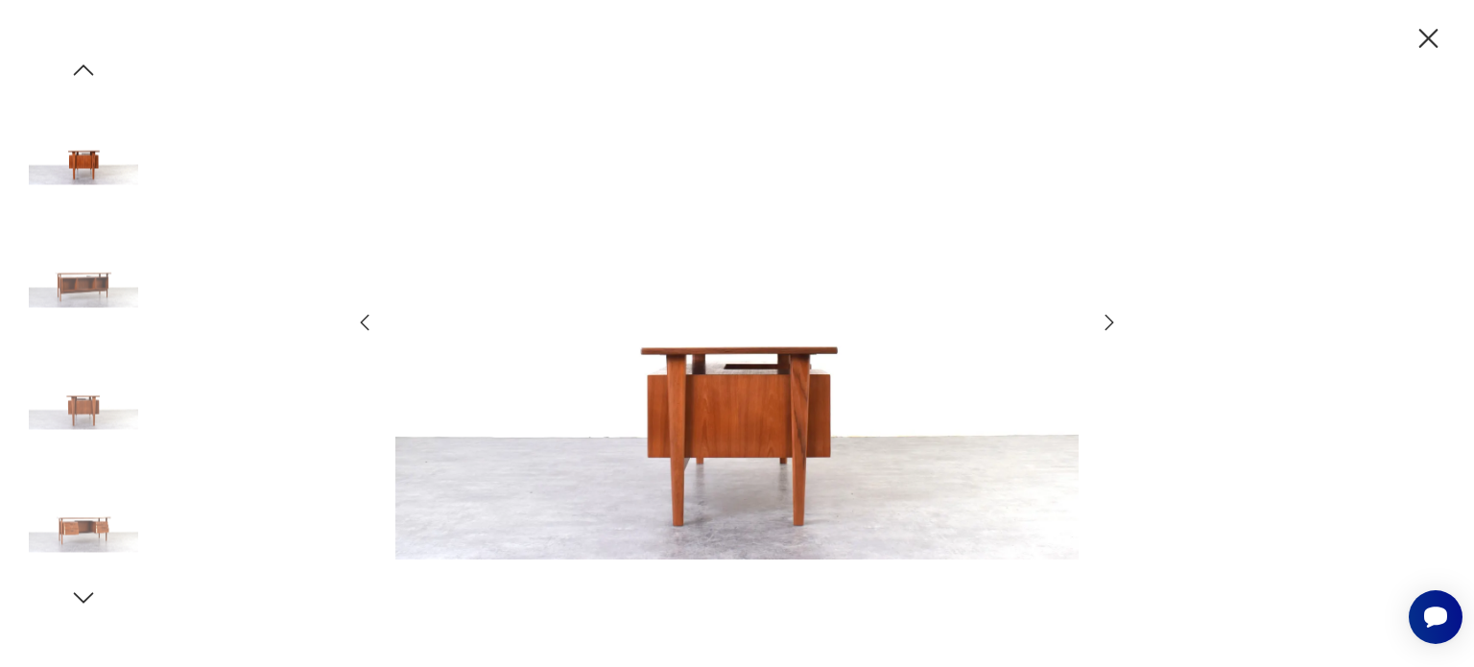
click at [366, 324] on icon "button" at bounding box center [364, 322] width 23 height 23
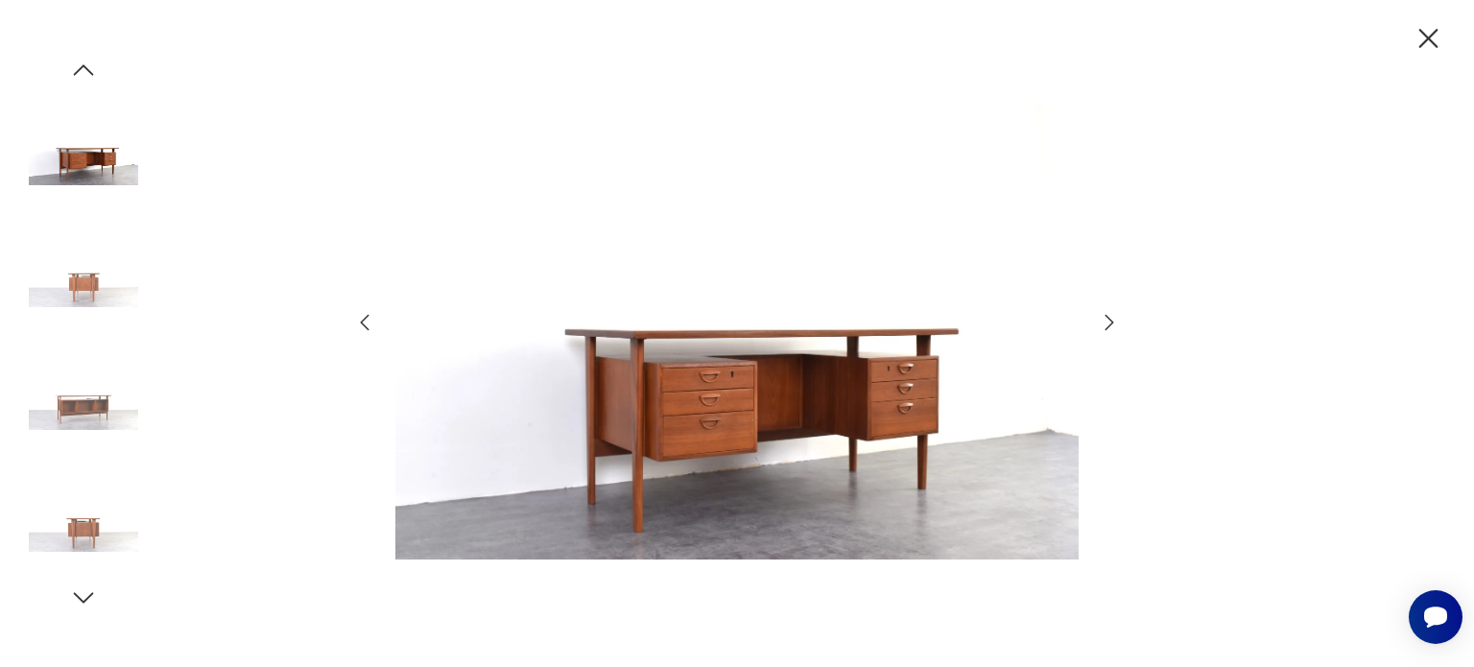
click at [1424, 37] on icon "button" at bounding box center [1428, 39] width 34 height 34
